Goal: Task Accomplishment & Management: Manage account settings

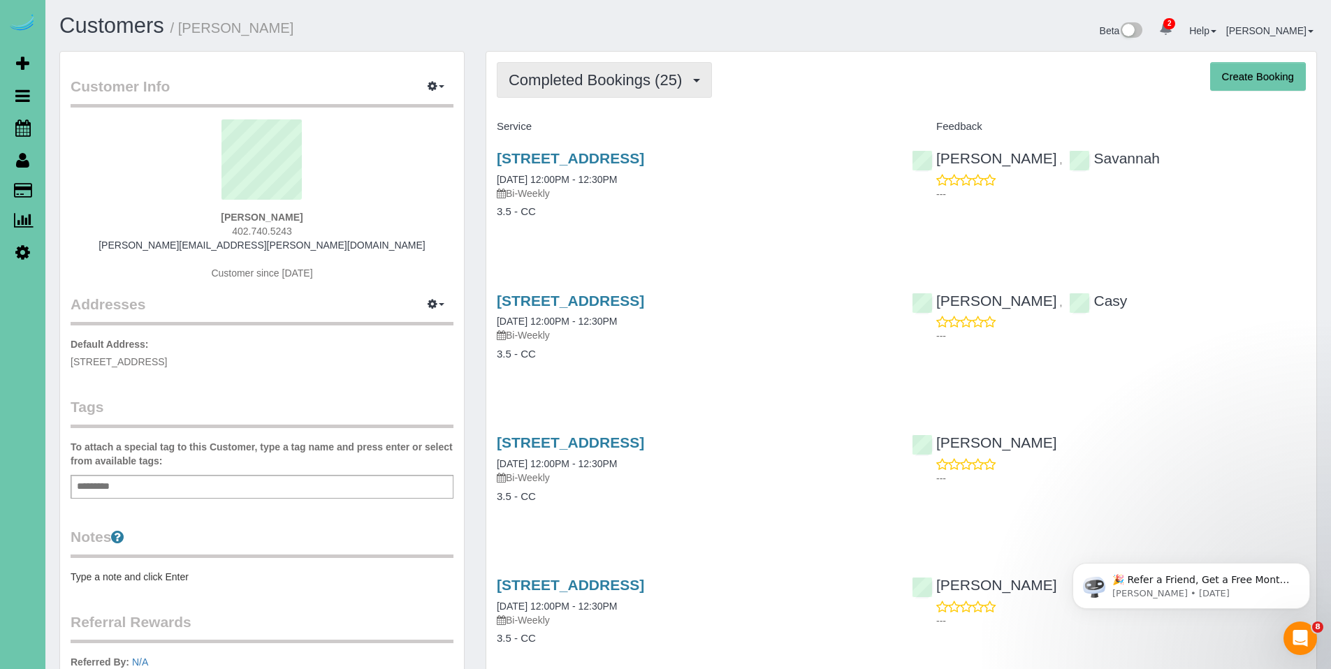
click at [586, 82] on span "Completed Bookings (25)" at bounding box center [599, 79] width 180 height 17
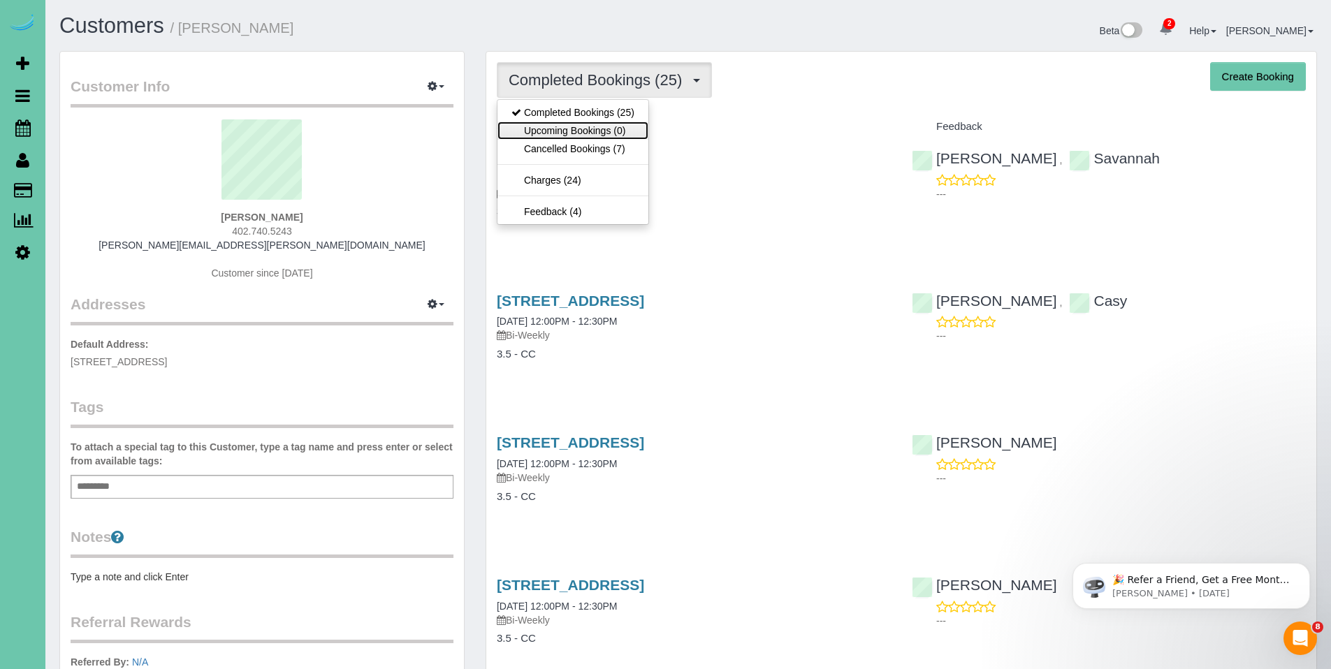
click at [586, 126] on link "Upcoming Bookings (0)" at bounding box center [573, 131] width 151 height 18
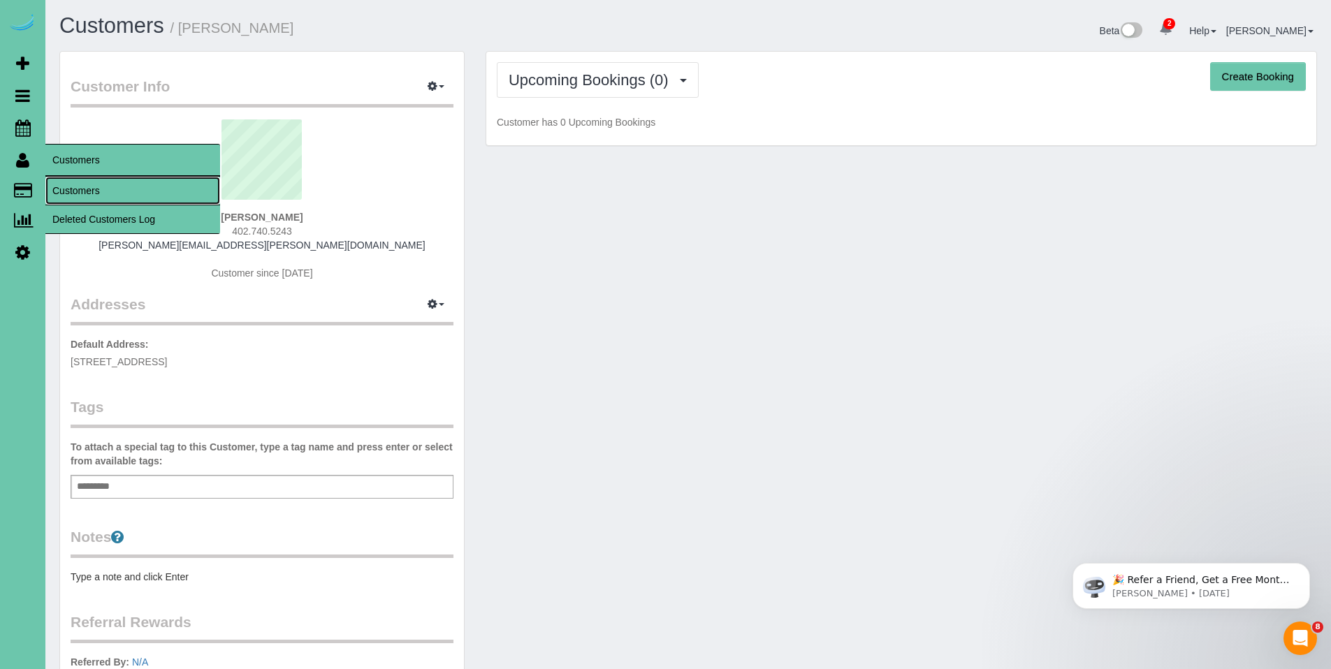
click at [85, 194] on link "Customers" at bounding box center [132, 191] width 175 height 28
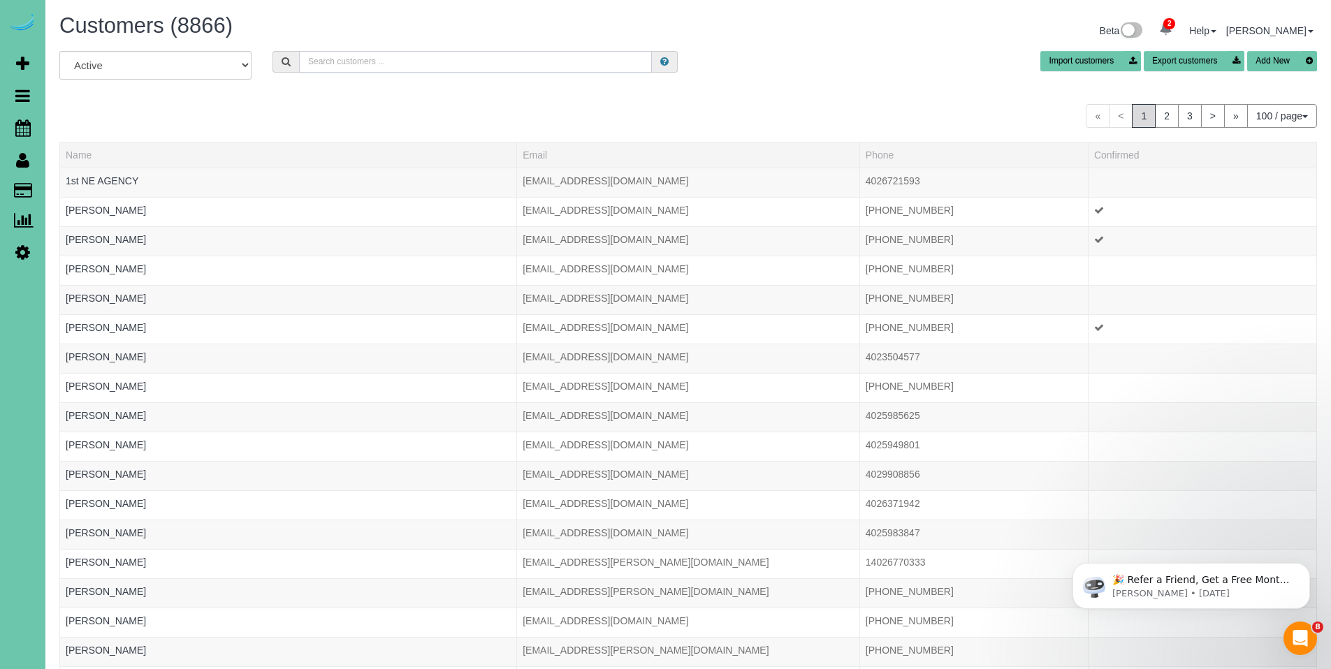
click at [479, 61] on input "text" at bounding box center [475, 62] width 353 height 22
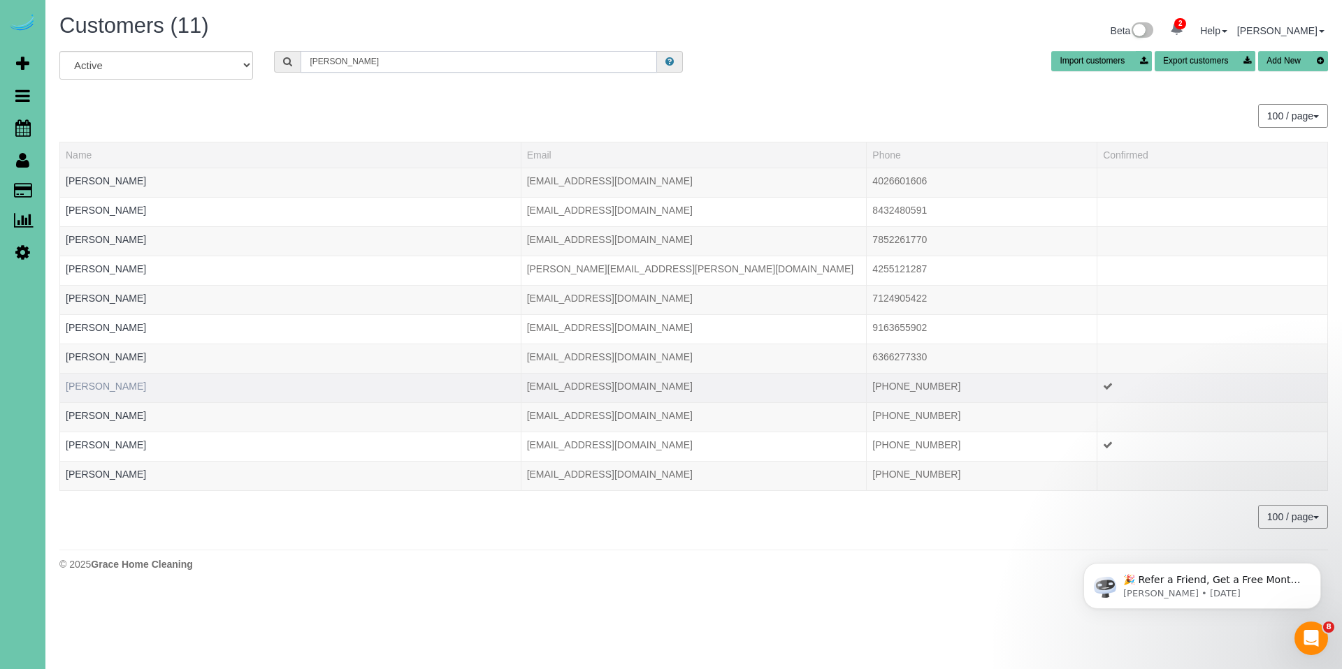
type input "[PERSON_NAME]"
click at [106, 382] on link "[PERSON_NAME]" at bounding box center [106, 386] width 80 height 11
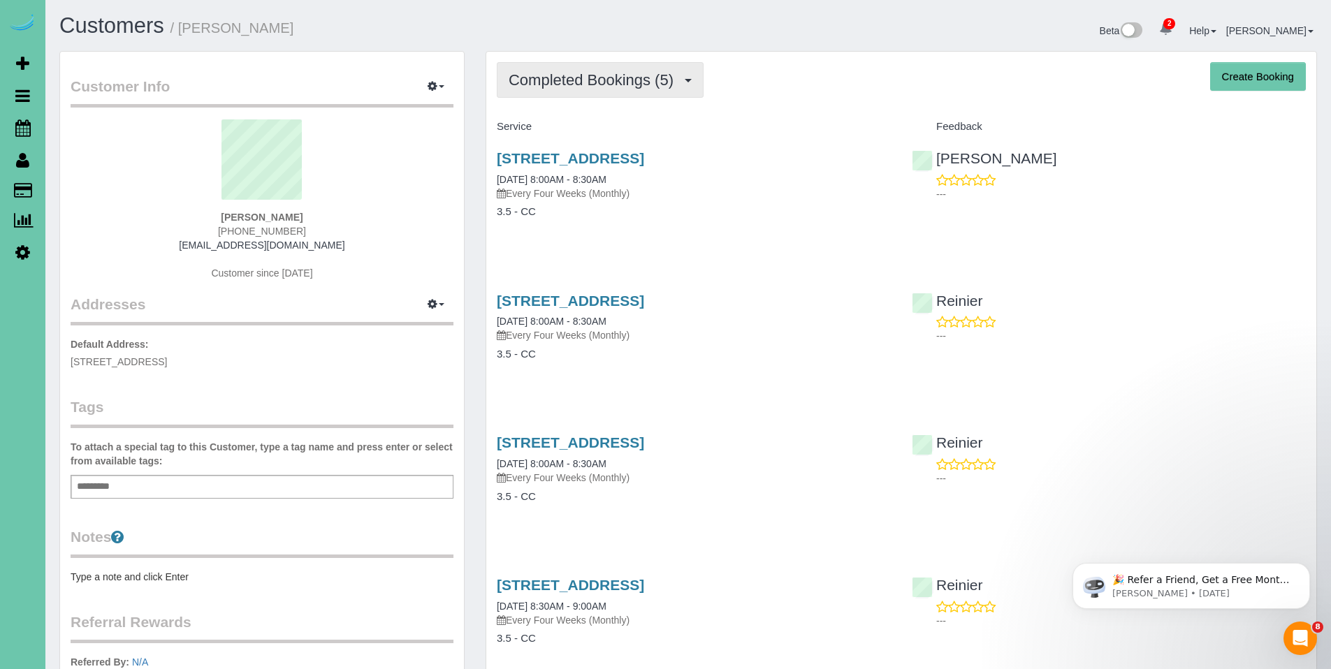
click at [590, 86] on span "Completed Bookings (5)" at bounding box center [595, 79] width 172 height 17
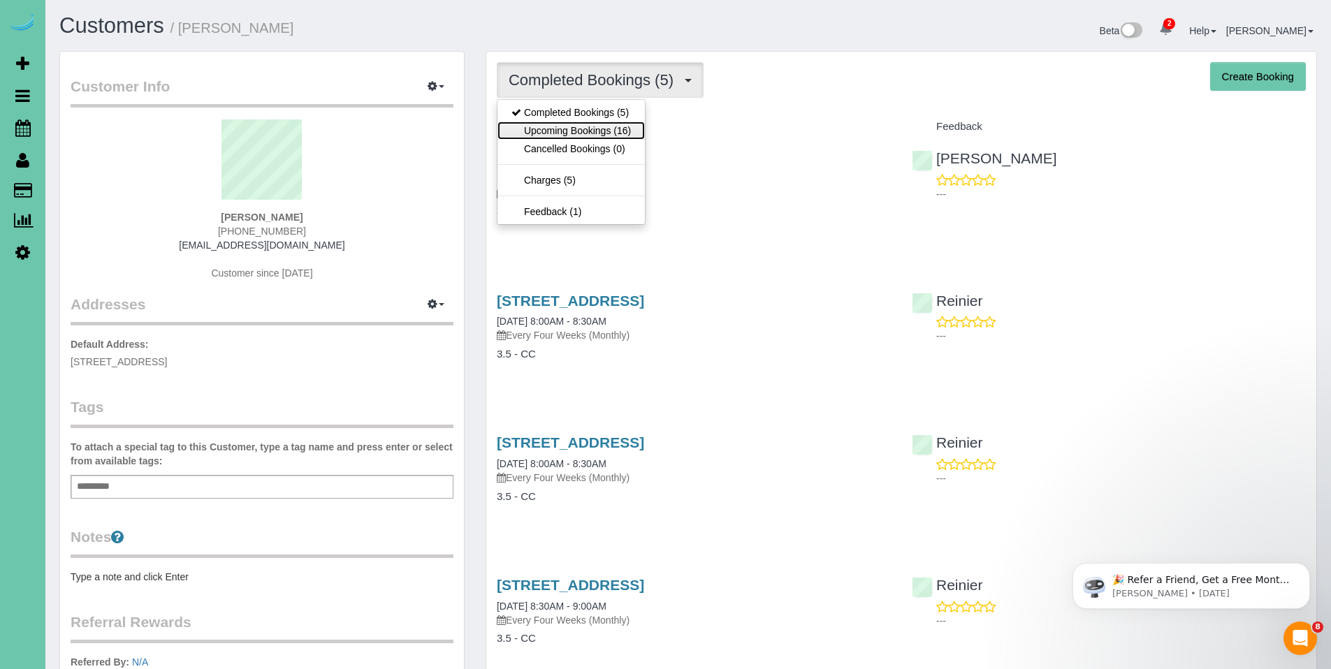
click at [577, 131] on link "Upcoming Bookings (16)" at bounding box center [571, 131] width 147 height 18
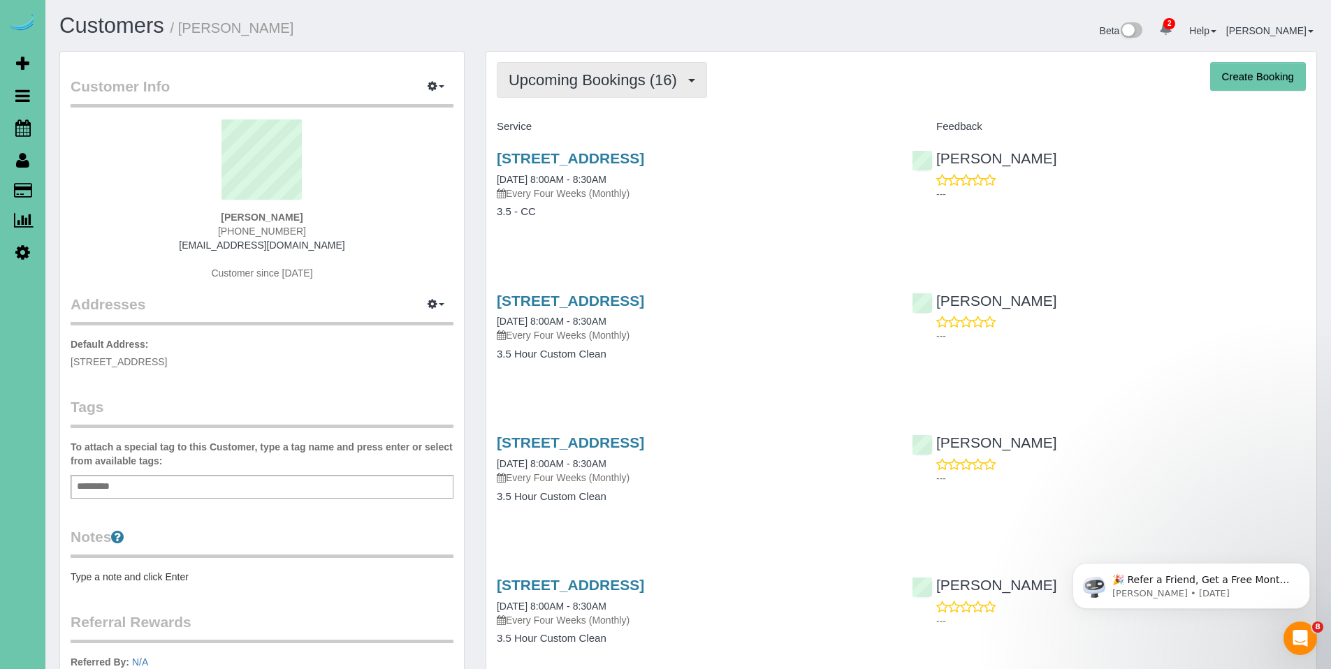
click at [594, 90] on button "Upcoming Bookings (16)" at bounding box center [602, 80] width 210 height 36
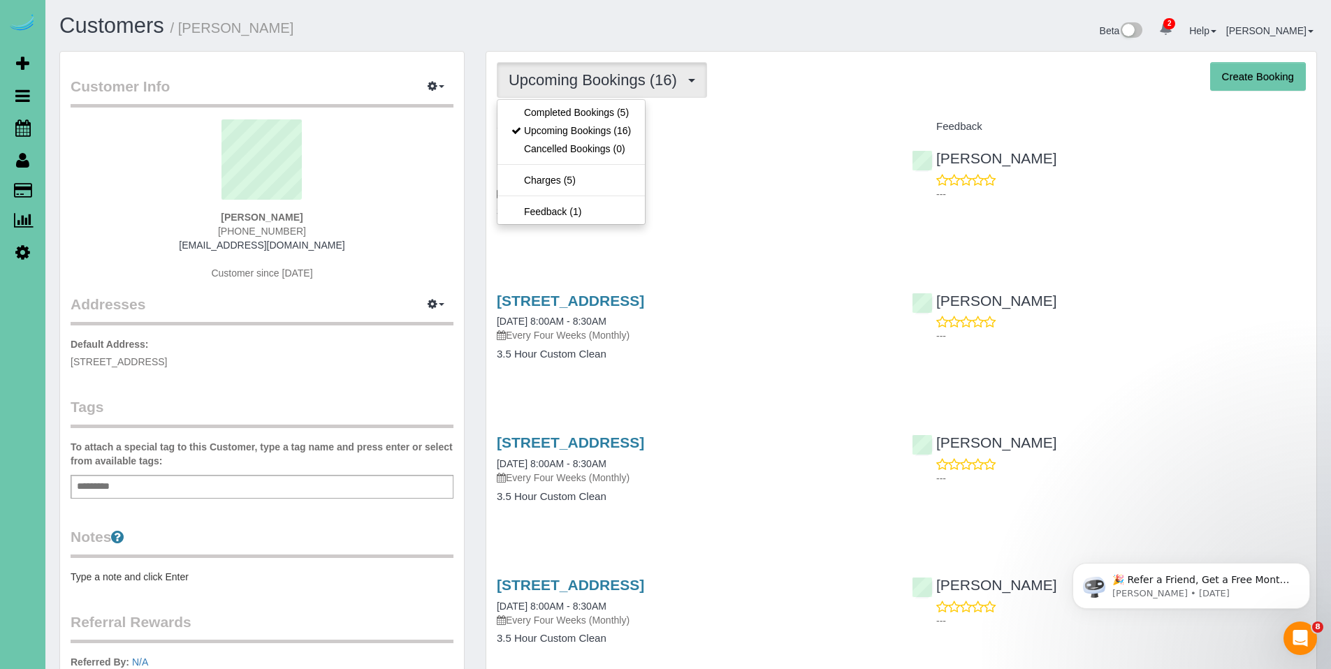
click at [753, 88] on div "Upcoming Bookings (16) Completed Bookings (5) Upcoming Bookings (16) Cancelled …" at bounding box center [901, 80] width 809 height 36
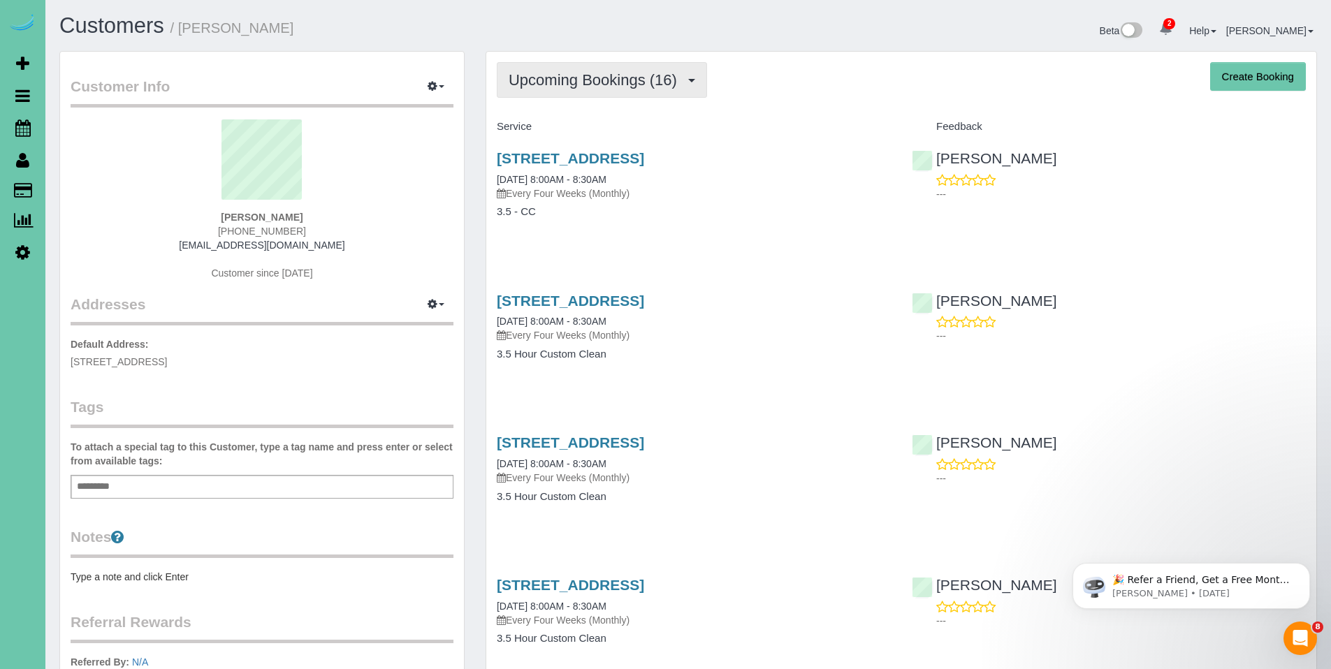
click at [578, 90] on button "Upcoming Bookings (16)" at bounding box center [602, 80] width 210 height 36
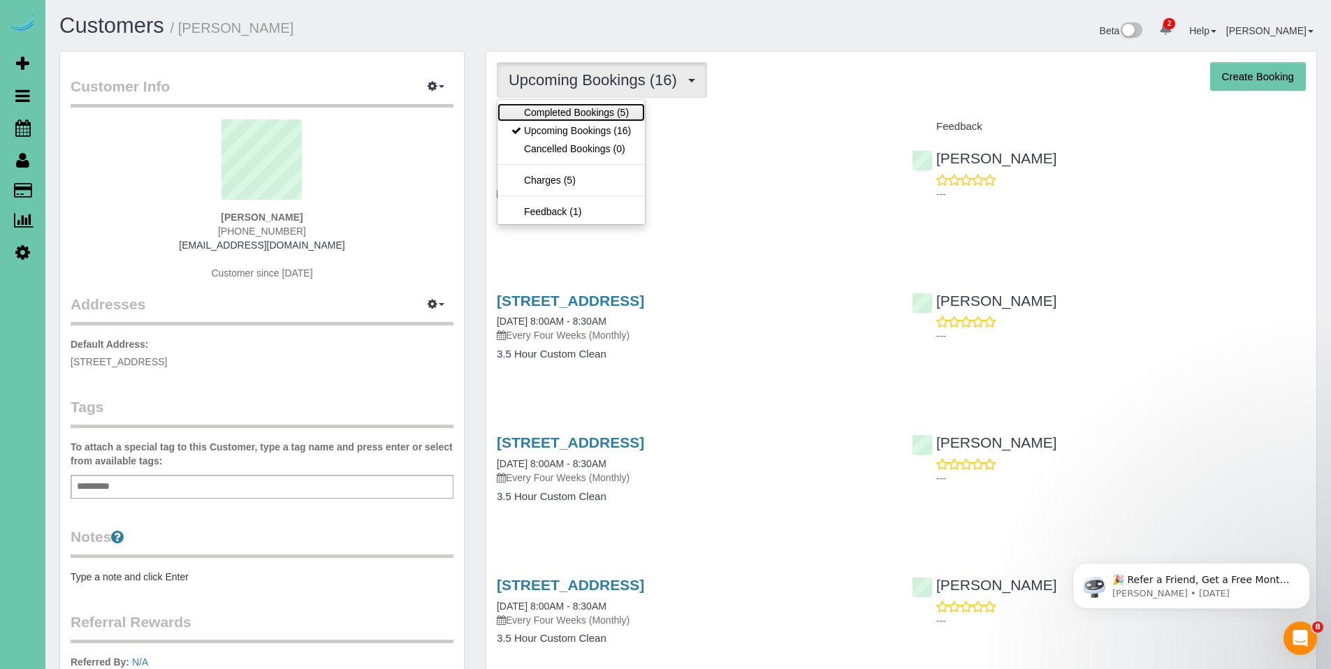
click at [574, 117] on link "Completed Bookings (5)" at bounding box center [571, 112] width 147 height 18
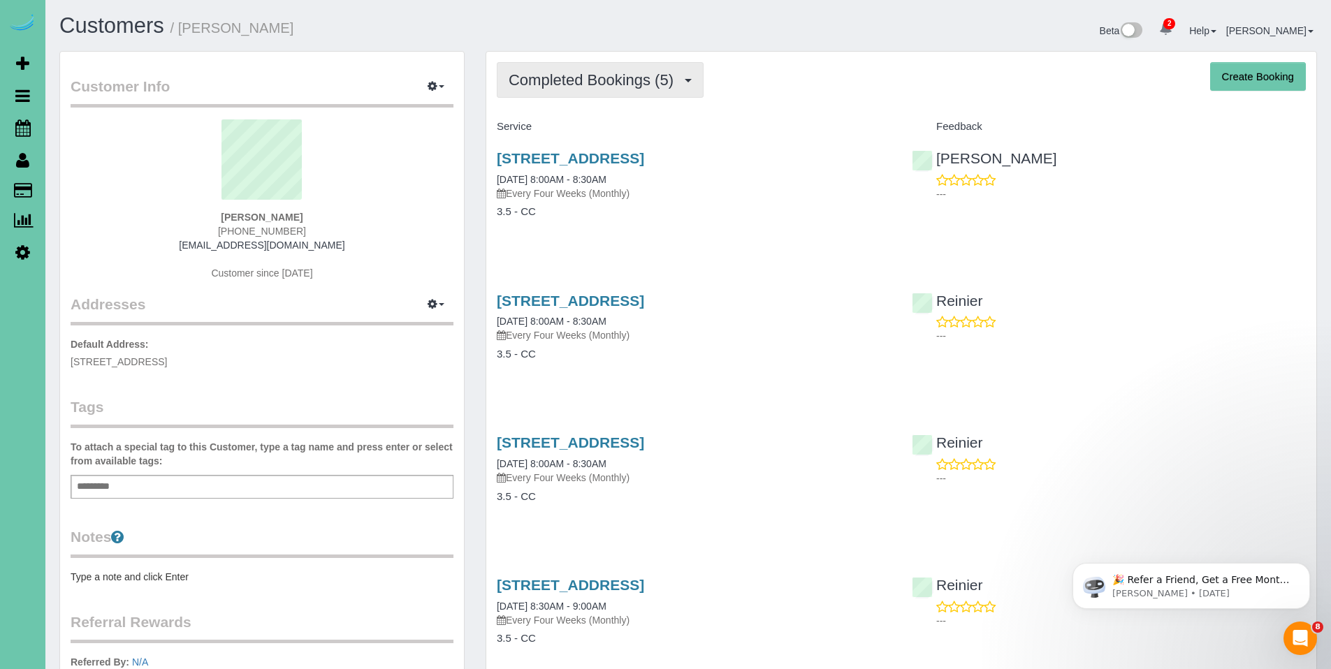
click at [588, 85] on span "Completed Bookings (5)" at bounding box center [595, 79] width 172 height 17
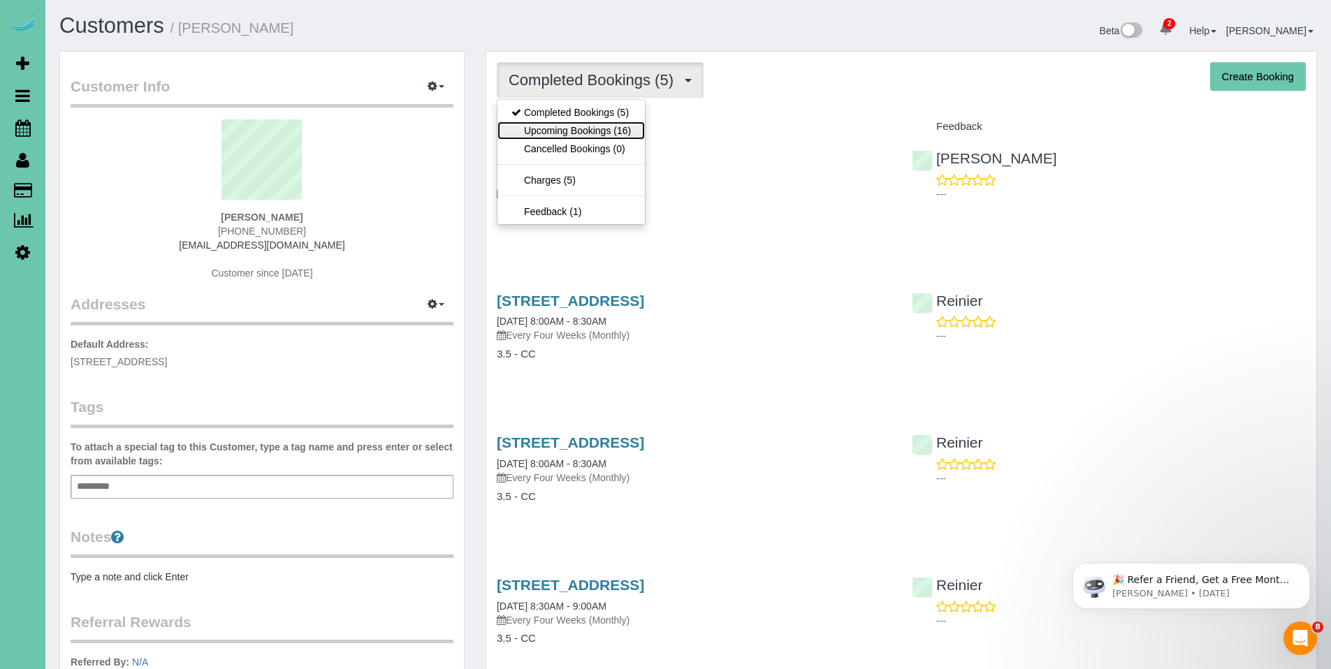
click at [568, 131] on link "Upcoming Bookings (16)" at bounding box center [571, 131] width 147 height 18
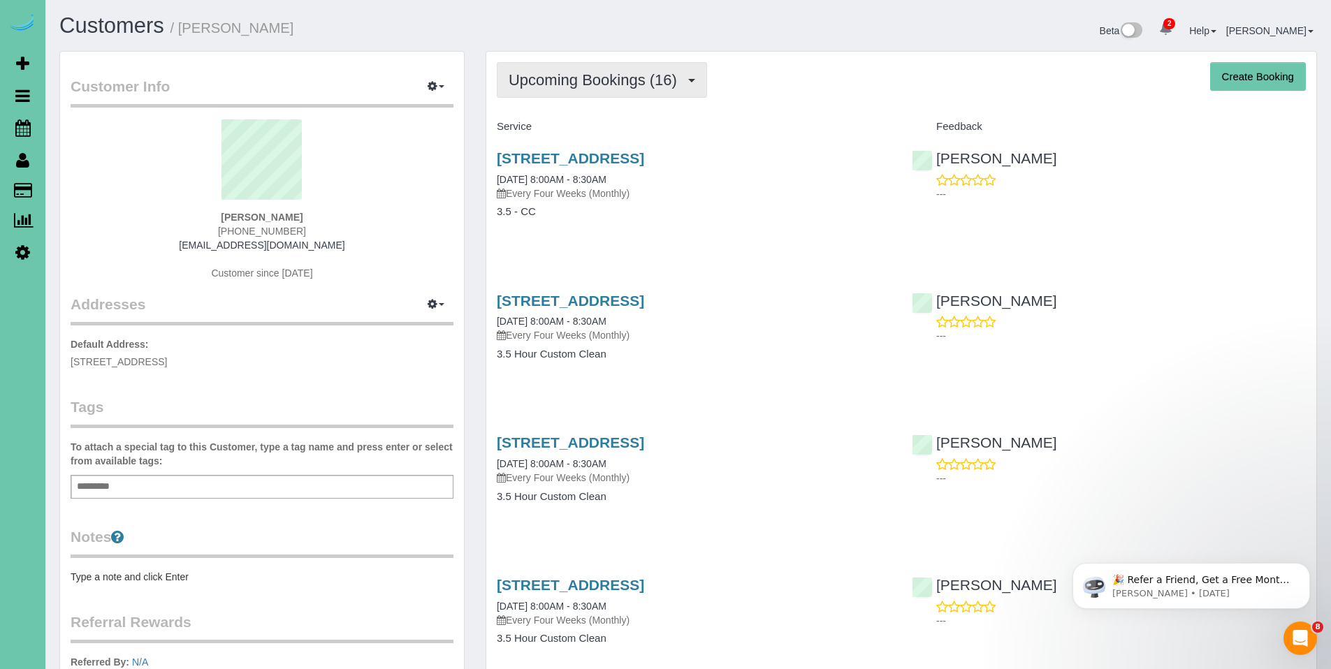
click at [553, 82] on span "Upcoming Bookings (16)" at bounding box center [596, 79] width 175 height 17
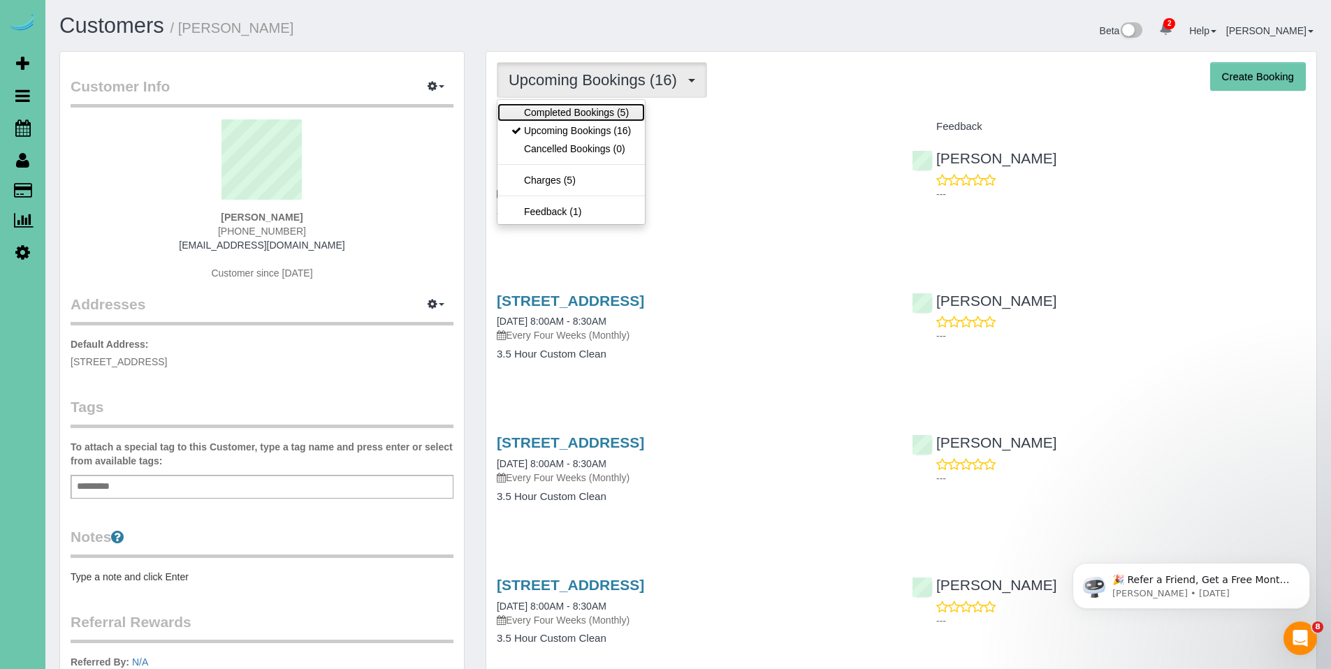
click at [554, 112] on link "Completed Bookings (5)" at bounding box center [571, 112] width 147 height 18
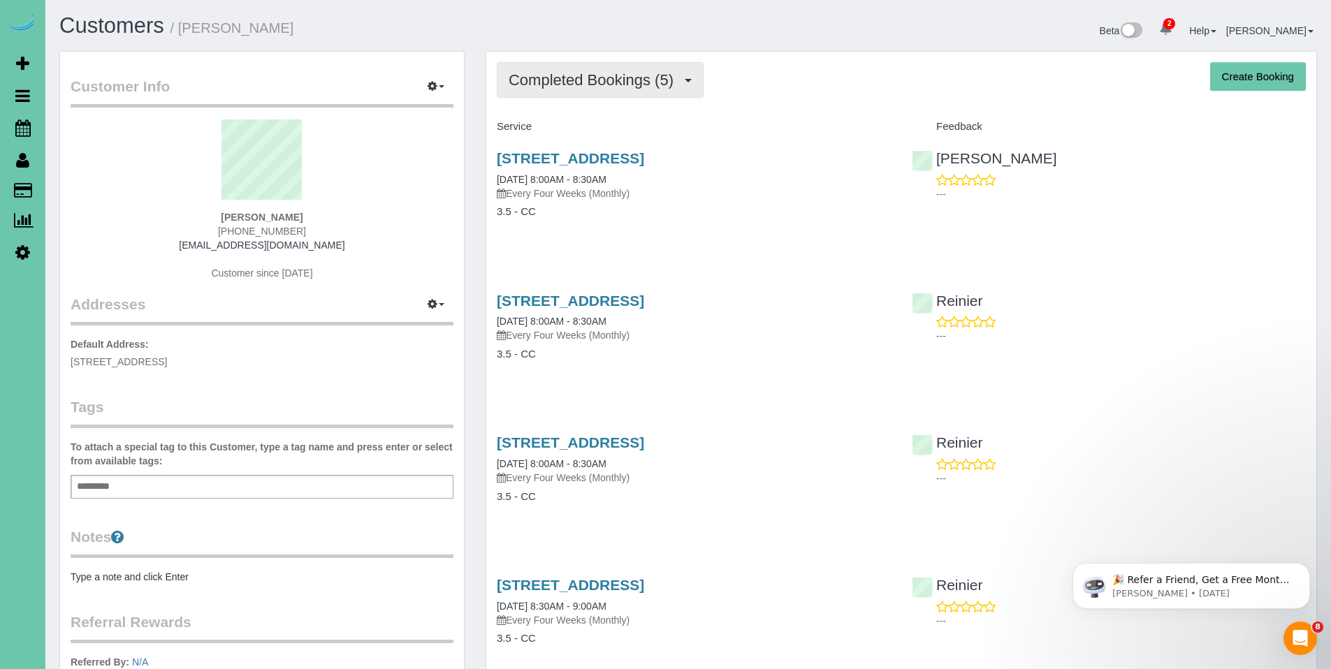
click at [606, 90] on button "Completed Bookings (5)" at bounding box center [600, 80] width 207 height 36
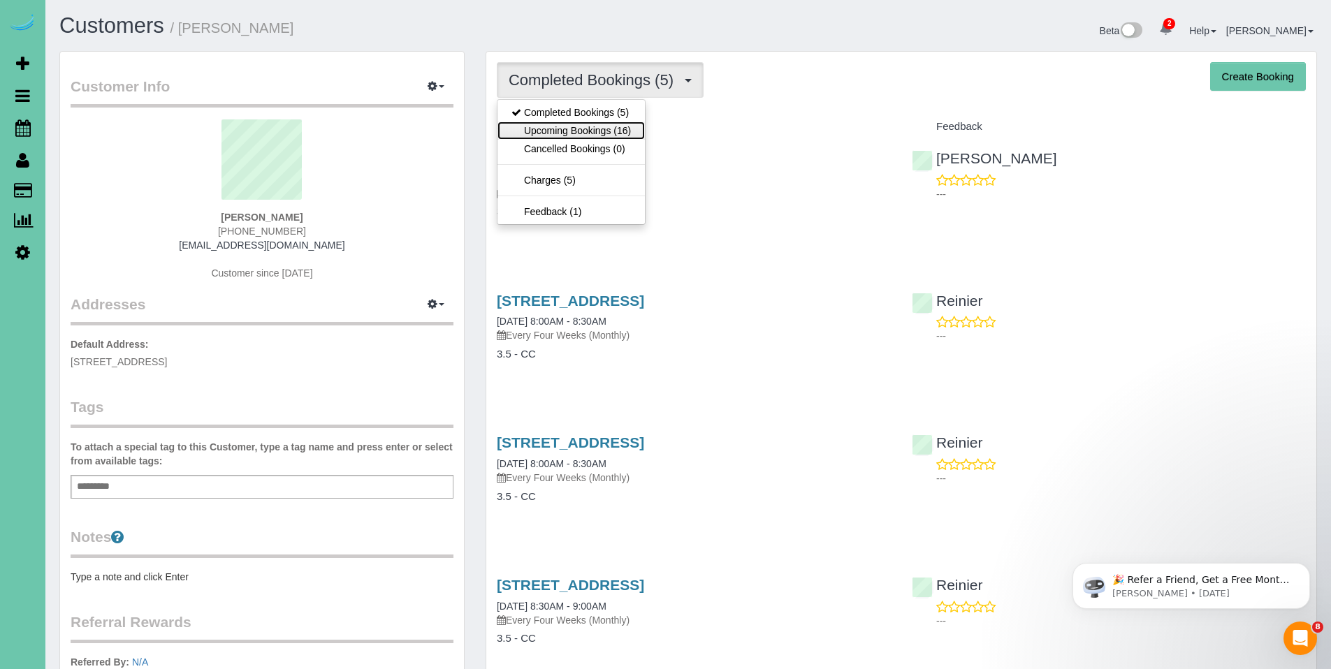
click at [581, 136] on link "Upcoming Bookings (16)" at bounding box center [571, 131] width 147 height 18
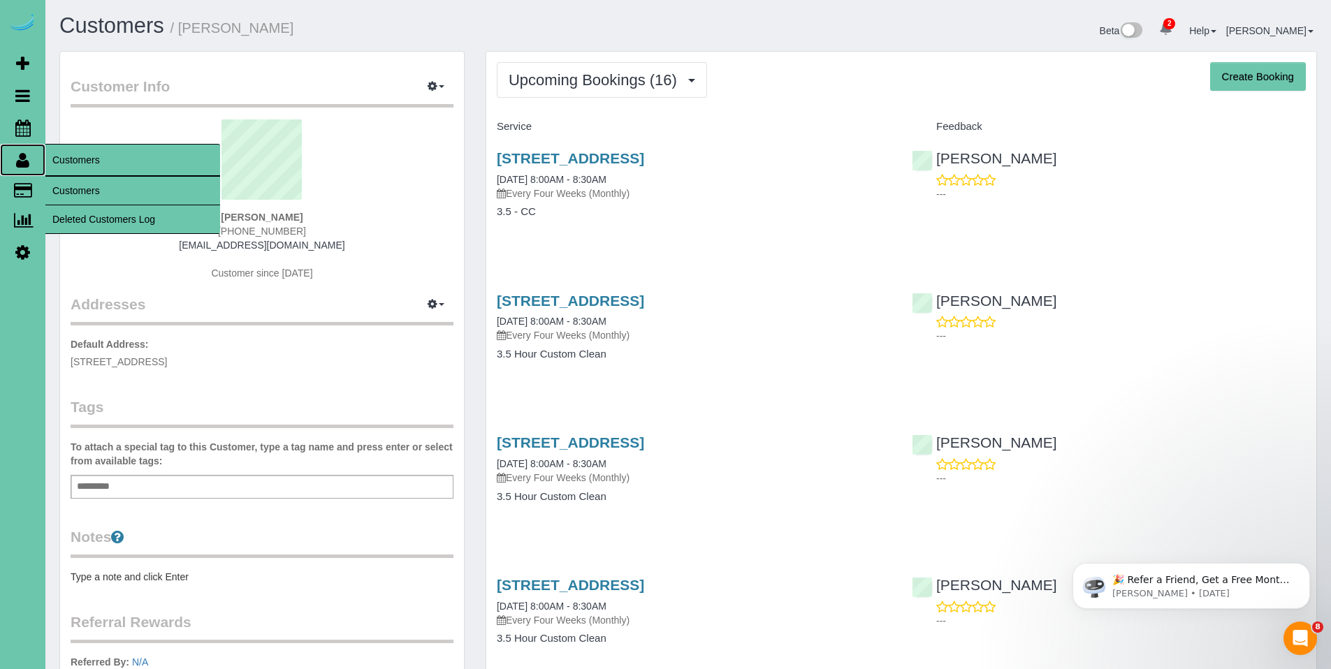
click at [27, 161] on icon at bounding box center [22, 160] width 13 height 17
click at [89, 188] on link "Customers" at bounding box center [132, 191] width 175 height 28
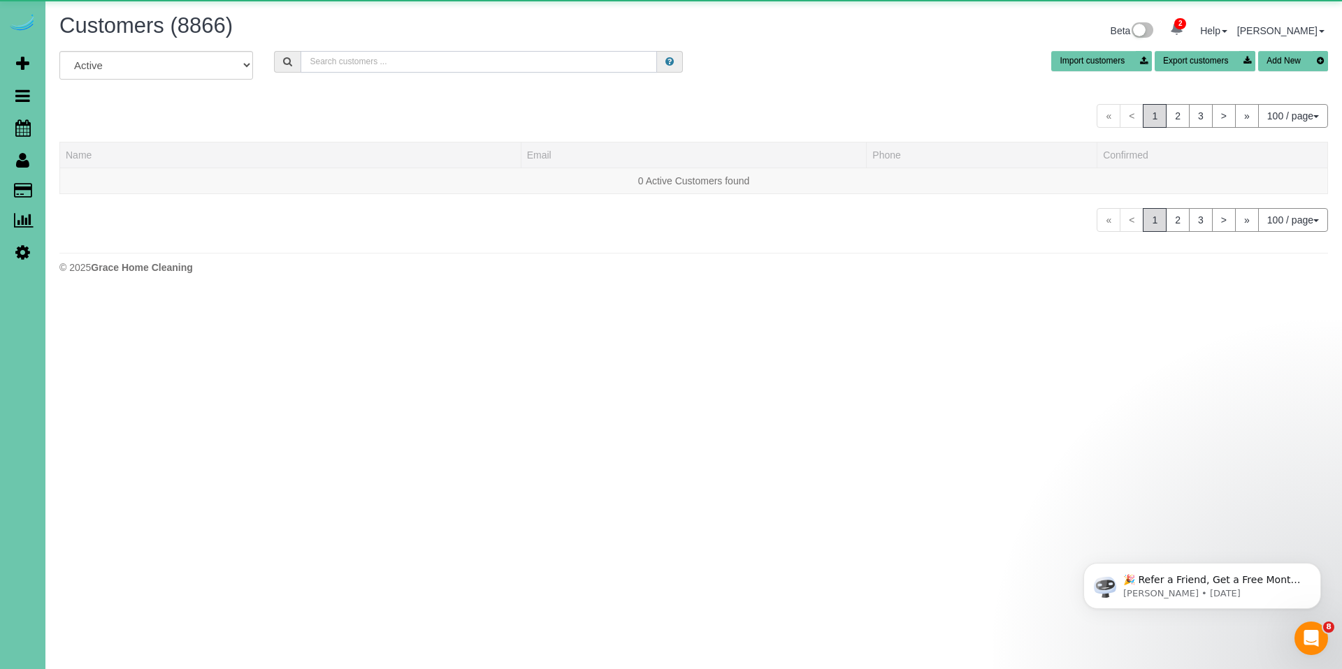
click at [472, 66] on input "text" at bounding box center [478, 62] width 356 height 22
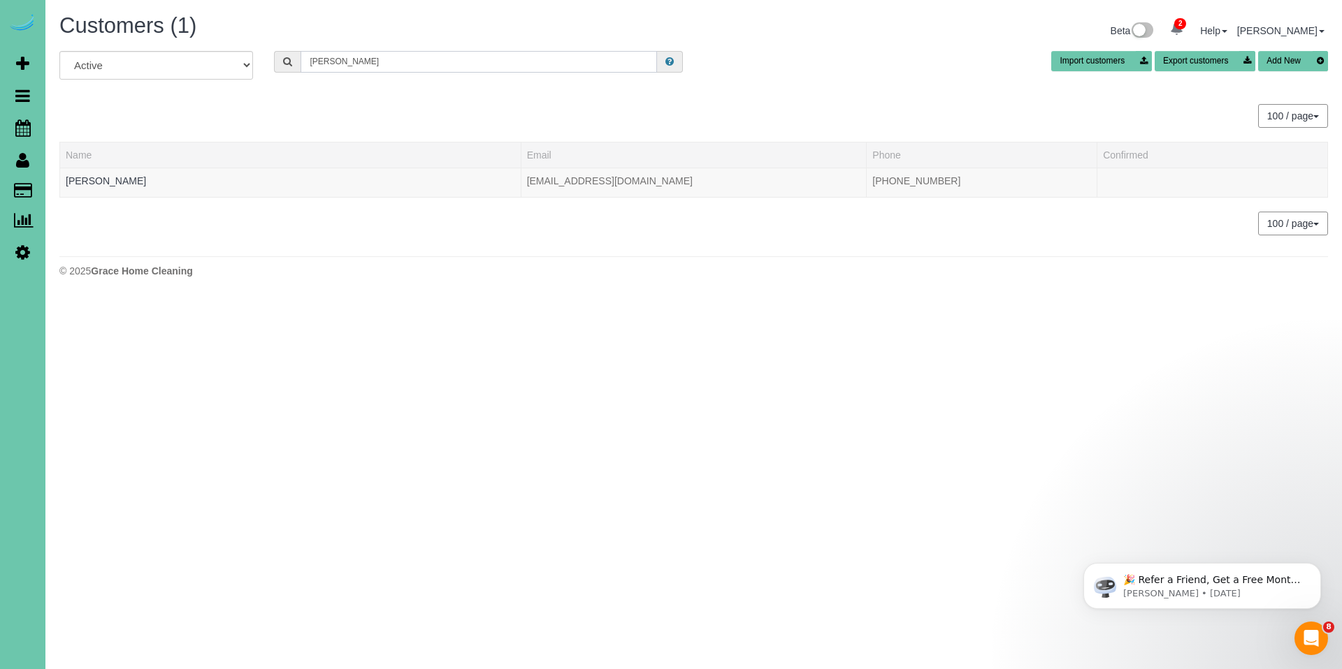
drag, startPoint x: 335, startPoint y: 61, endPoint x: 285, endPoint y: 61, distance: 49.6
click at [285, 61] on div "[PERSON_NAME]" at bounding box center [478, 62] width 409 height 22
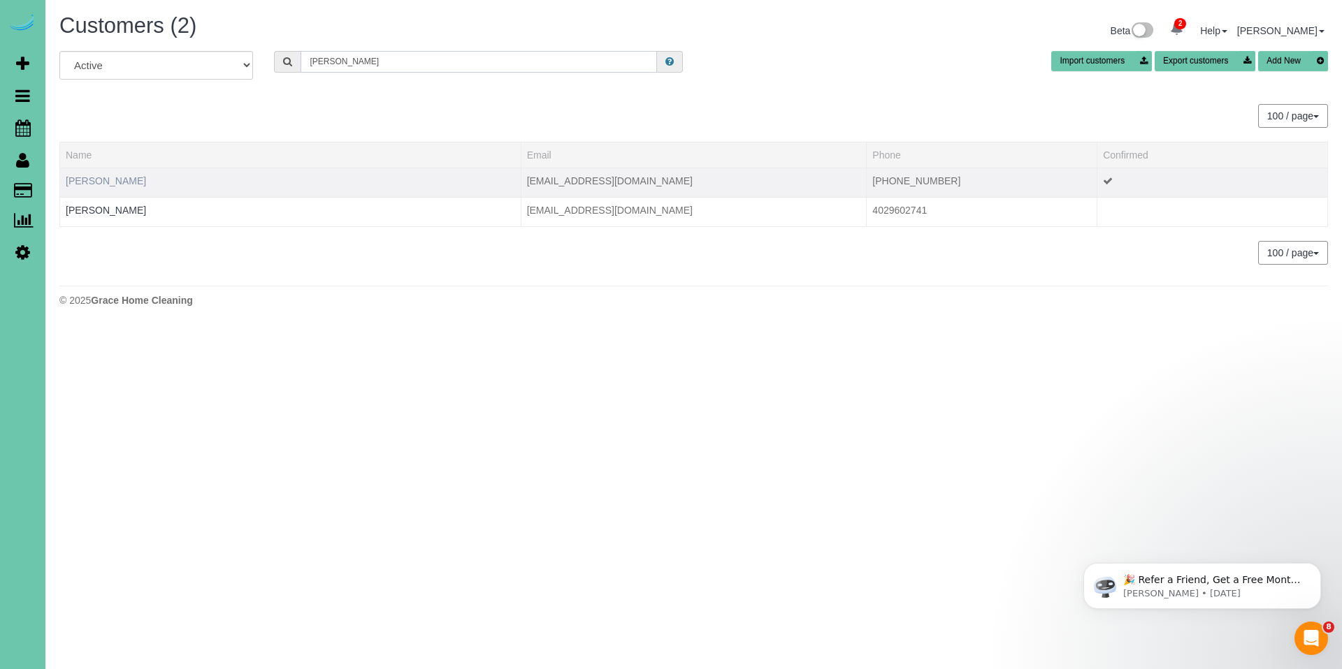
type input "[PERSON_NAME]"
click at [85, 182] on link "[PERSON_NAME]" at bounding box center [106, 180] width 80 height 11
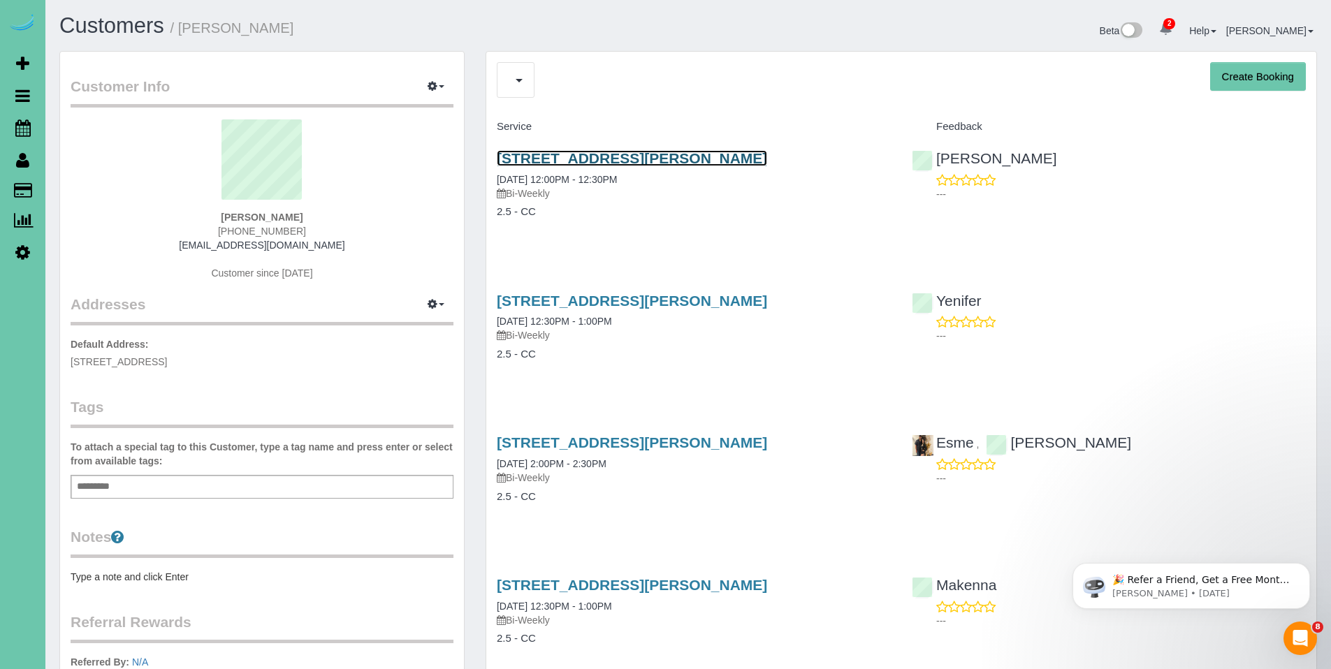
click at [560, 161] on link "[STREET_ADDRESS][PERSON_NAME]" at bounding box center [632, 158] width 270 height 16
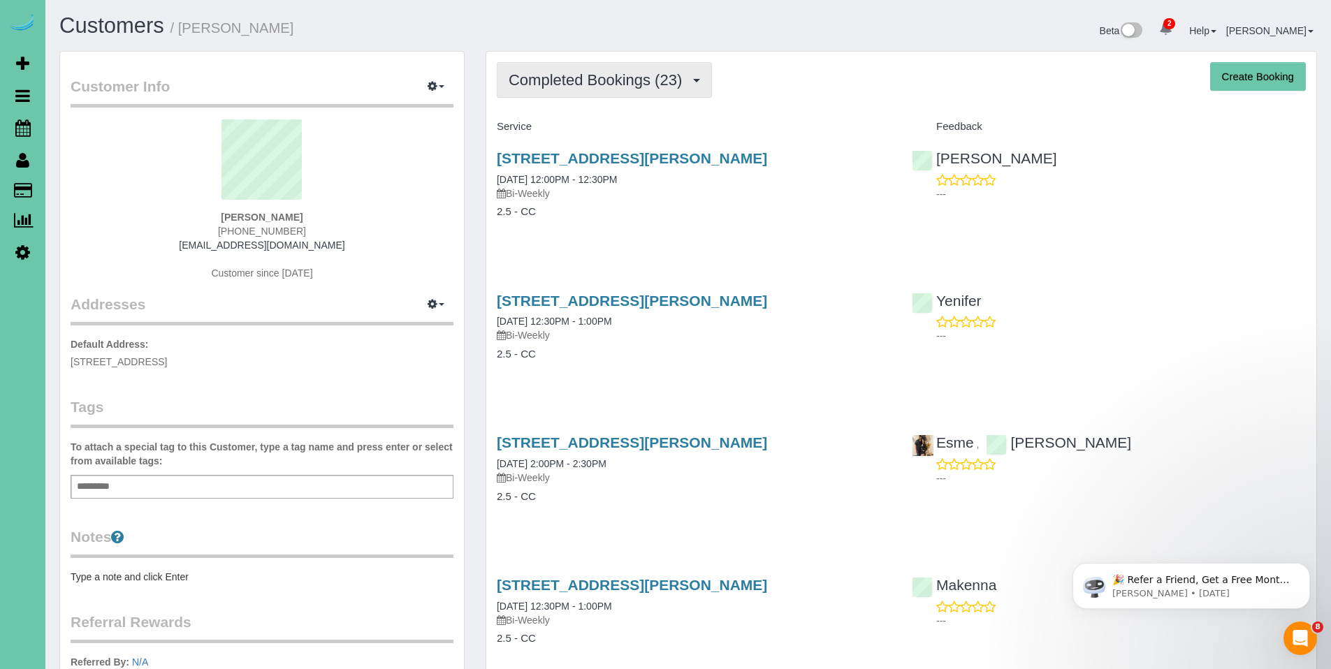
click at [570, 83] on span "Completed Bookings (23)" at bounding box center [599, 79] width 180 height 17
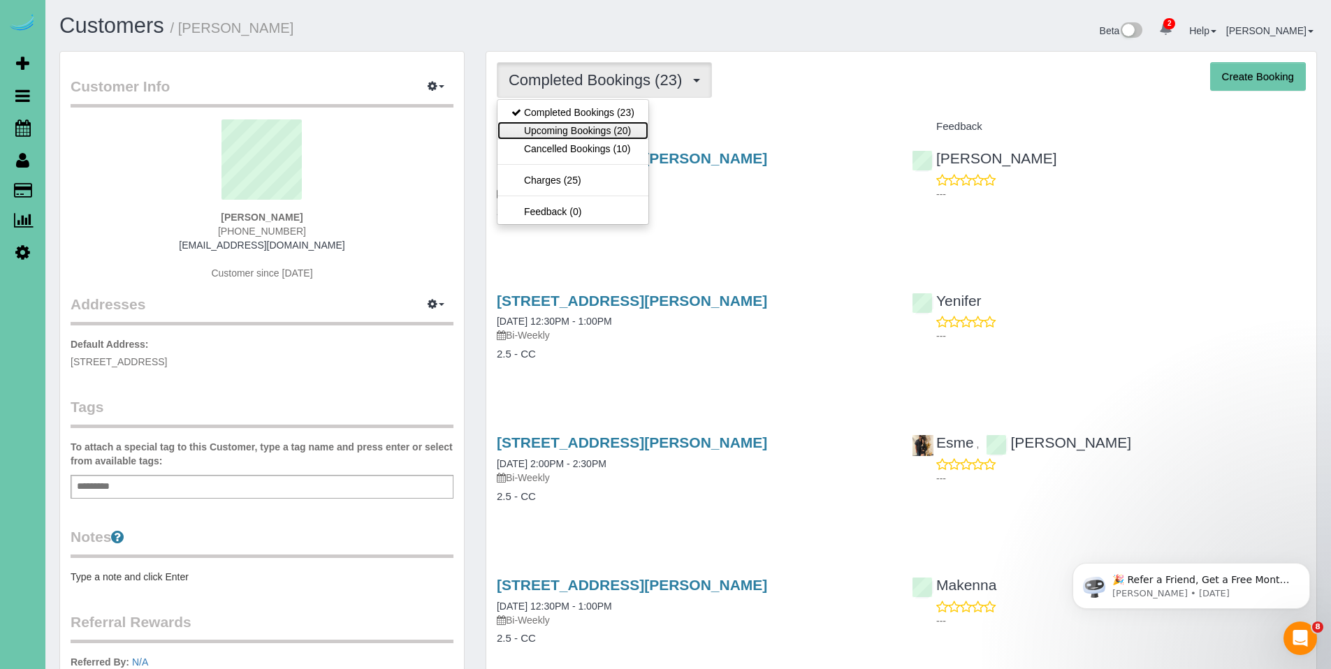
click at [572, 124] on link "Upcoming Bookings (20)" at bounding box center [573, 131] width 151 height 18
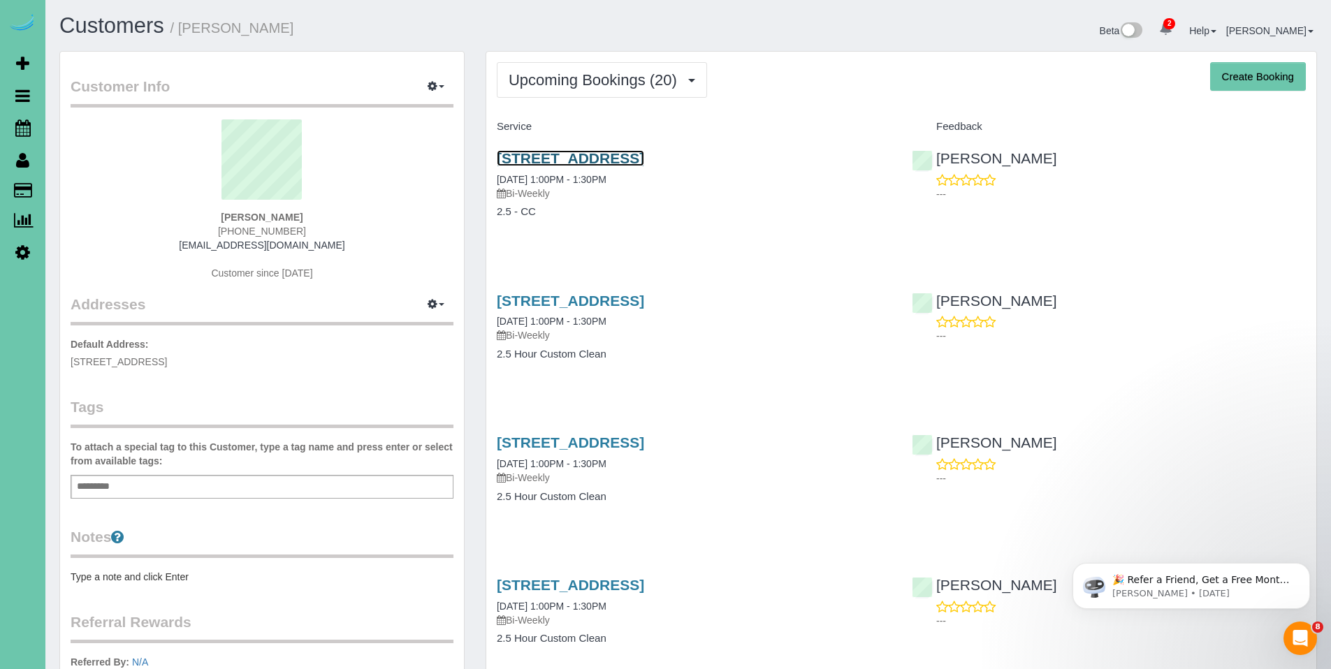
click at [592, 157] on link "[STREET_ADDRESS]" at bounding box center [570, 158] width 147 height 16
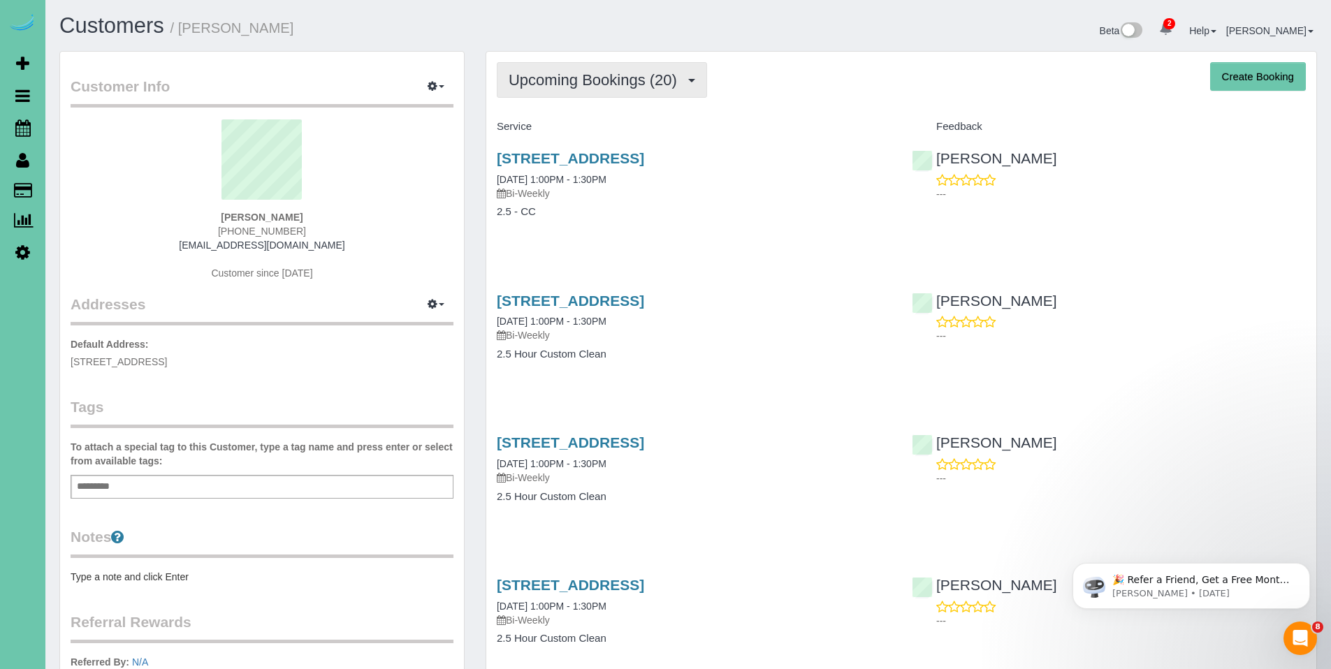
click at [592, 82] on span "Upcoming Bookings (20)" at bounding box center [596, 79] width 175 height 17
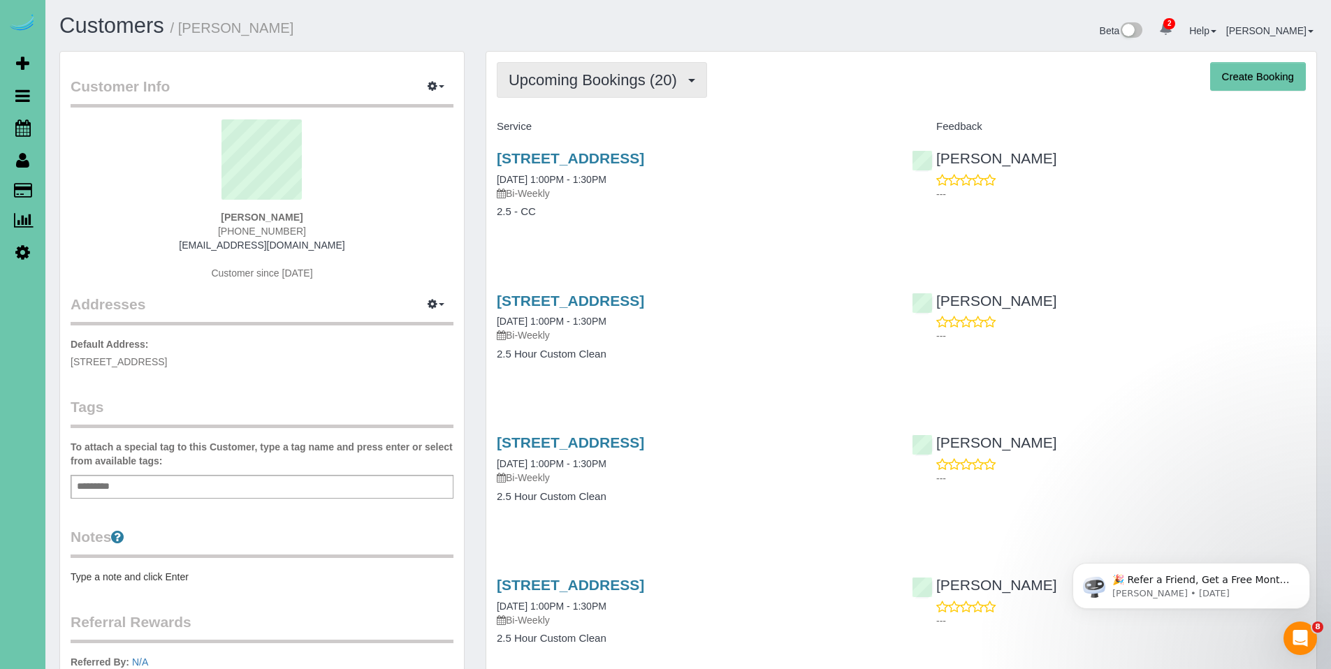
click at [632, 76] on span "Upcoming Bookings (20)" at bounding box center [596, 79] width 175 height 17
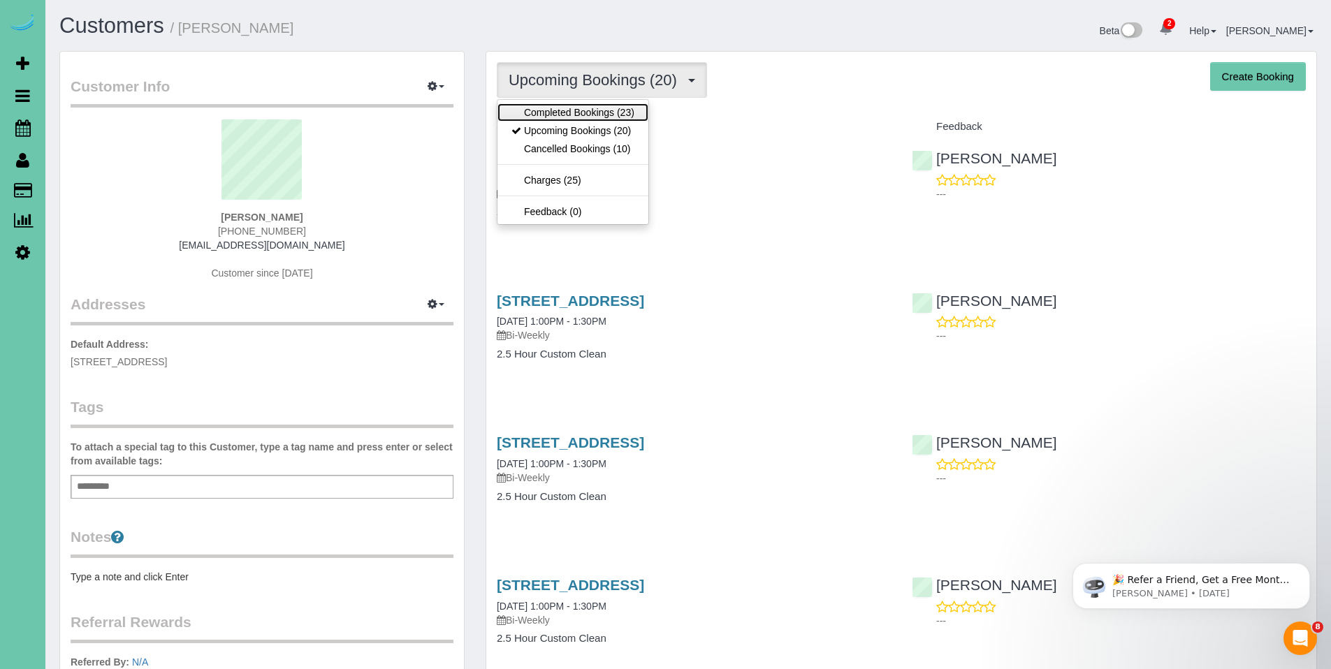
click at [574, 115] on link "Completed Bookings (23)" at bounding box center [573, 112] width 151 height 18
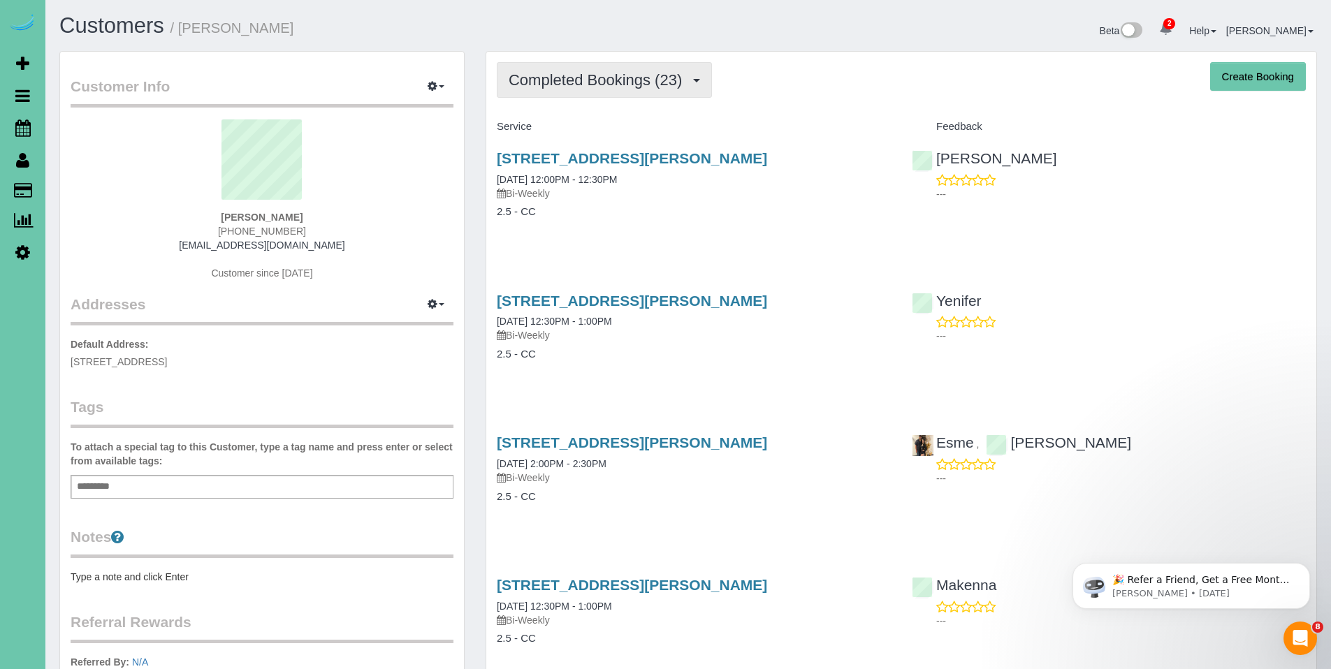
click at [569, 84] on span "Completed Bookings (23)" at bounding box center [599, 79] width 180 height 17
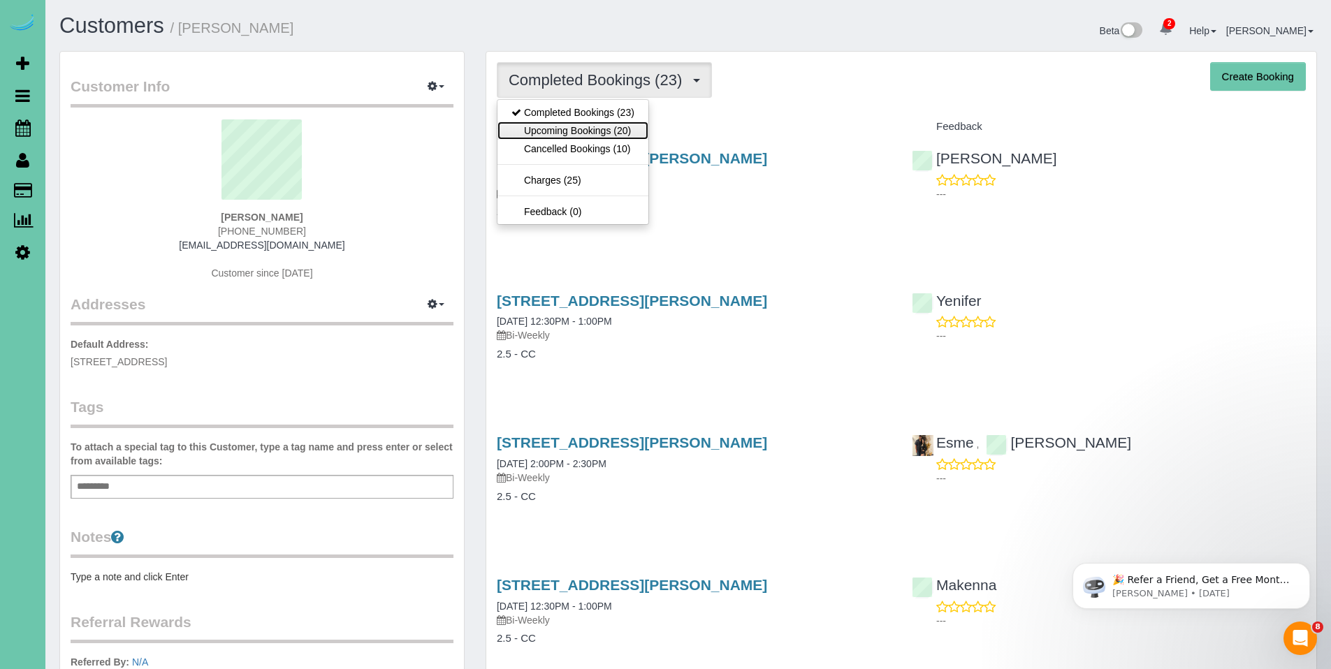
click at [565, 126] on link "Upcoming Bookings (20)" at bounding box center [573, 131] width 151 height 18
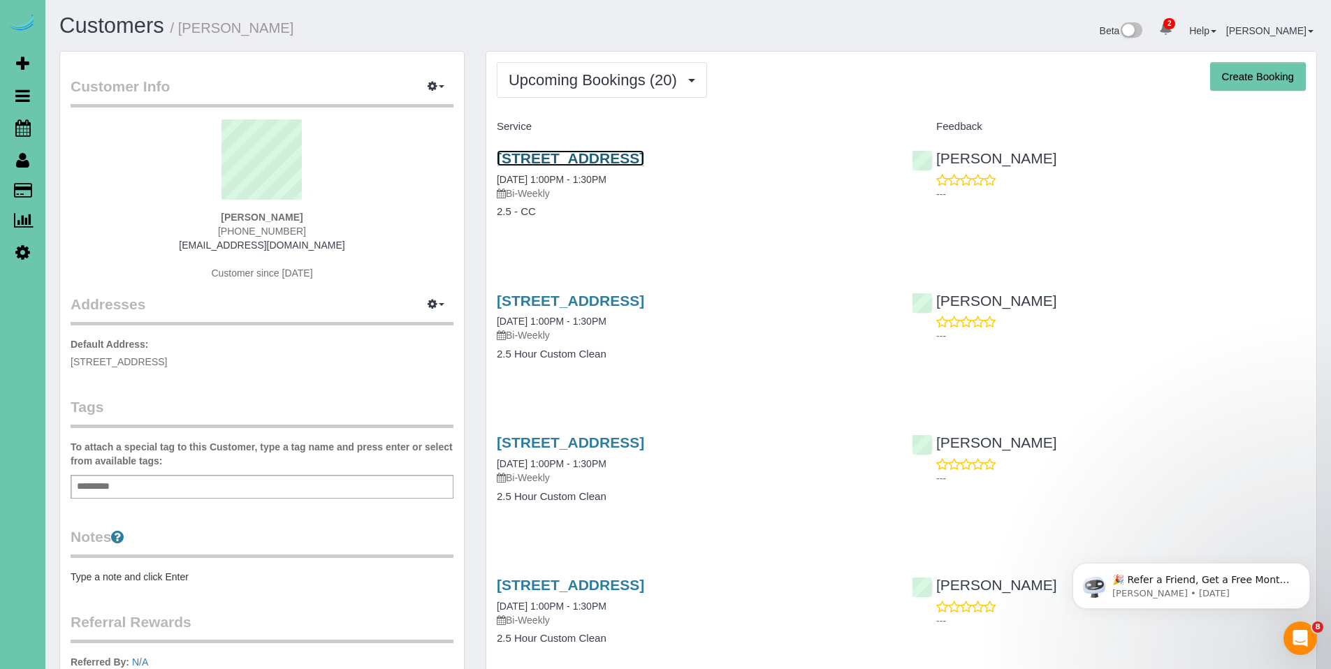
click at [606, 159] on link "[STREET_ADDRESS]" at bounding box center [570, 158] width 147 height 16
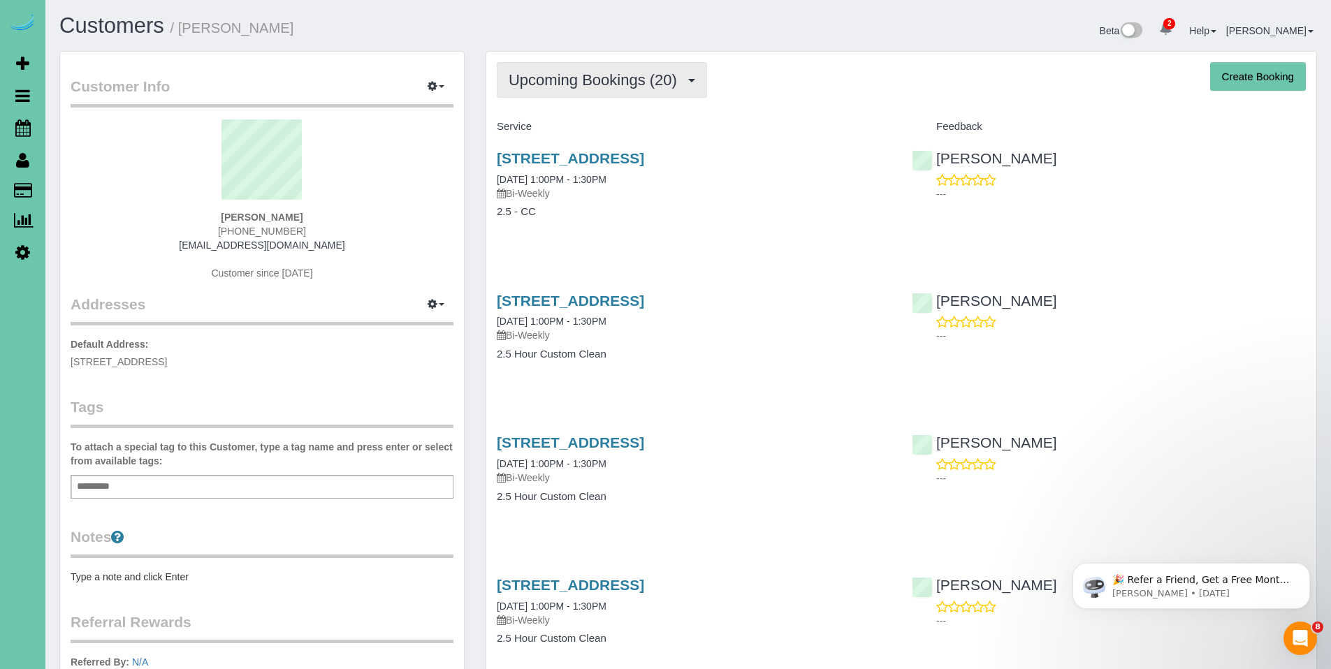
click at [550, 89] on button "Upcoming Bookings (20)" at bounding box center [602, 80] width 210 height 36
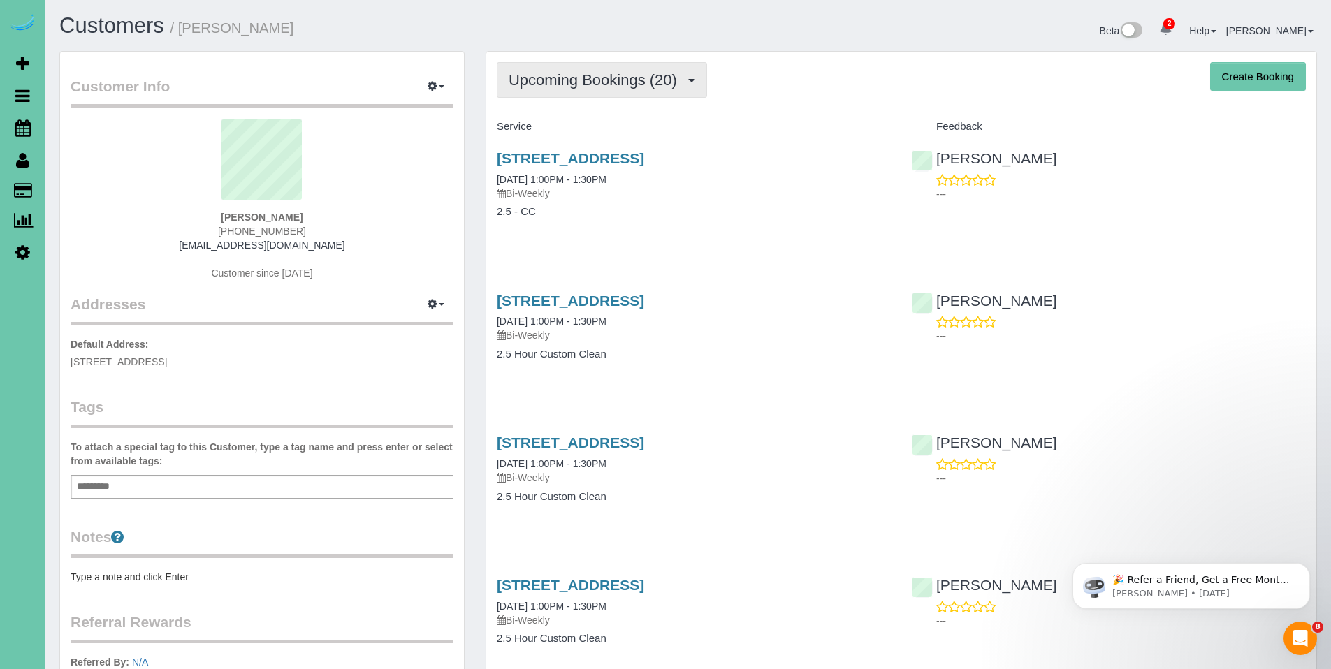
click at [593, 80] on span "Upcoming Bookings (20)" at bounding box center [596, 79] width 175 height 17
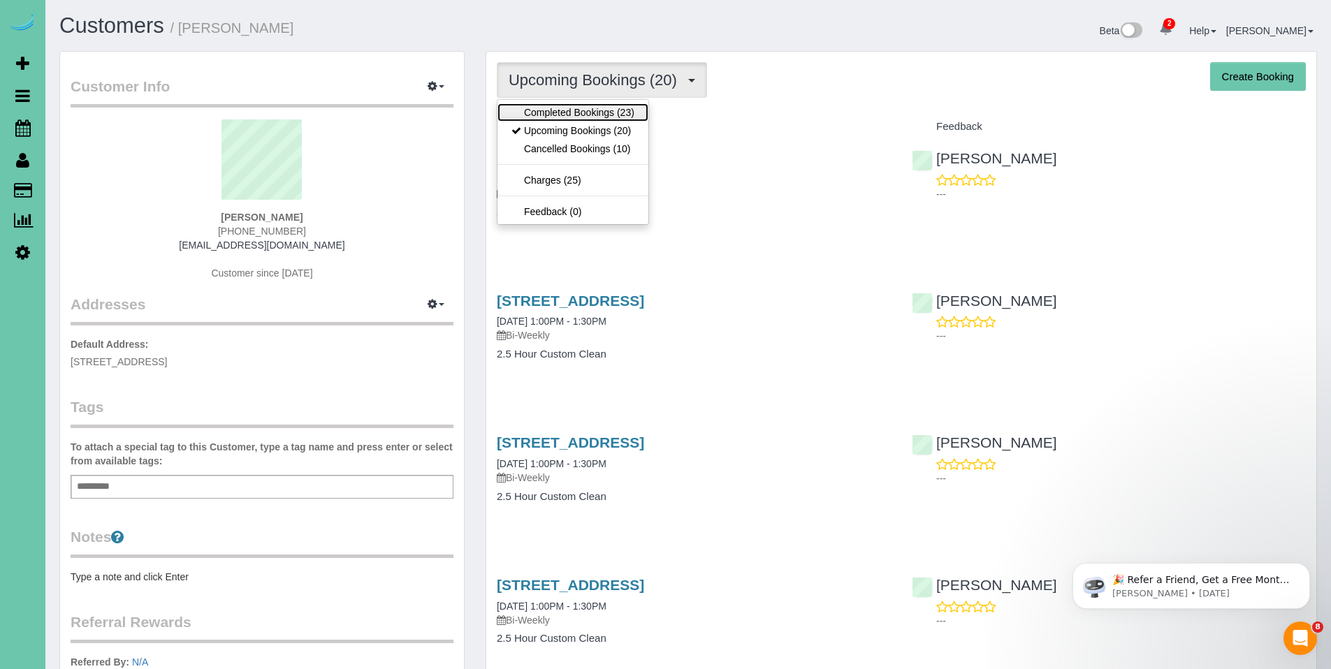
click at [584, 116] on link "Completed Bookings (23)" at bounding box center [573, 112] width 151 height 18
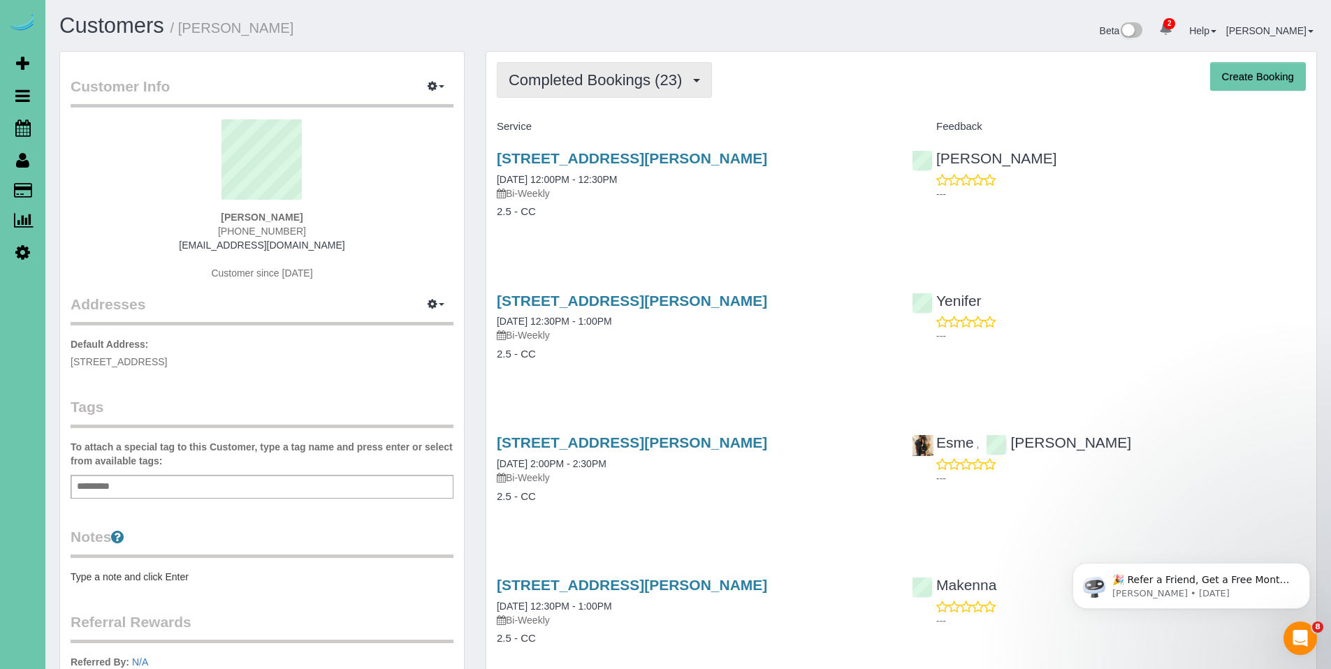
click at [597, 78] on span "Completed Bookings (23)" at bounding box center [599, 79] width 180 height 17
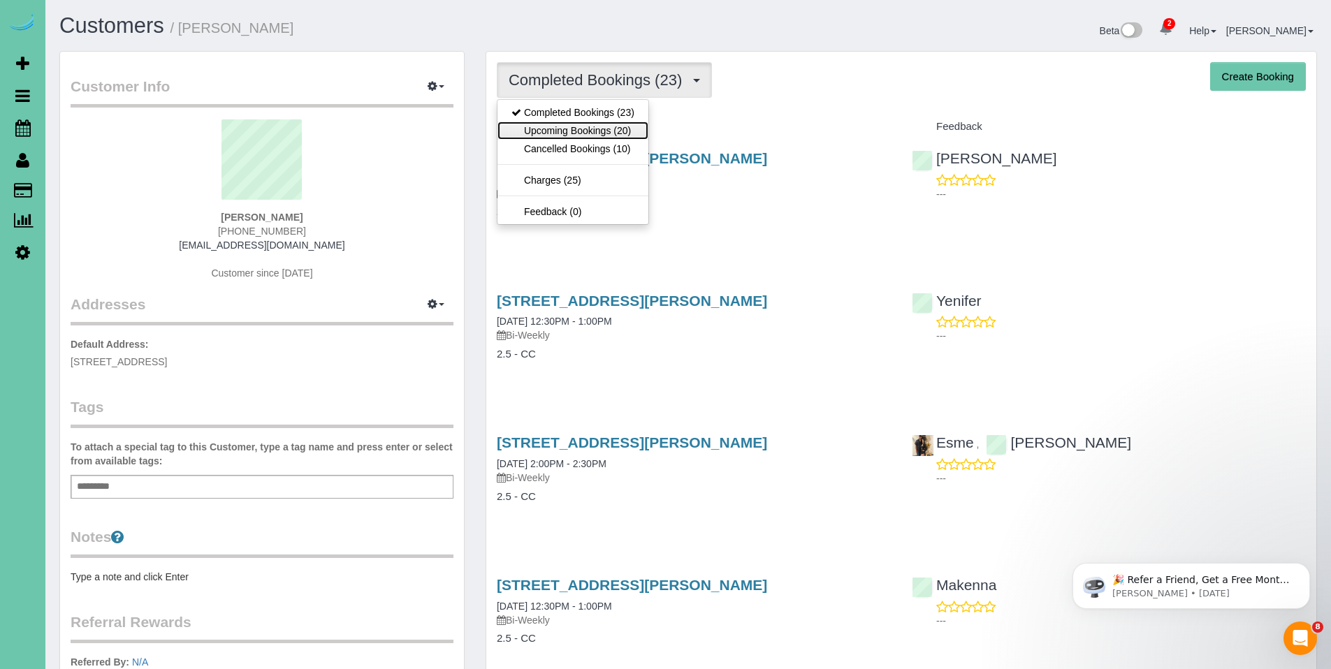
click at [581, 126] on link "Upcoming Bookings (20)" at bounding box center [573, 131] width 151 height 18
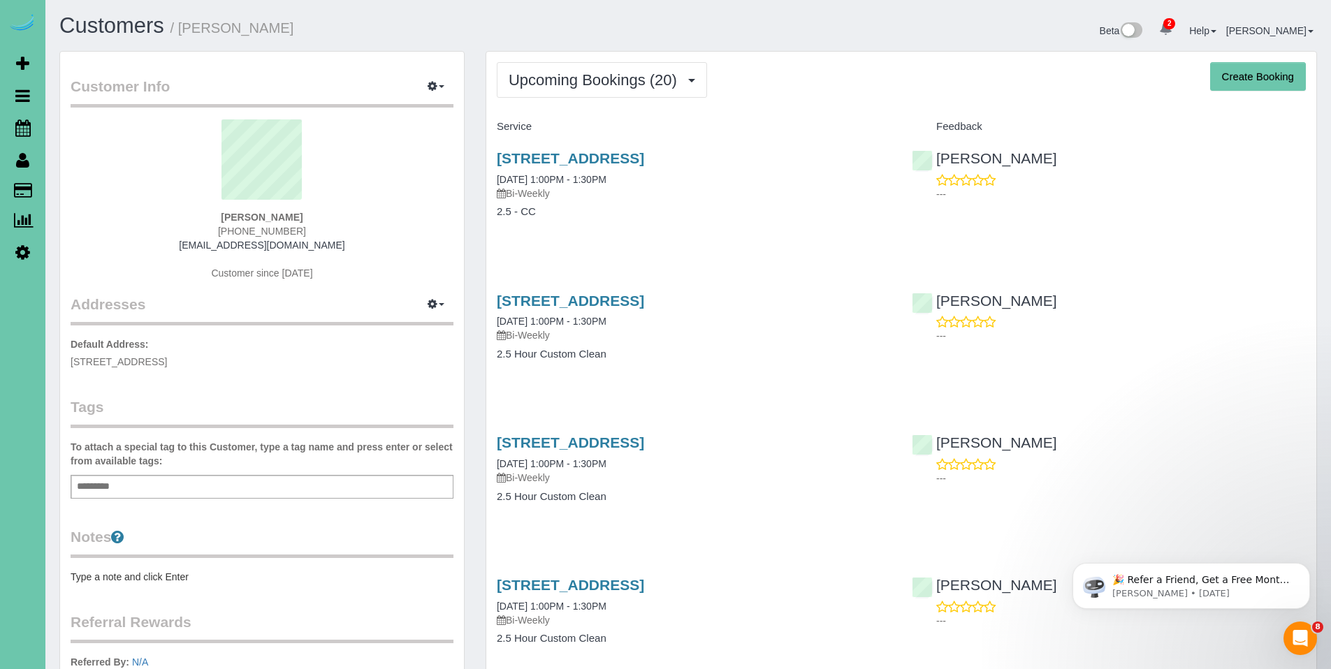
drag, startPoint x: 828, startPoint y: 159, endPoint x: 489, endPoint y: 152, distance: 338.9
click at [489, 152] on div "[STREET_ADDRESS] [DATE] 1:00PM - 1:30PM Bi-Weekly 2.5 - CC" at bounding box center [693, 192] width 415 height 108
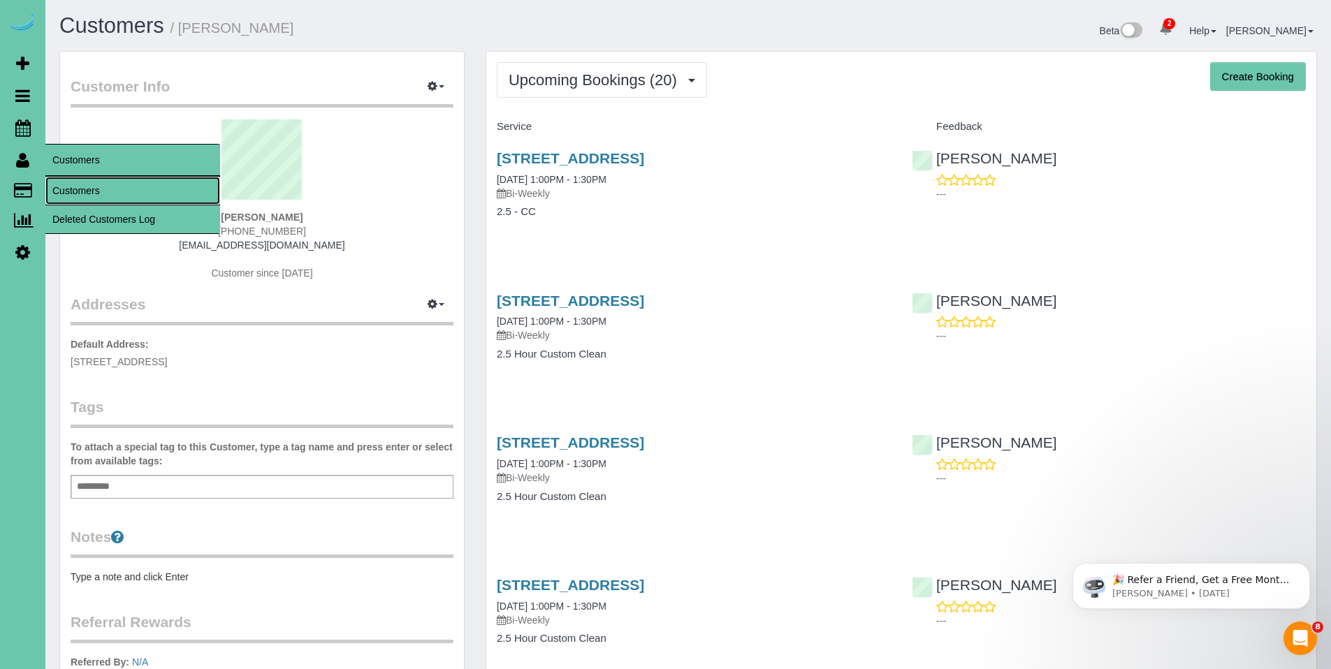
click at [90, 189] on link "Customers" at bounding box center [132, 191] width 175 height 28
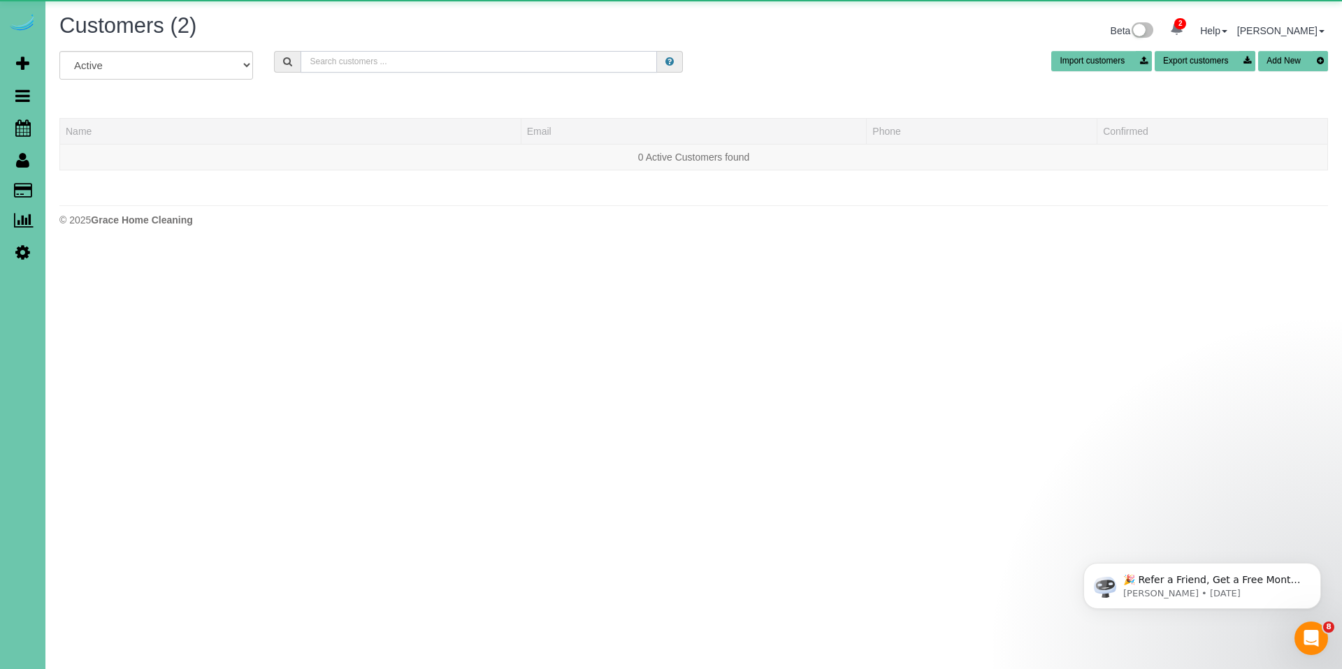
click at [326, 56] on input "text" at bounding box center [478, 62] width 356 height 22
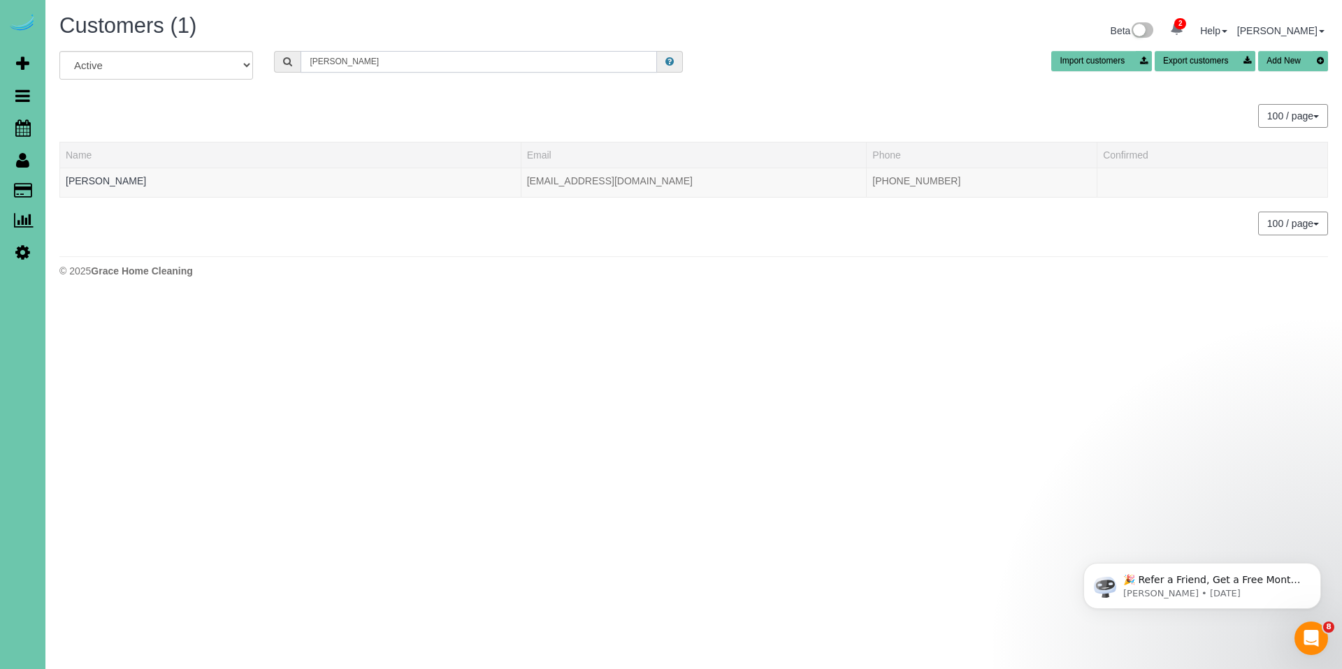
type input "[PERSON_NAME]"
click at [87, 179] on link "[PERSON_NAME]" at bounding box center [106, 180] width 80 height 11
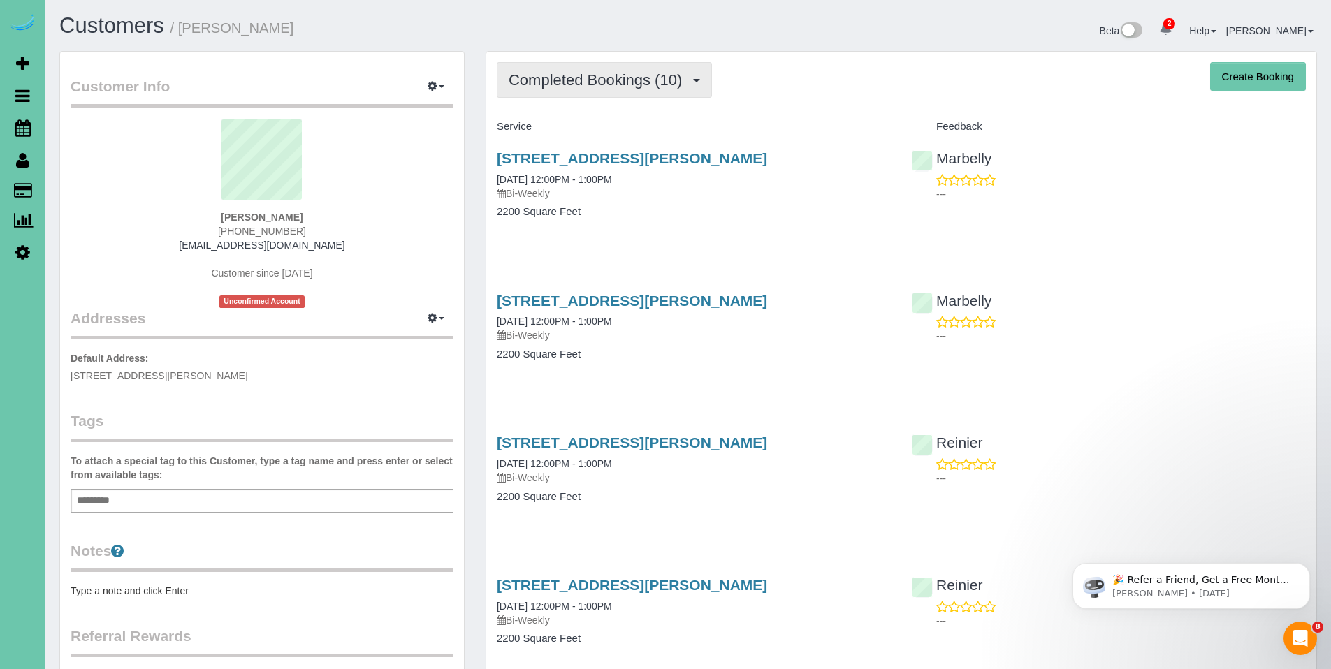
click at [593, 95] on button "Completed Bookings (10)" at bounding box center [604, 80] width 215 height 36
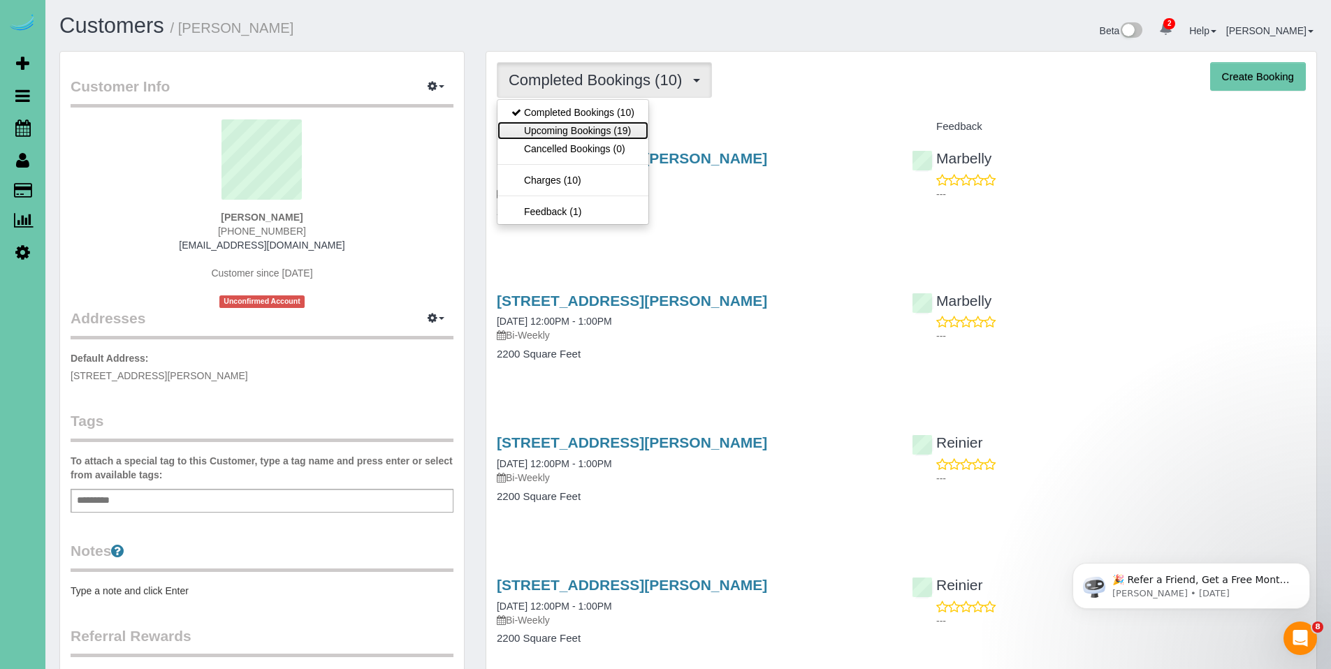
click at [581, 136] on link "Upcoming Bookings (19)" at bounding box center [573, 131] width 151 height 18
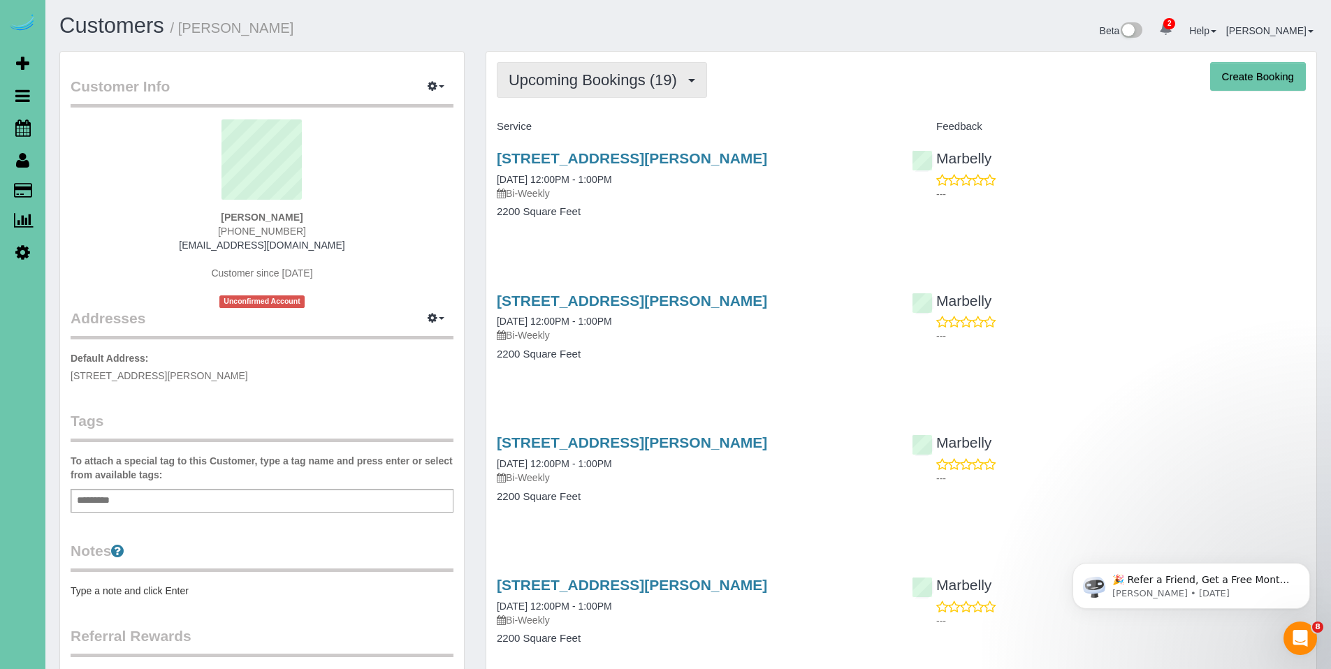
click at [565, 94] on button "Upcoming Bookings (19)" at bounding box center [602, 80] width 210 height 36
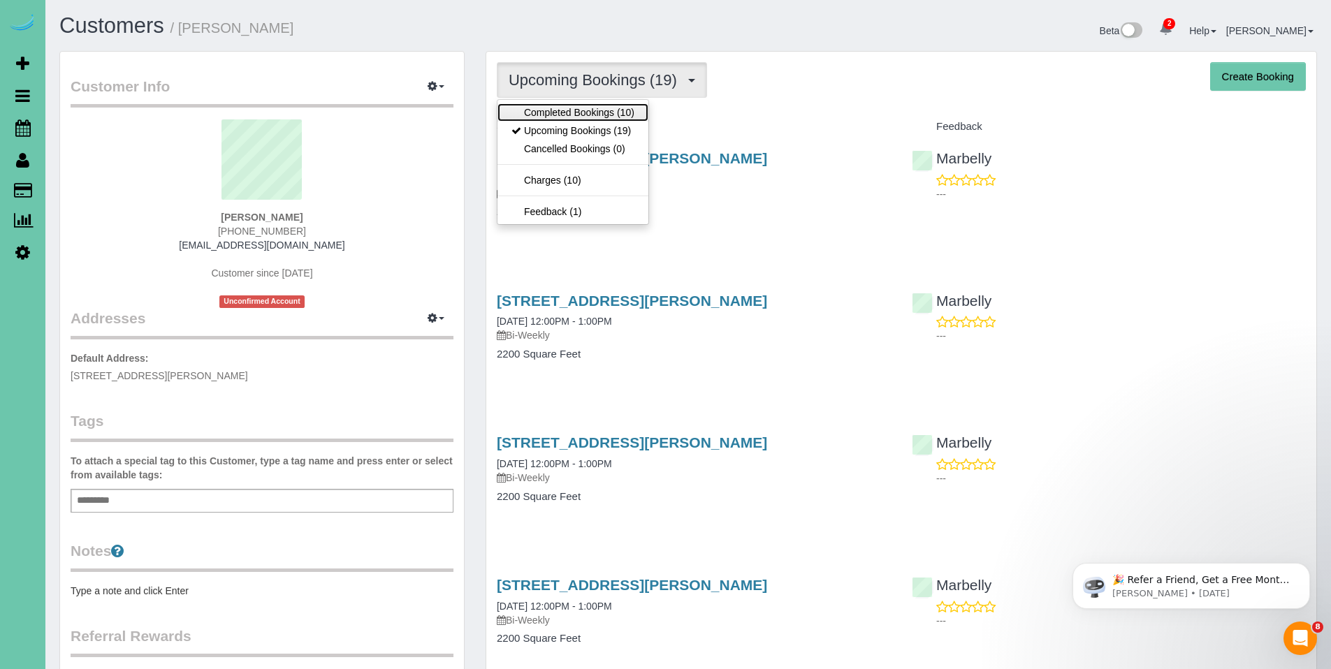
click at [566, 115] on link "Completed Bookings (10)" at bounding box center [573, 112] width 151 height 18
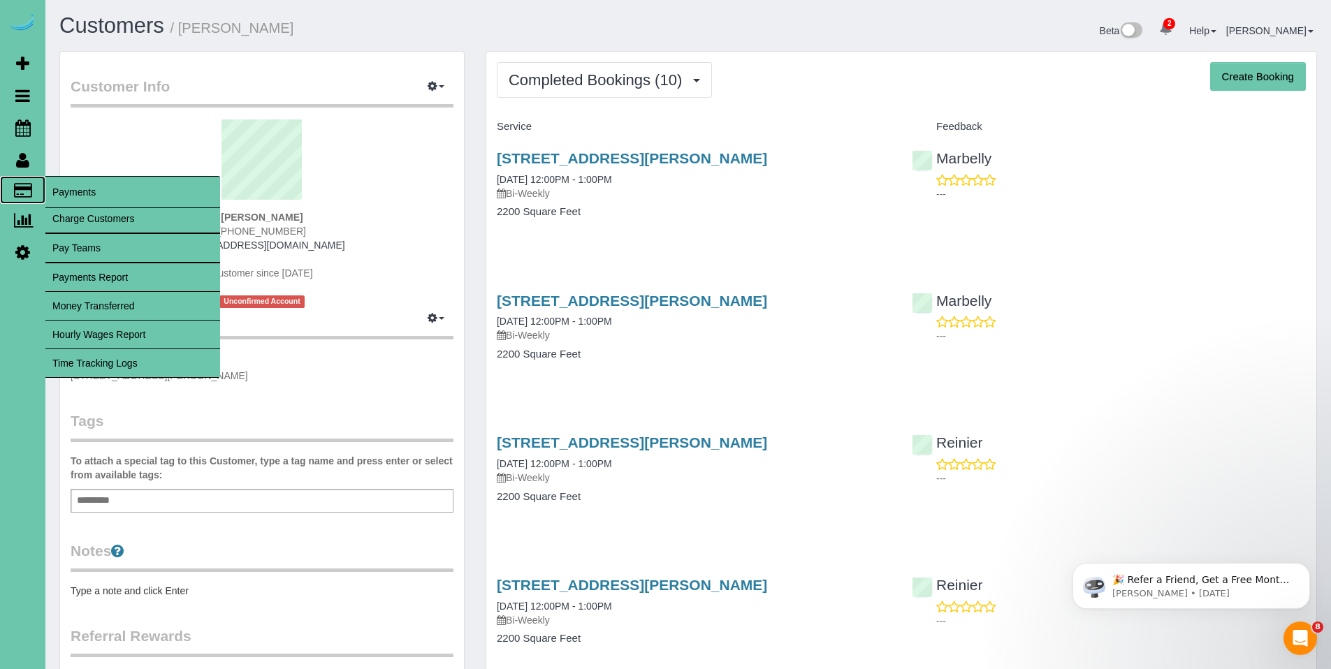
click at [75, 189] on span "Payments" at bounding box center [132, 192] width 175 height 32
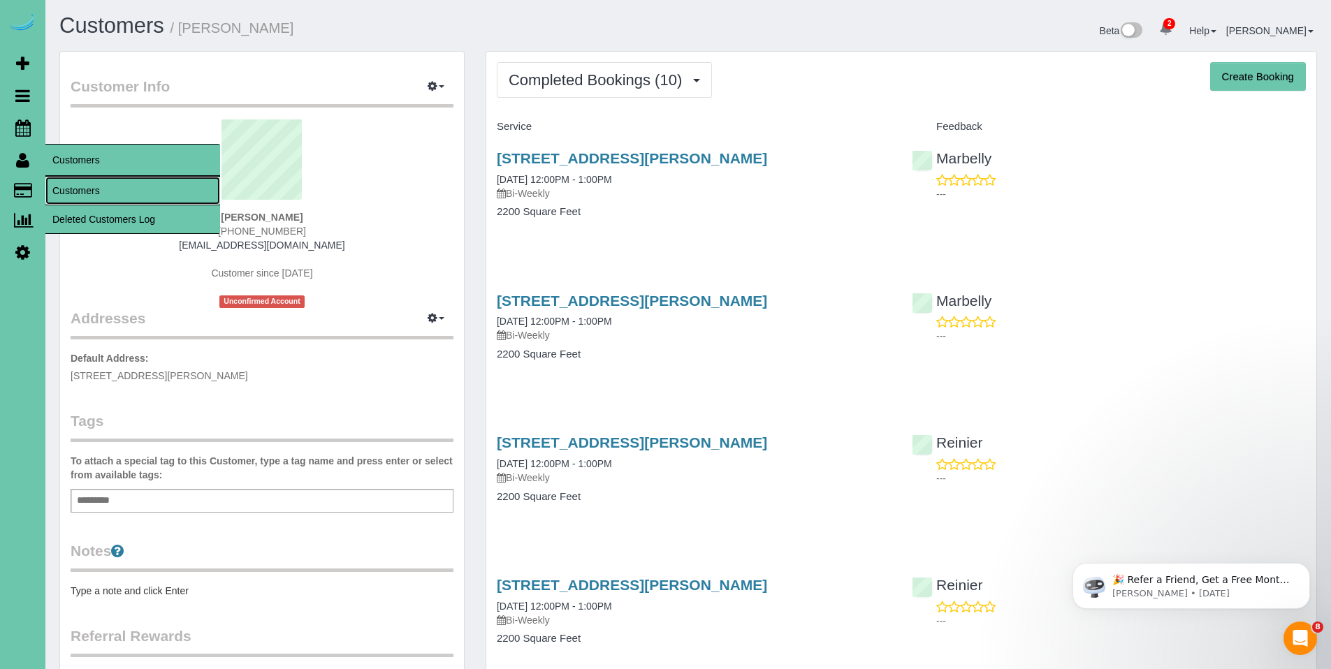
click at [88, 190] on link "Customers" at bounding box center [132, 191] width 175 height 28
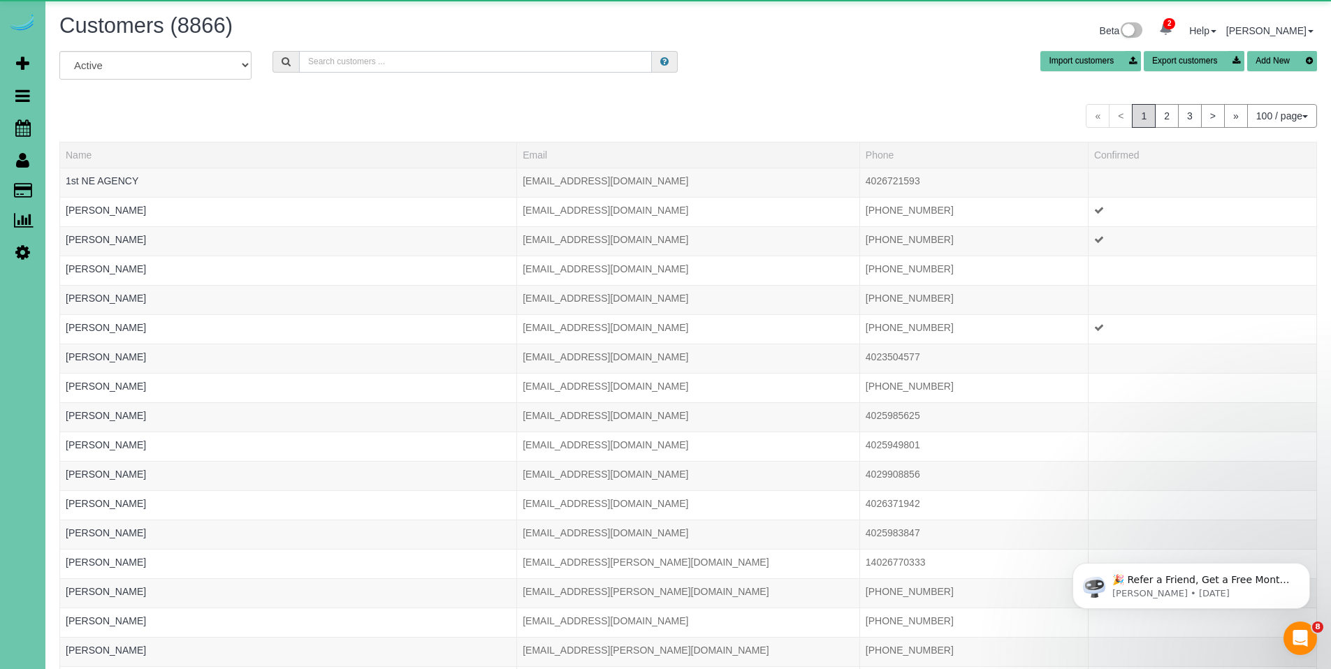
click at [414, 65] on input "text" at bounding box center [475, 62] width 353 height 22
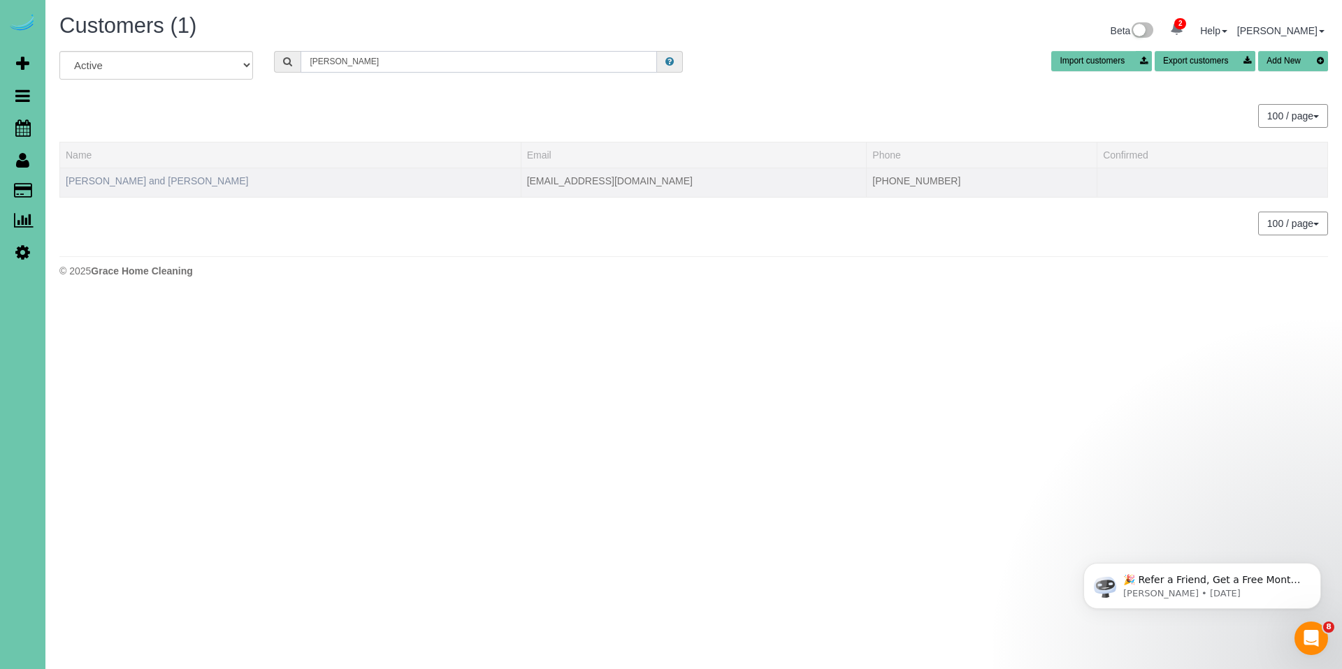
type input "[PERSON_NAME]"
click at [136, 185] on link "[PERSON_NAME] and [PERSON_NAME]" at bounding box center [157, 180] width 182 height 11
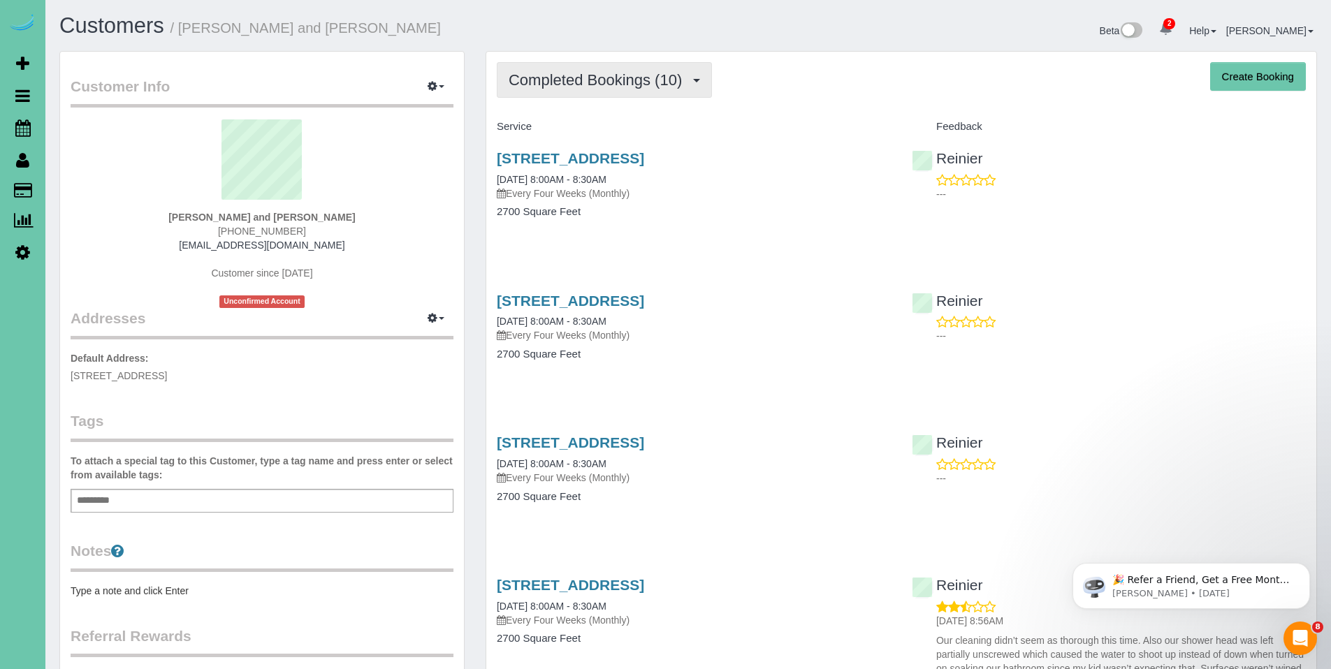
click at [607, 84] on span "Completed Bookings (10)" at bounding box center [599, 79] width 180 height 17
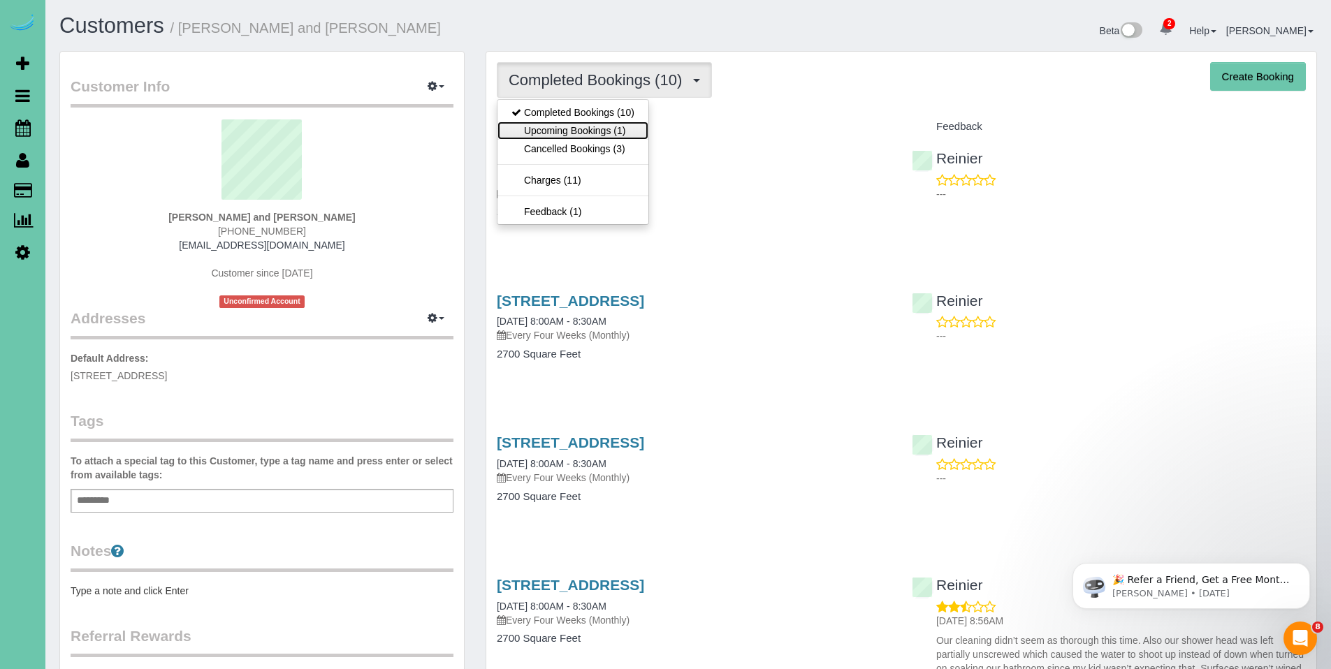
click at [567, 132] on link "Upcoming Bookings (1)" at bounding box center [573, 131] width 151 height 18
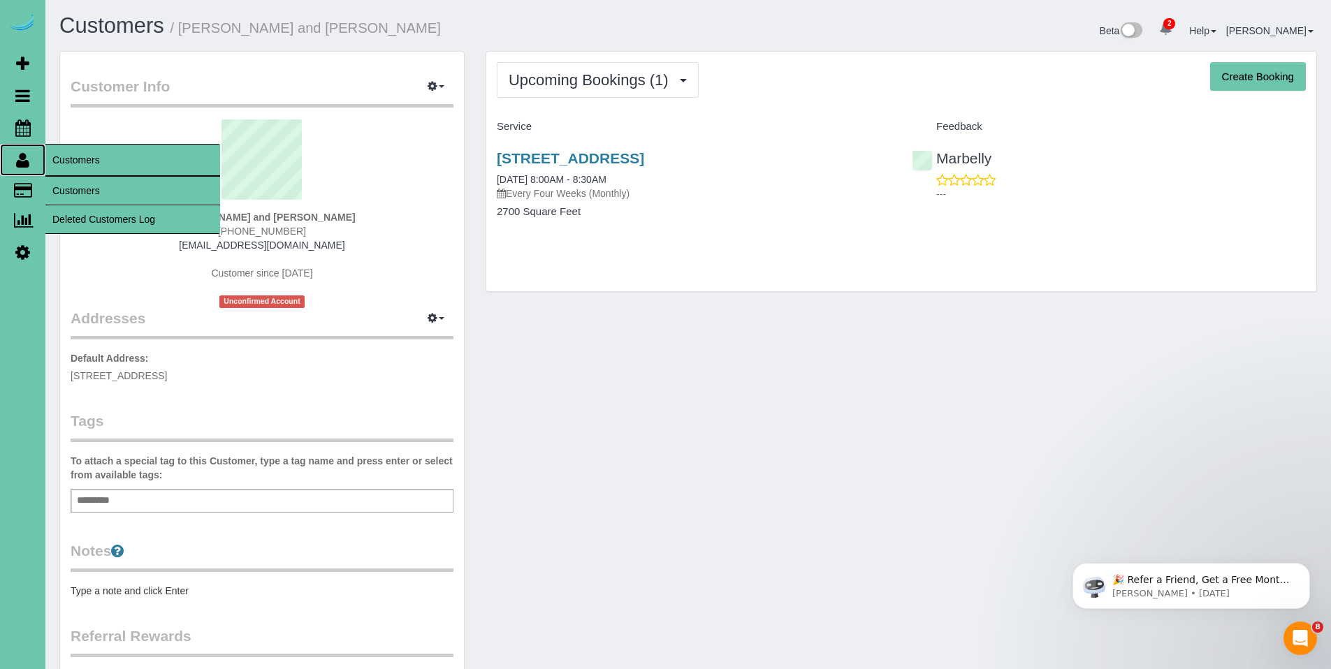
click at [22, 159] on icon at bounding box center [22, 160] width 13 height 17
click at [72, 189] on link "Customers" at bounding box center [132, 191] width 175 height 28
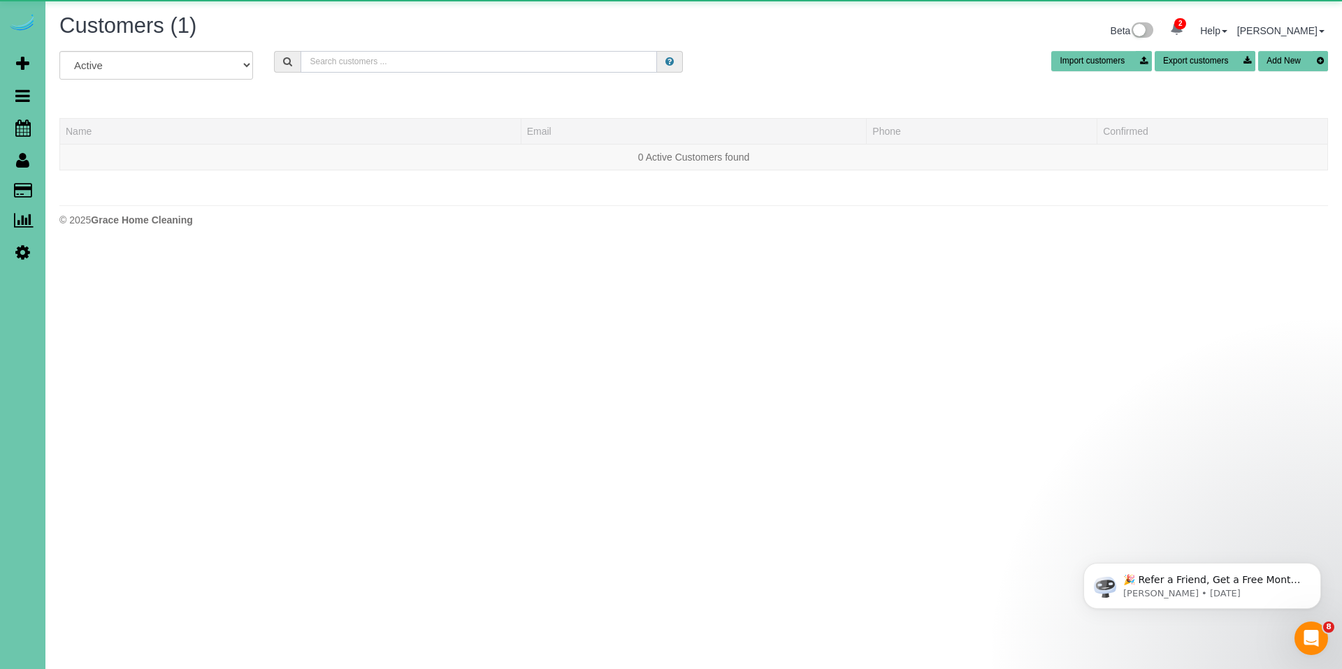
click at [472, 62] on input "text" at bounding box center [478, 62] width 356 height 22
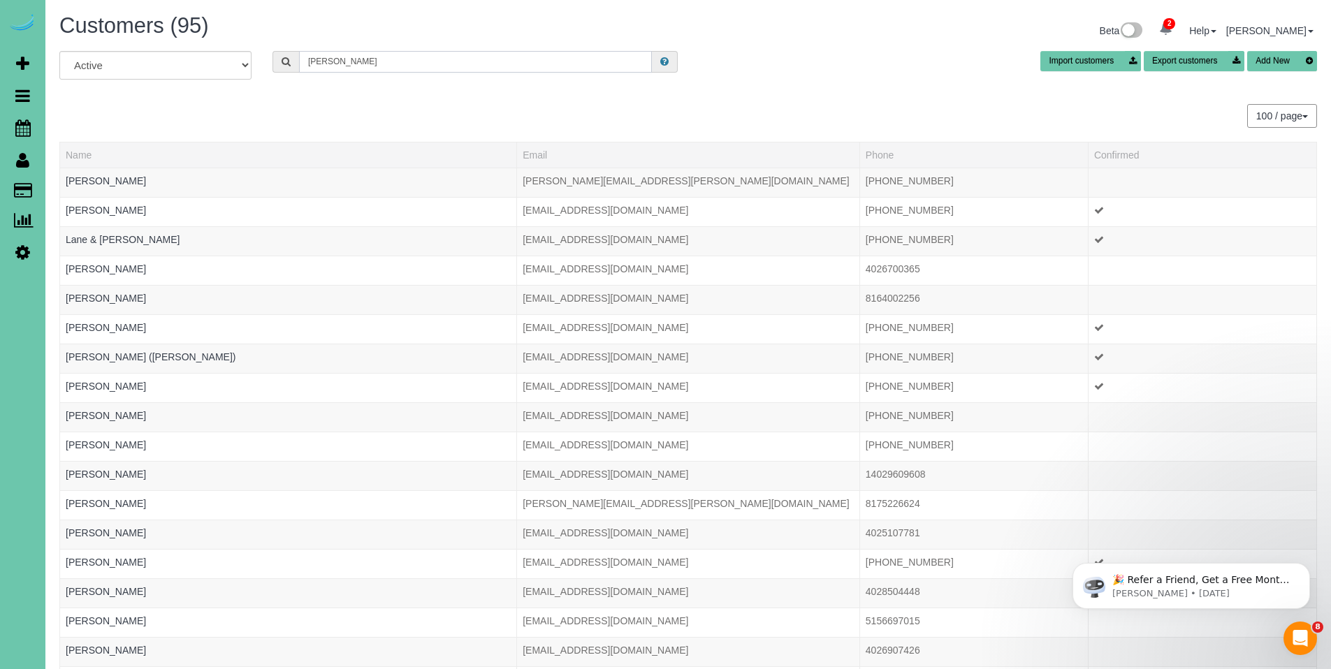
type input "[PERSON_NAME]"
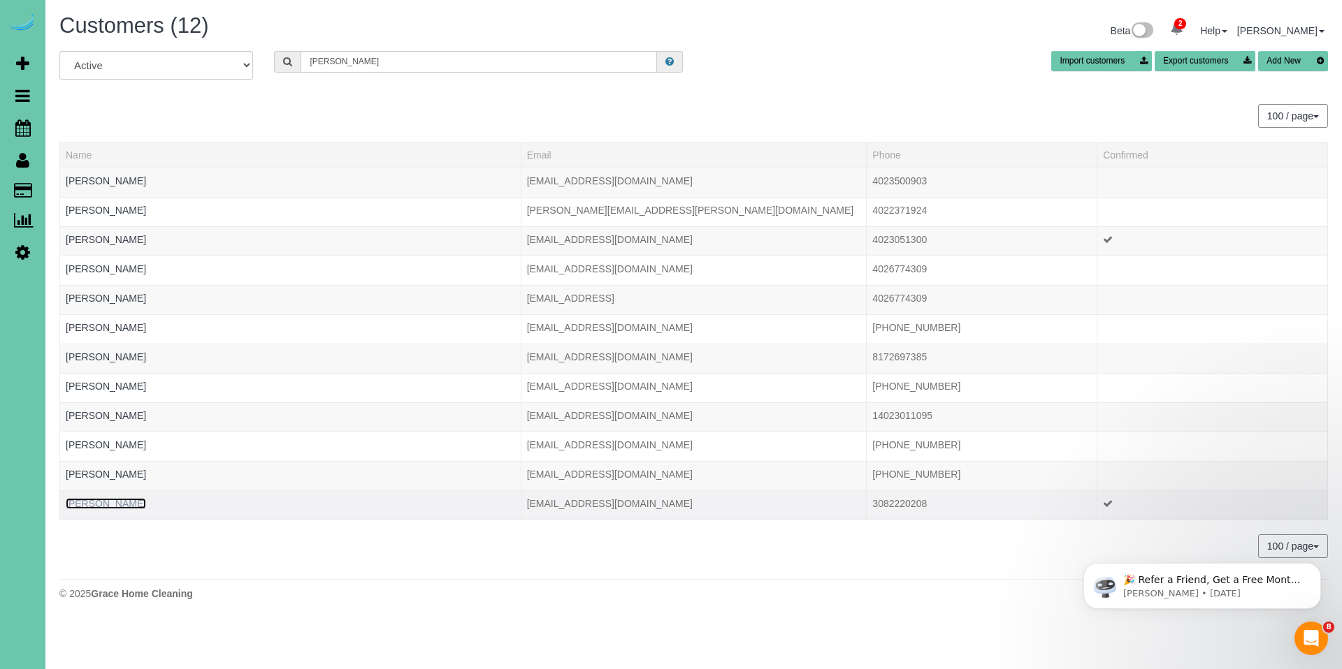
click at [113, 501] on link "[PERSON_NAME]" at bounding box center [106, 503] width 80 height 11
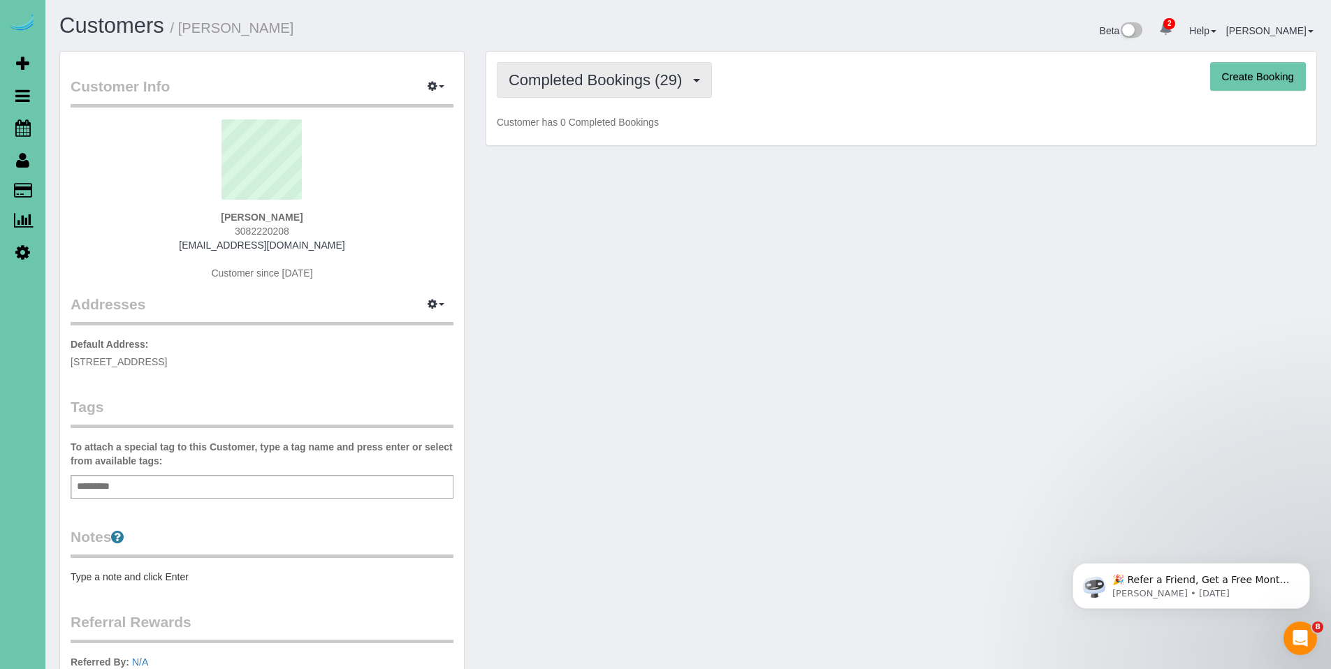
click at [637, 78] on span "Completed Bookings (29)" at bounding box center [599, 79] width 180 height 17
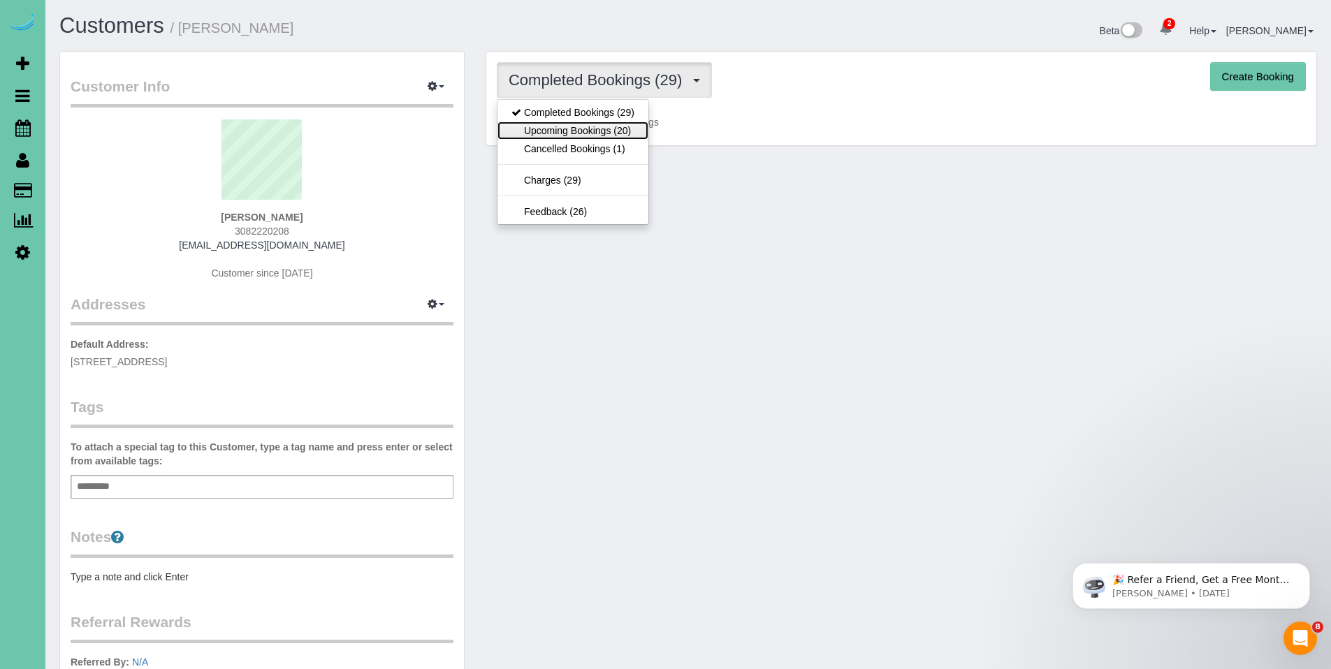
click at [581, 128] on link "Upcoming Bookings (20)" at bounding box center [573, 131] width 151 height 18
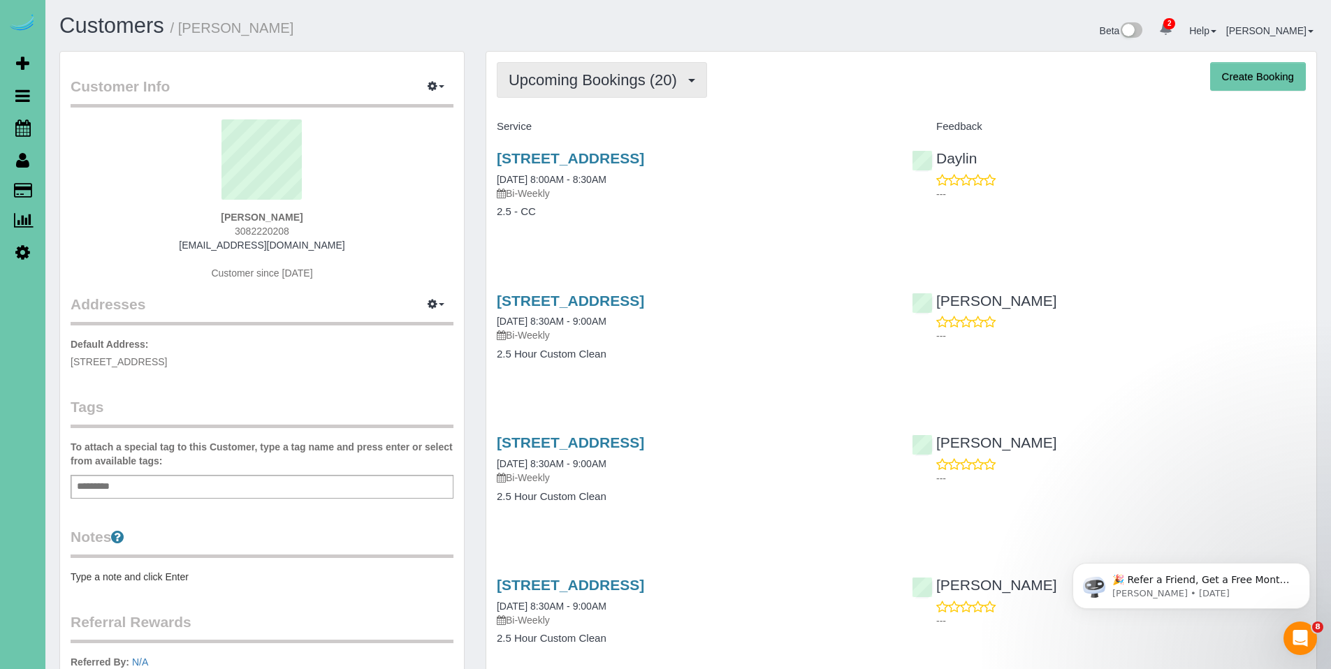
click at [575, 75] on span "Upcoming Bookings (20)" at bounding box center [596, 79] width 175 height 17
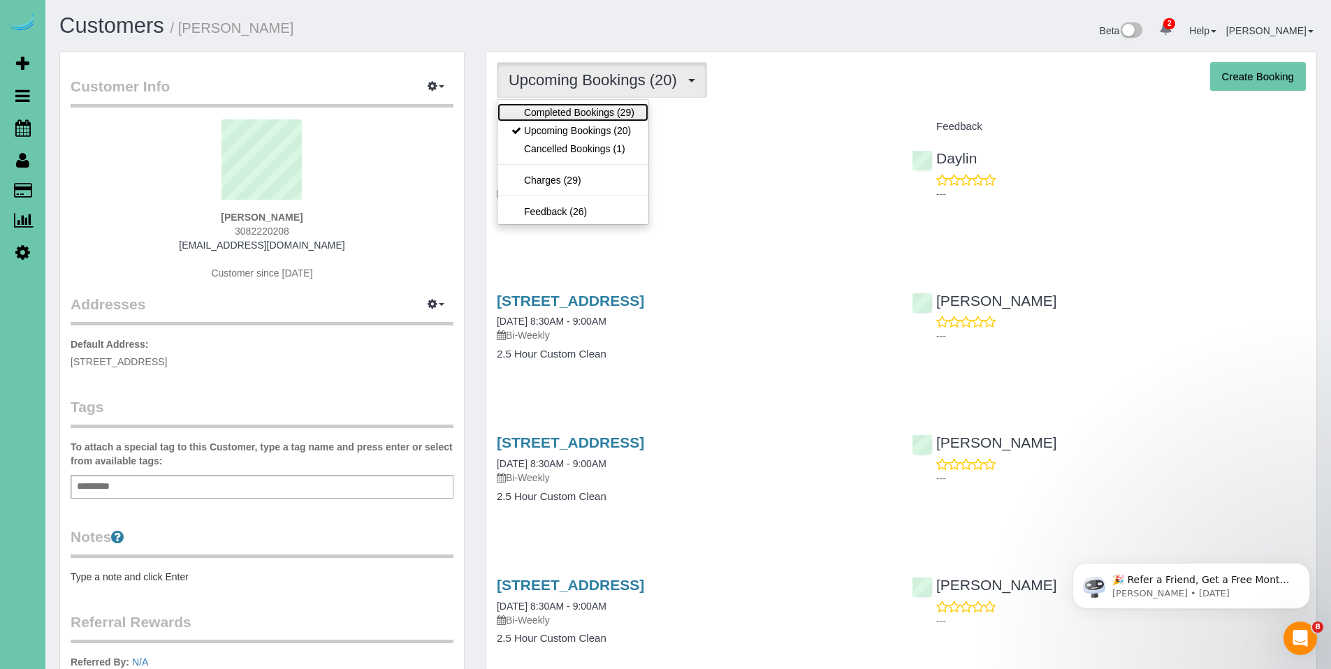
click at [553, 108] on link "Completed Bookings (29)" at bounding box center [573, 112] width 151 height 18
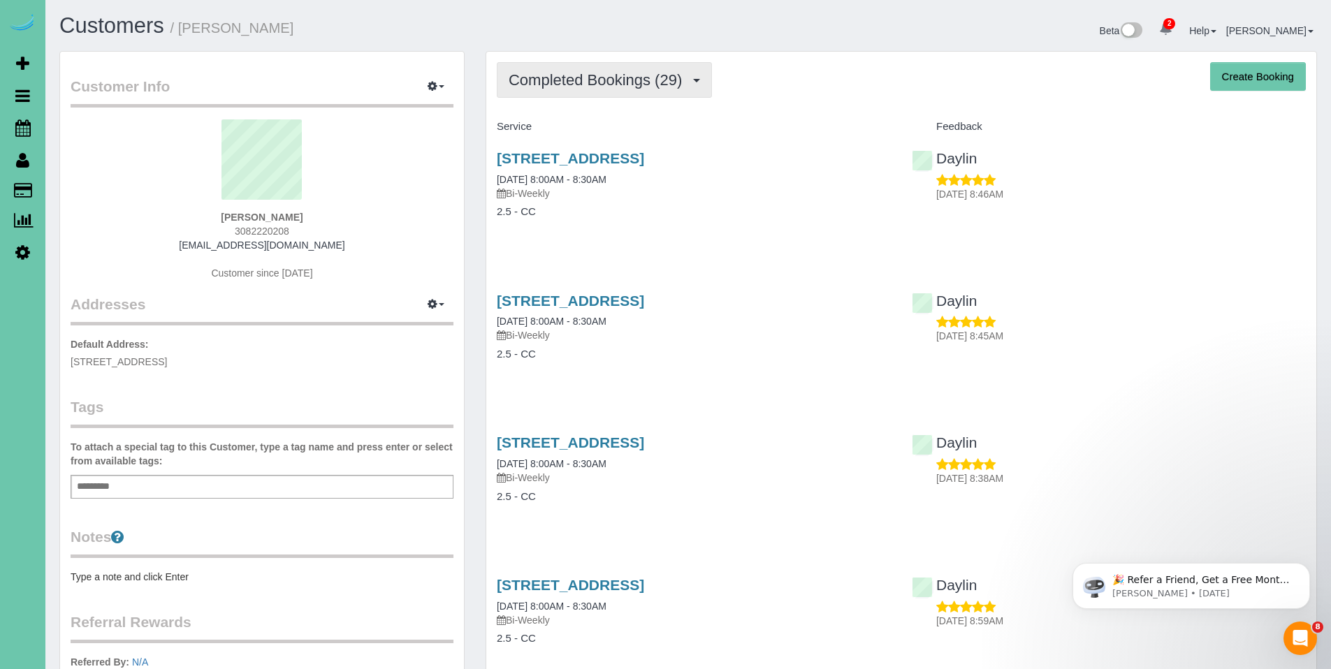
click at [569, 79] on span "Completed Bookings (29)" at bounding box center [599, 79] width 180 height 17
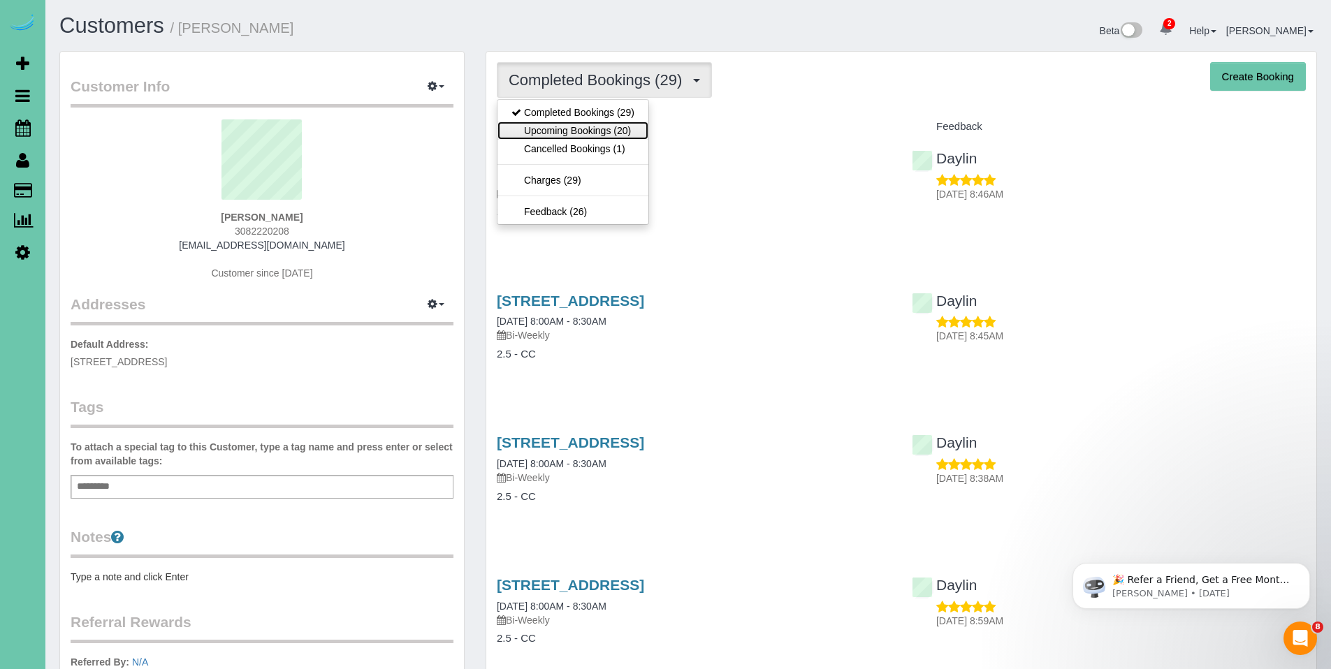
click at [559, 130] on link "Upcoming Bookings (20)" at bounding box center [573, 131] width 151 height 18
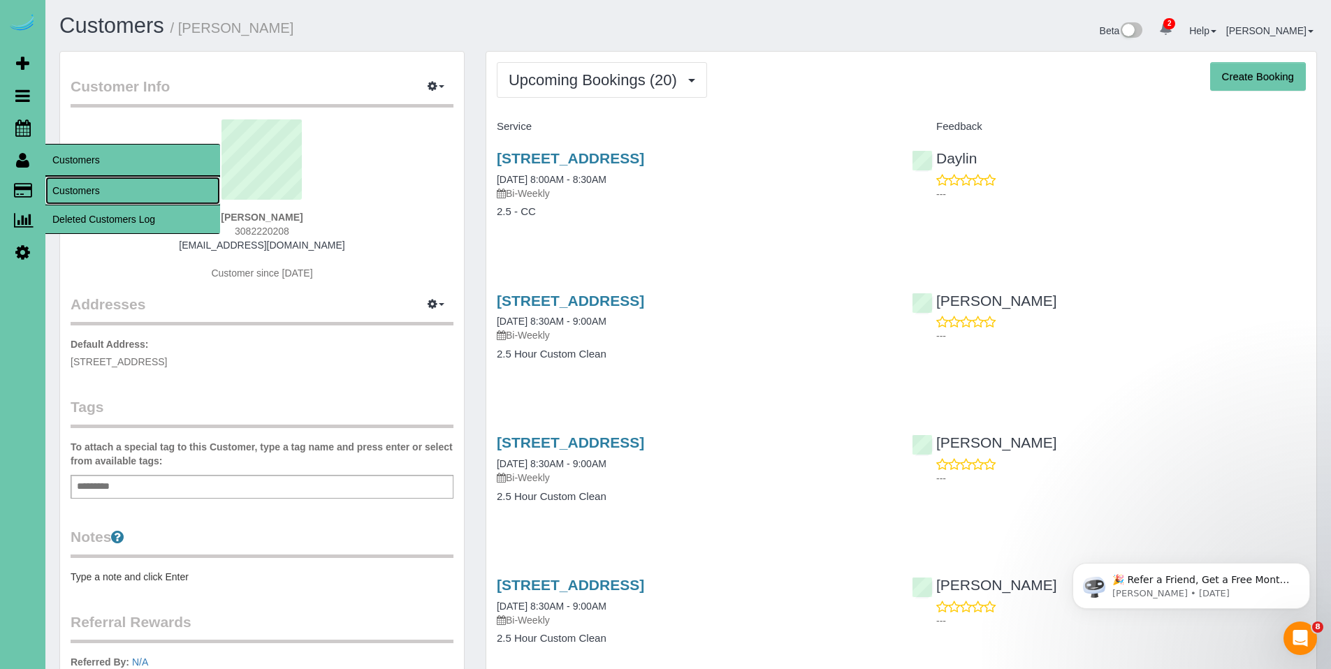
click at [67, 186] on link "Customers" at bounding box center [132, 191] width 175 height 28
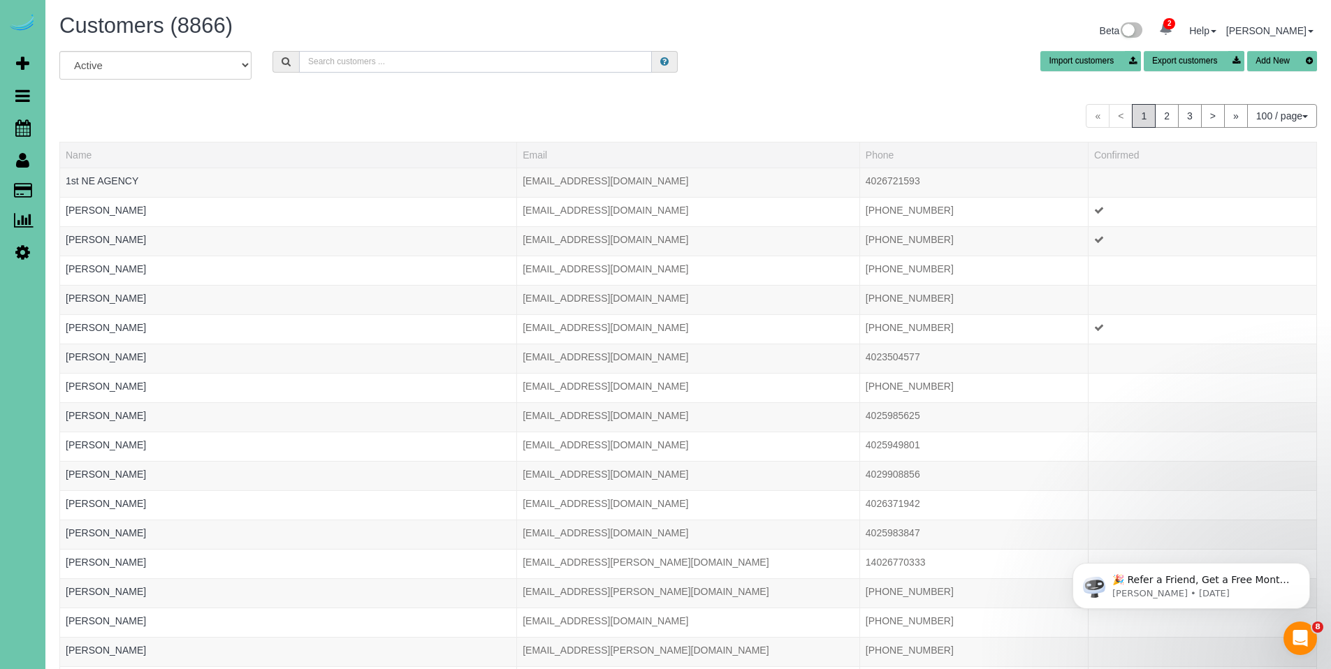
click at [450, 59] on input "text" at bounding box center [475, 62] width 353 height 22
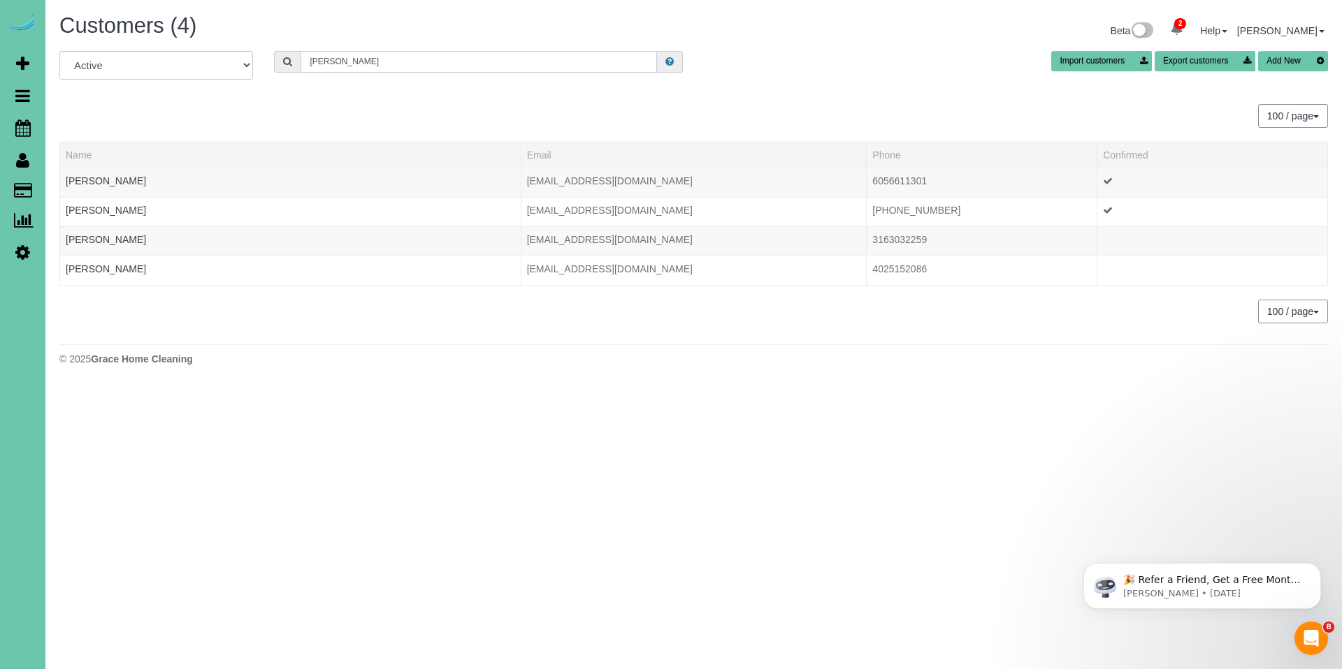
drag, startPoint x: 359, startPoint y: 66, endPoint x: 277, endPoint y: 48, distance: 84.3
click at [277, 48] on div "Customers (4) Beta 2 Your Notifications You have 0 alerts × You have 5 to charg…" at bounding box center [693, 193] width 1296 height 386
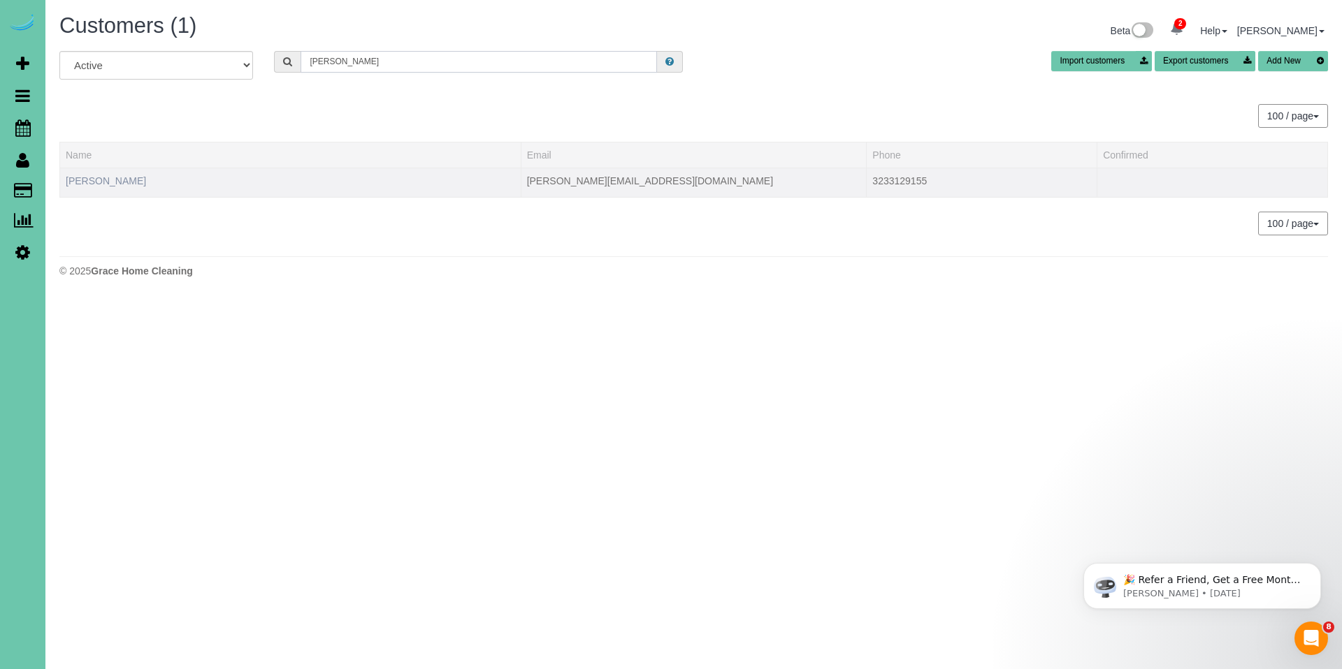
type input "[PERSON_NAME]"
click at [100, 182] on link "[PERSON_NAME]" at bounding box center [106, 180] width 80 height 11
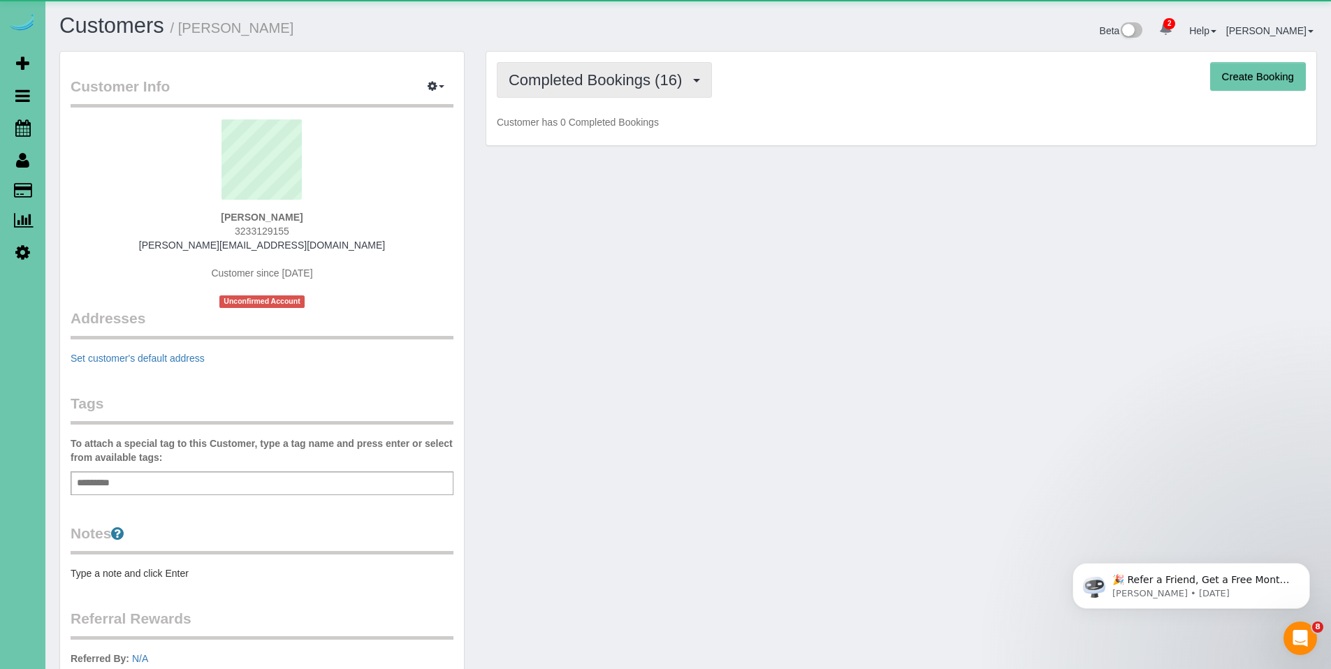
click at [599, 81] on span "Completed Bookings (16)" at bounding box center [599, 79] width 180 height 17
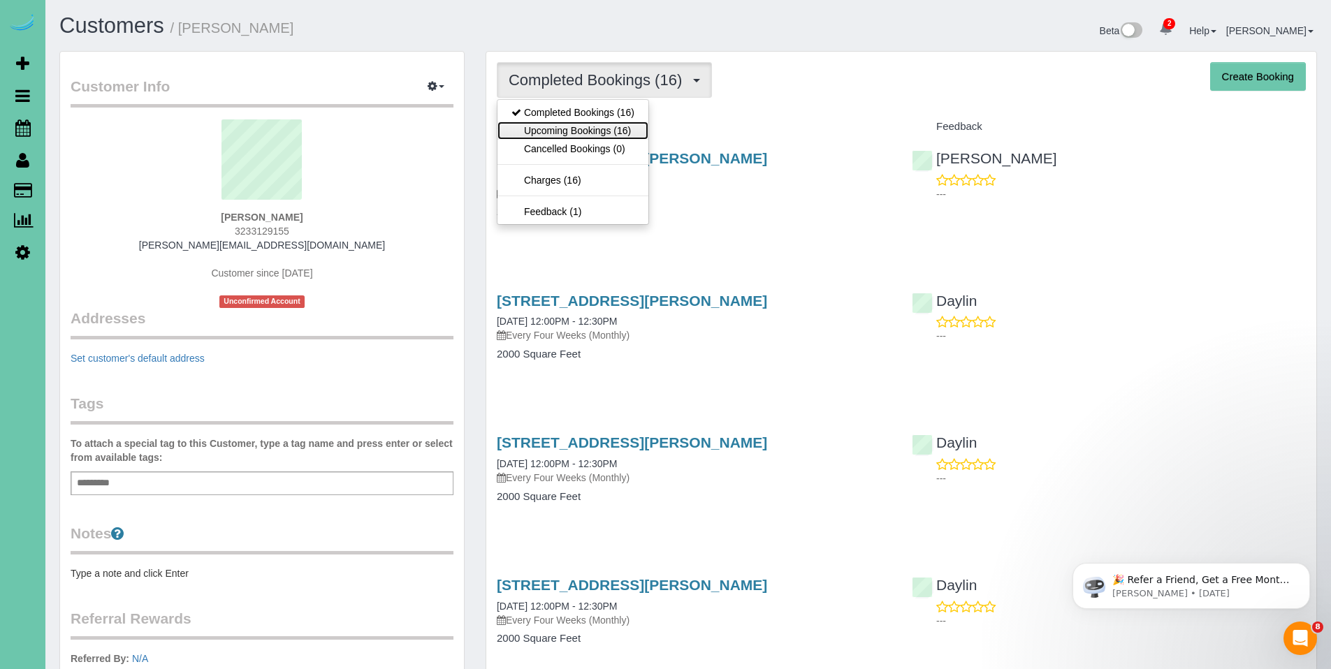
click at [581, 130] on link "Upcoming Bookings (16)" at bounding box center [573, 131] width 151 height 18
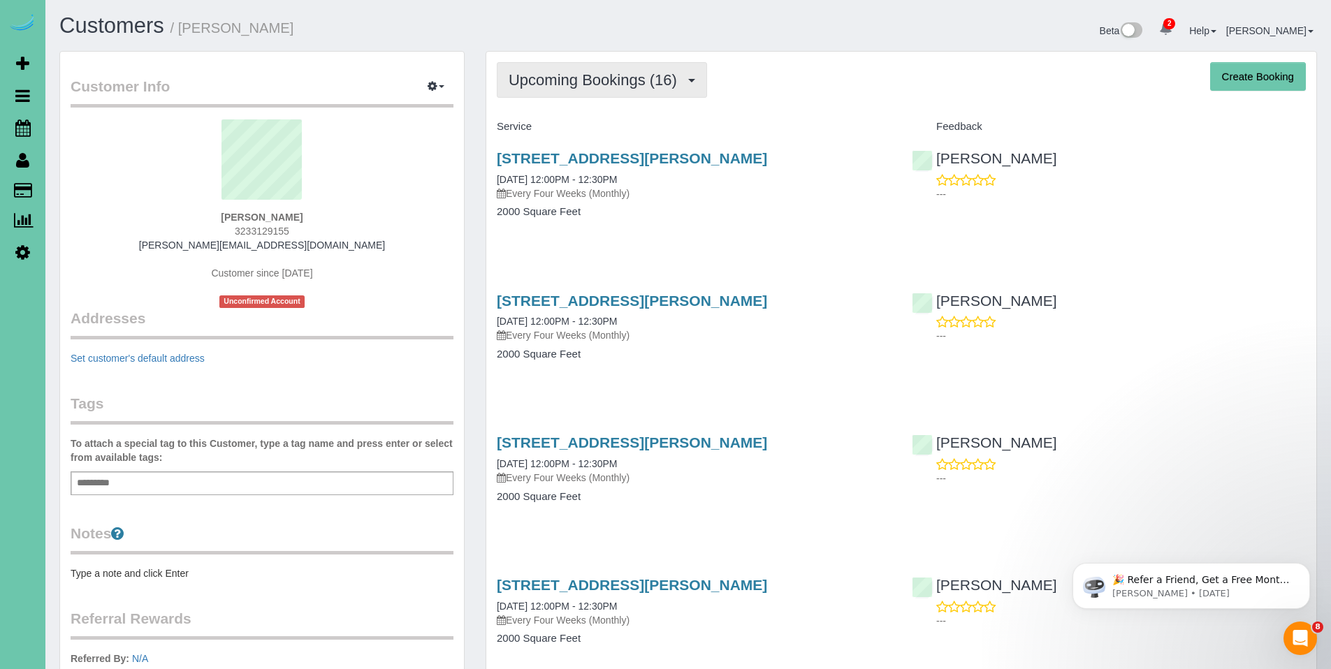
click at [569, 83] on span "Upcoming Bookings (16)" at bounding box center [596, 79] width 175 height 17
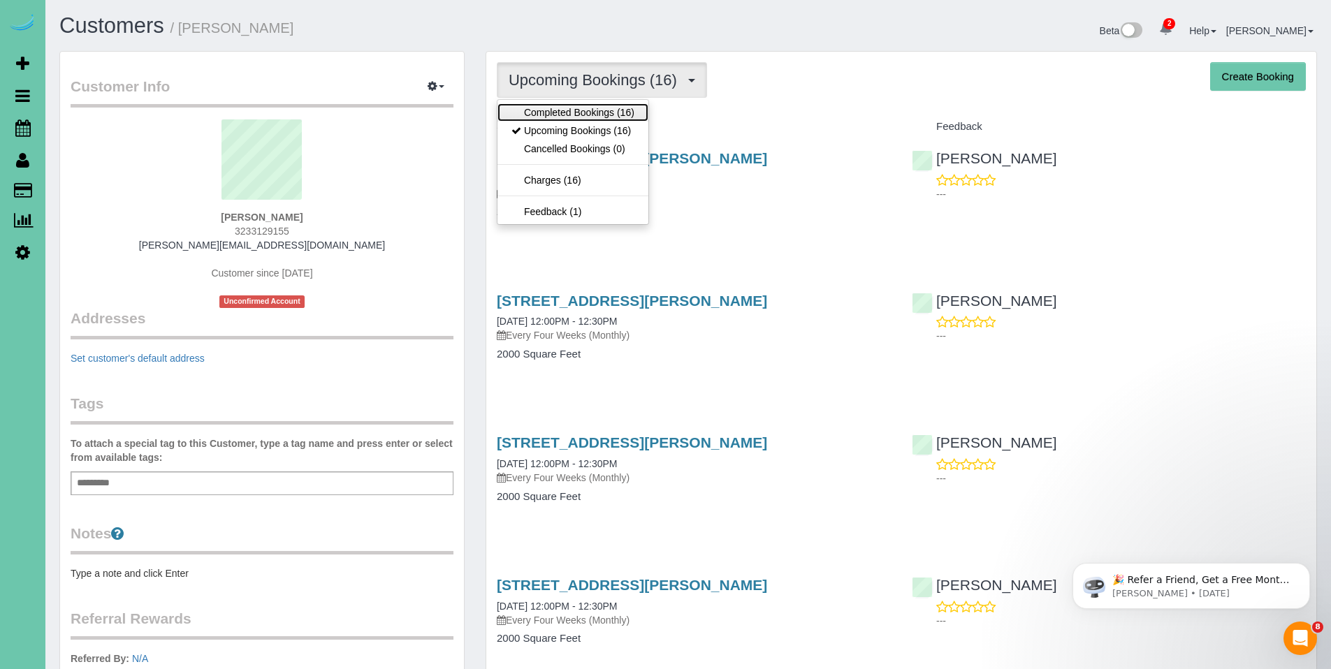
click at [568, 108] on link "Completed Bookings (16)" at bounding box center [573, 112] width 151 height 18
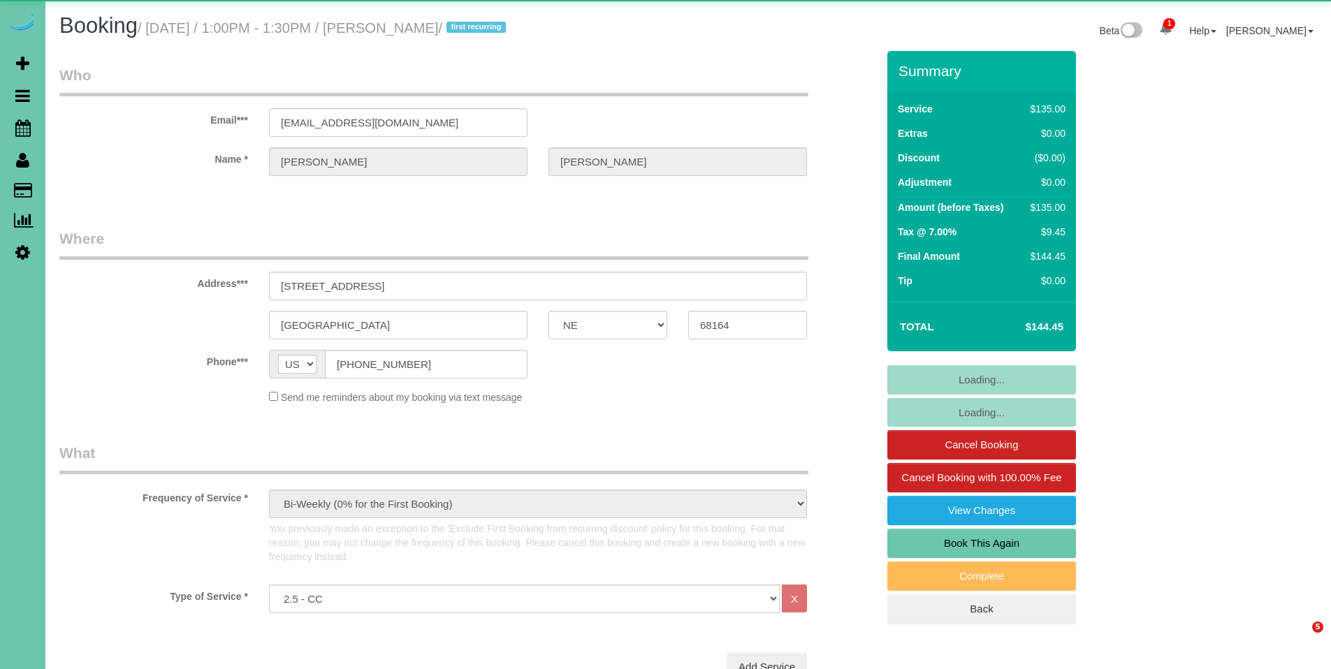
select select "NE"
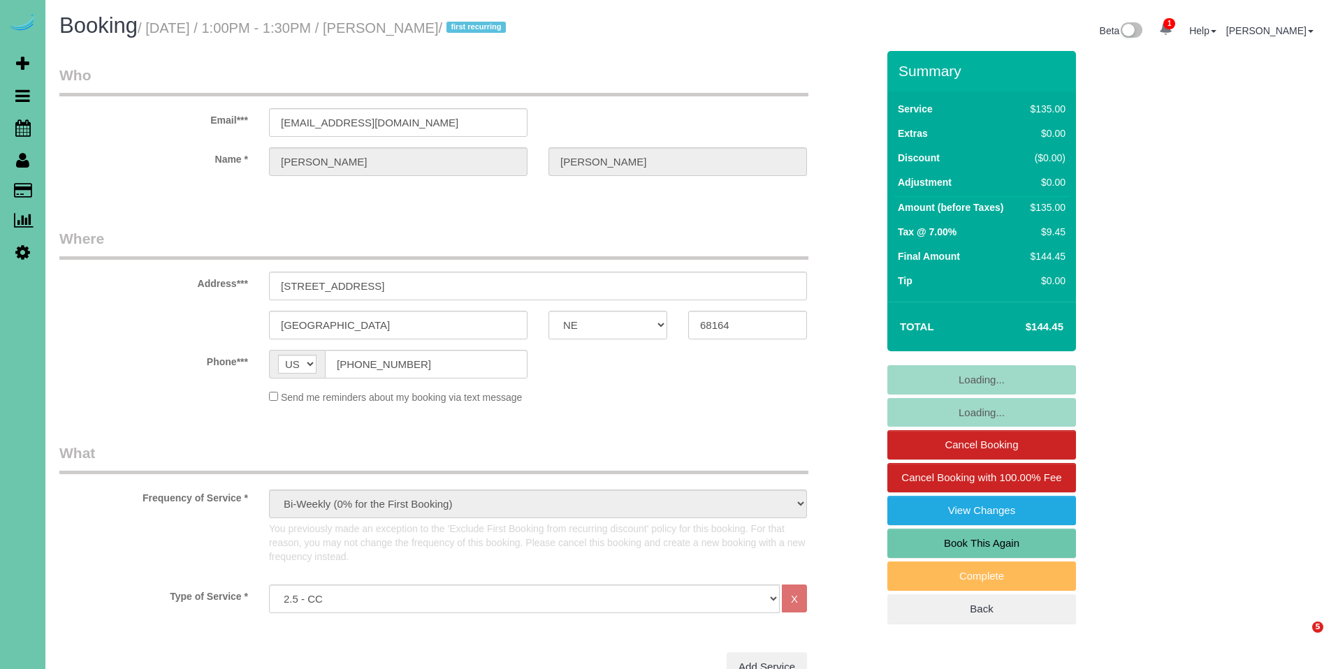
select select "string:fspay-2050ae64-8759-4c5c-b044-d2e0ee8882c1"
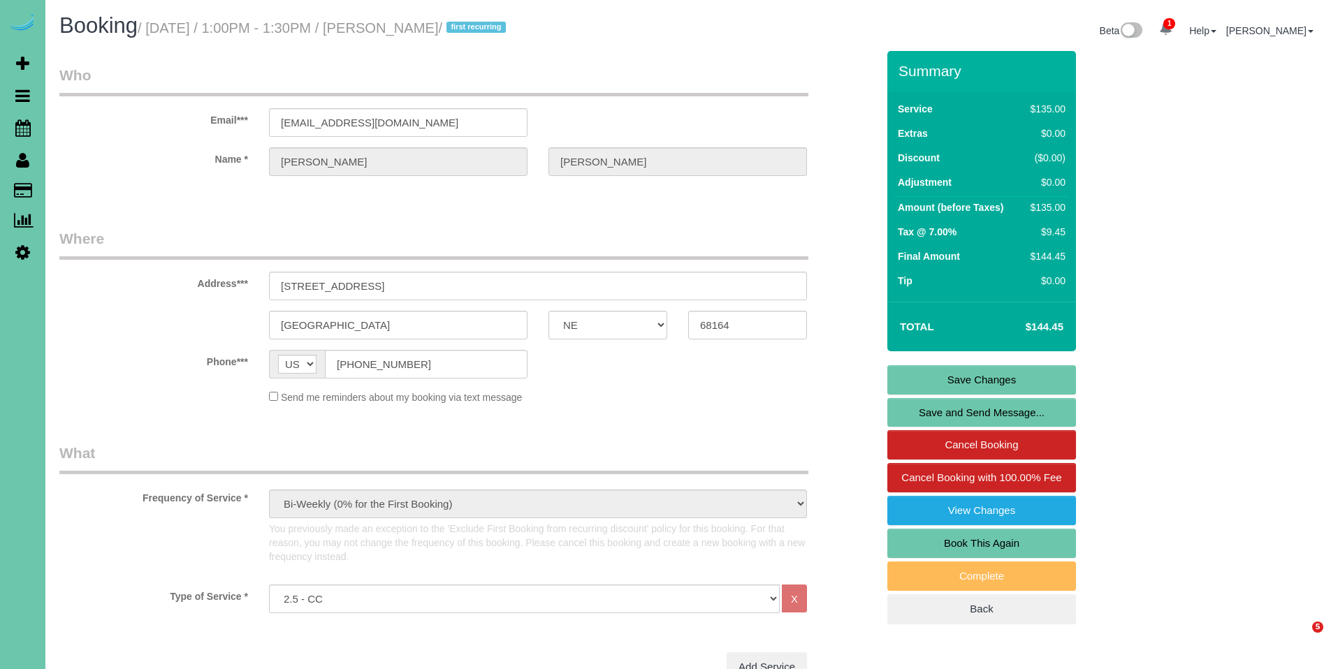
select select "object:907"
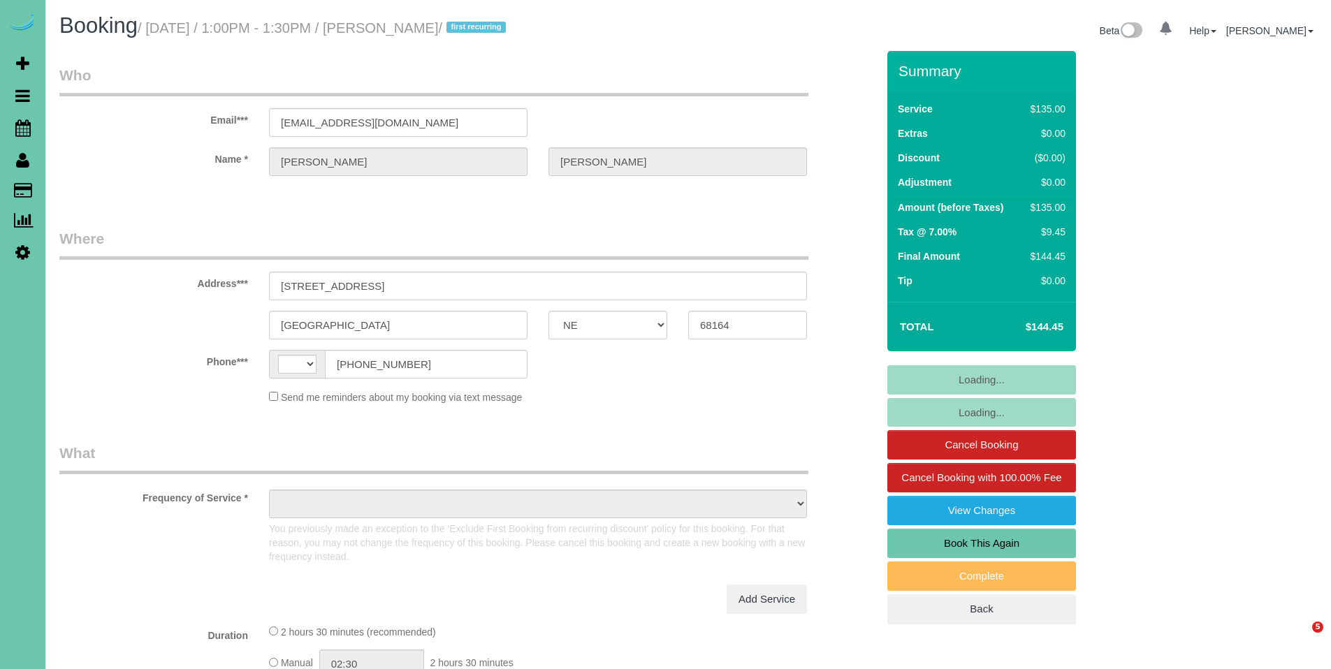
select select "NE"
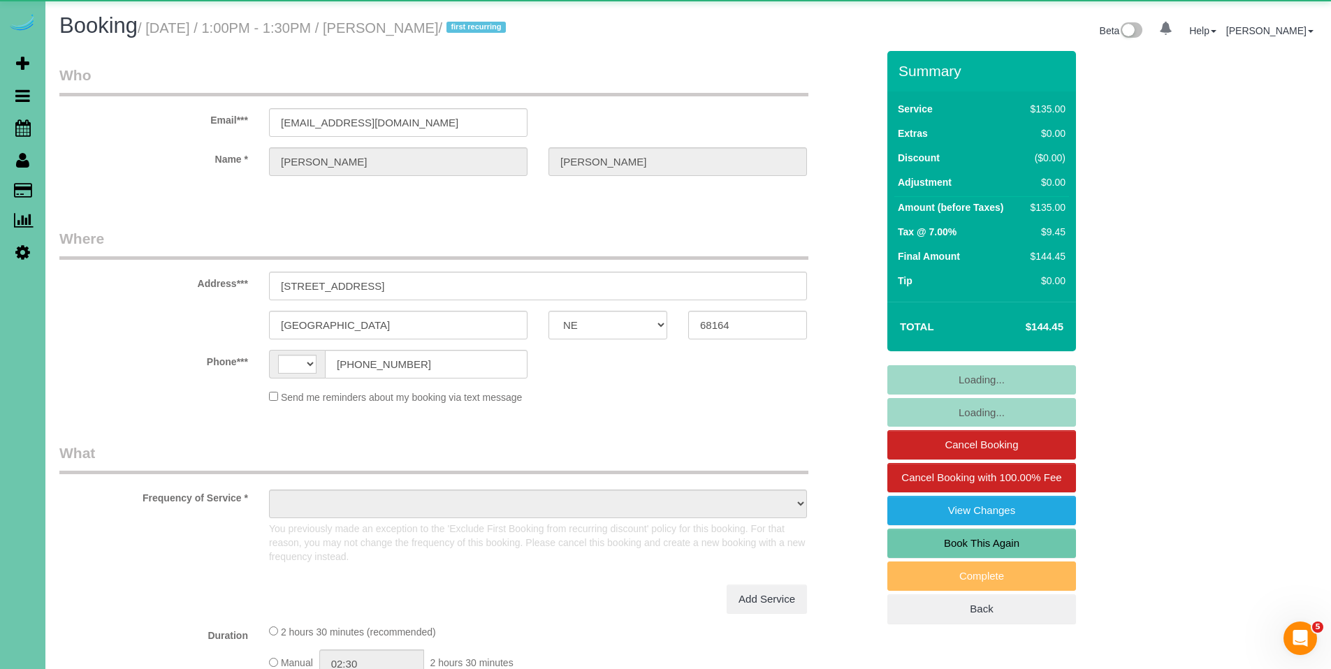
select select "string:fspay-2050ae64-8759-4c5c-b044-d2e0ee8882c1"
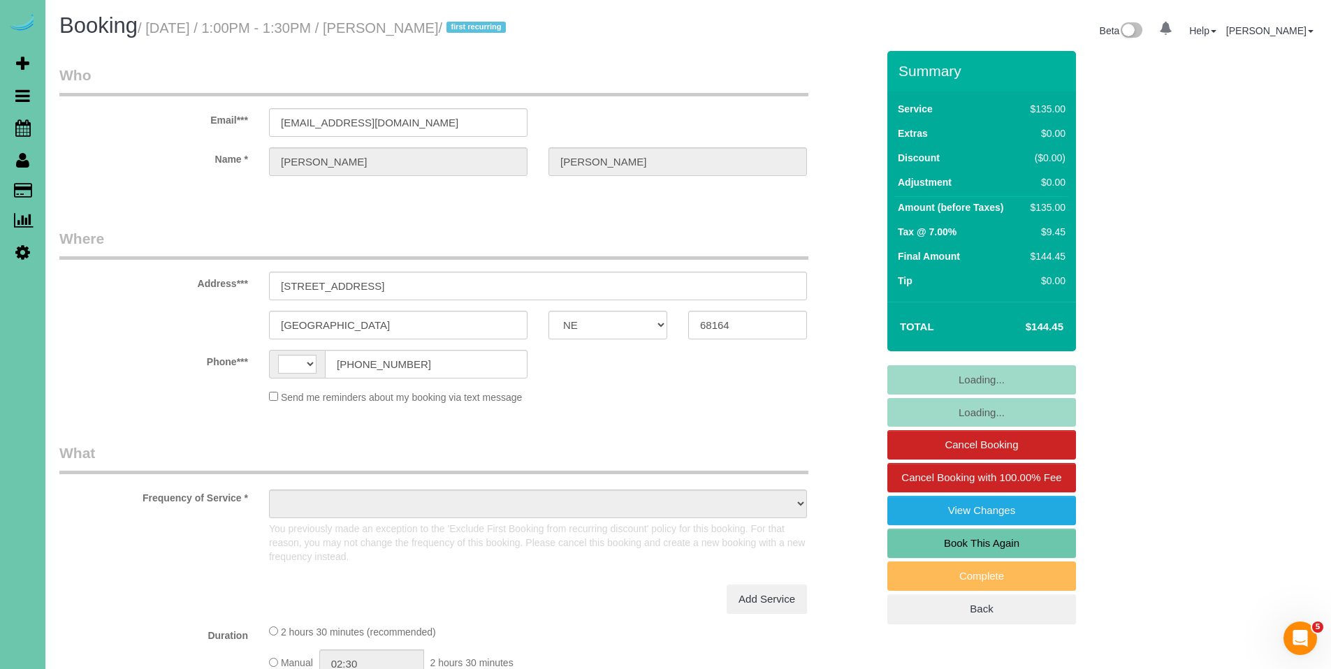
select select "string:[GEOGRAPHIC_DATA]"
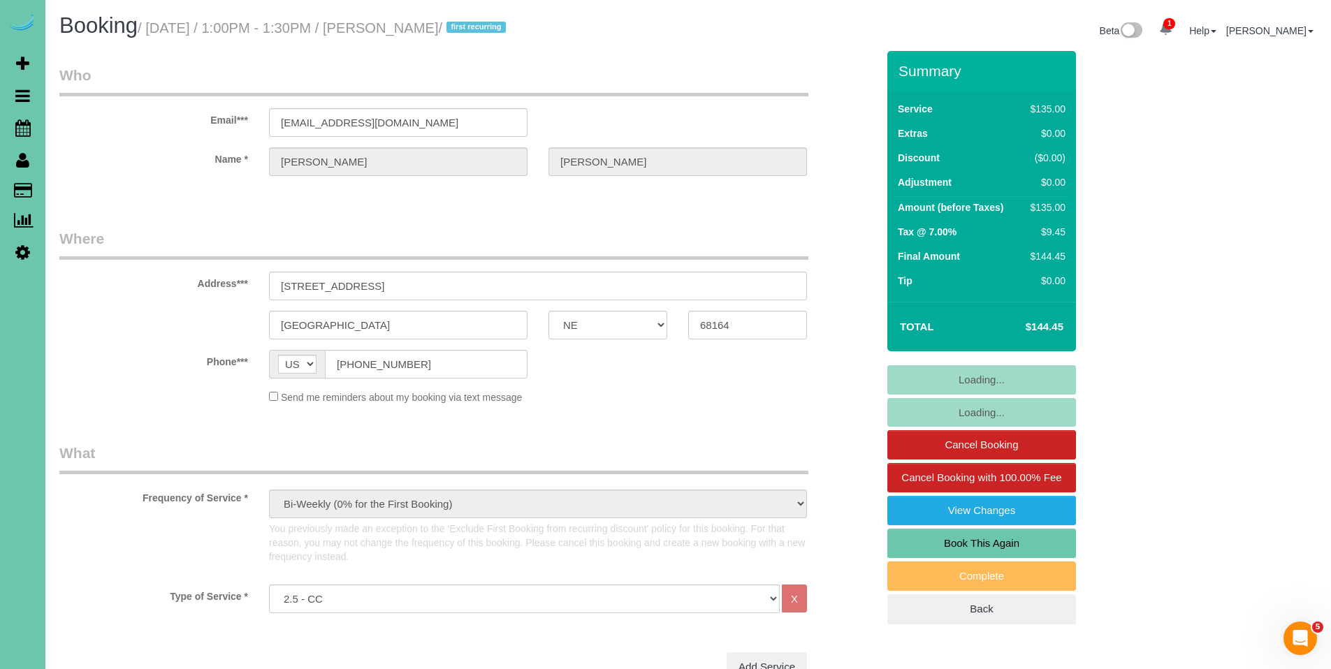
select select "object:726"
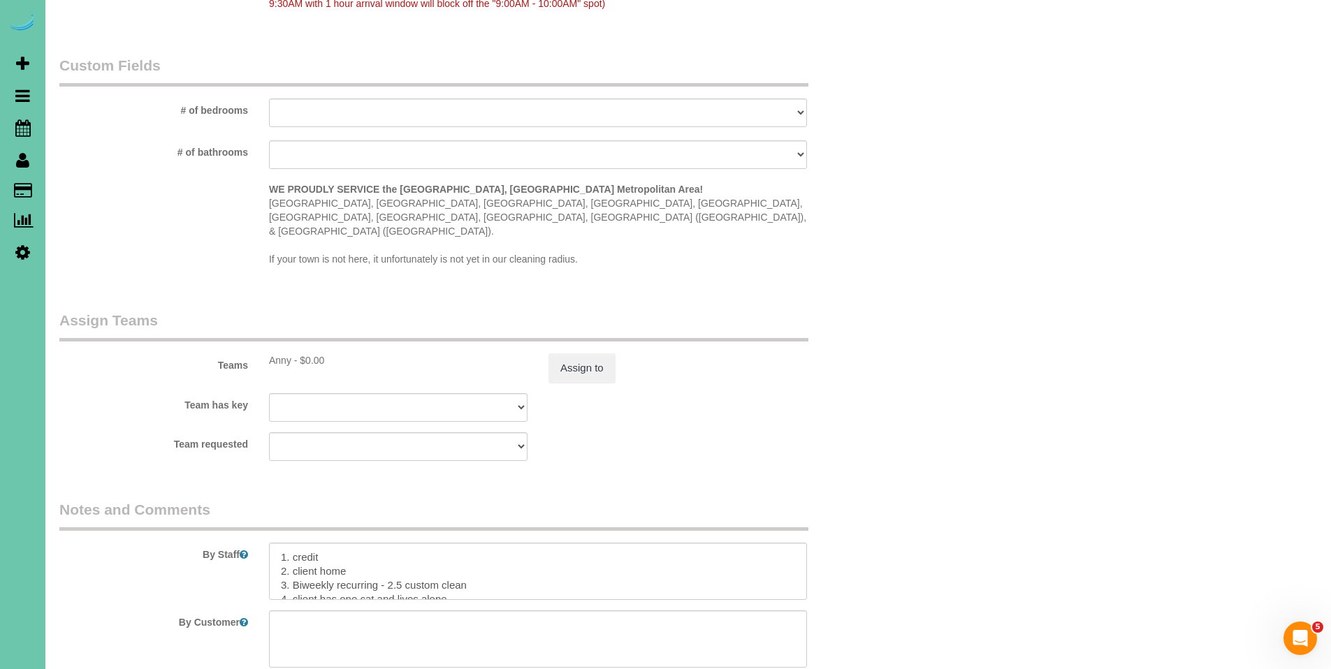
scroll to position [1432, 0]
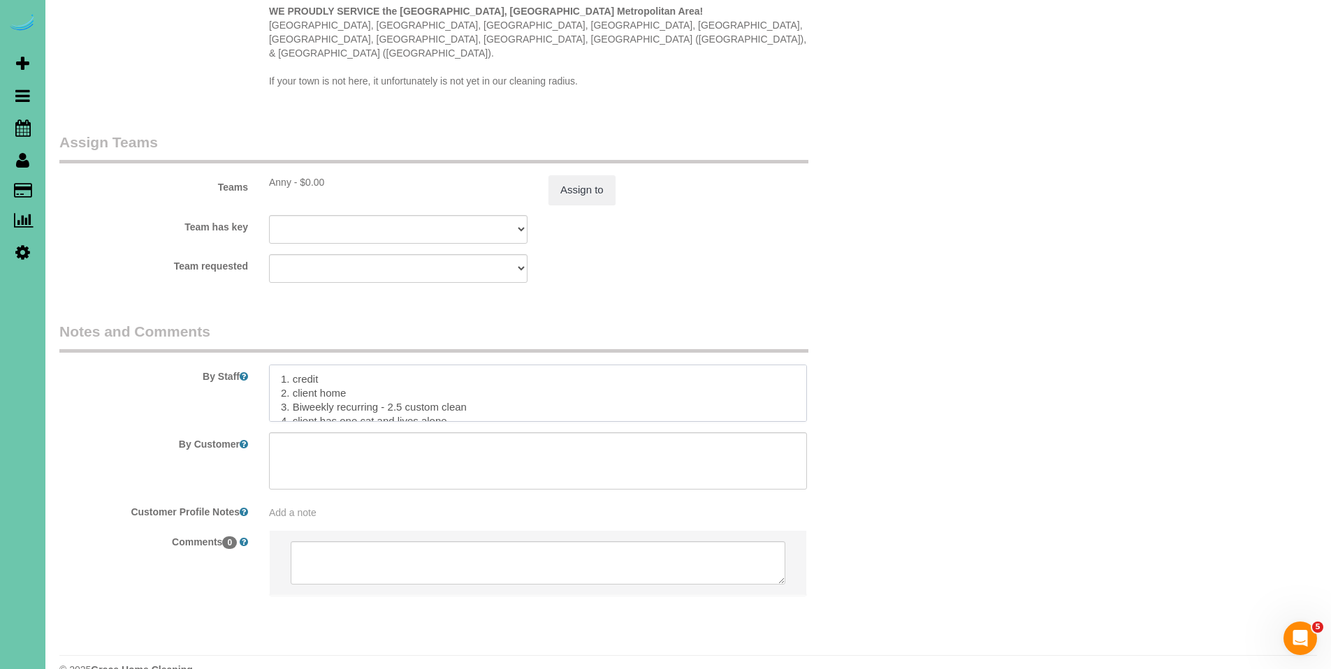
click at [547, 371] on textarea at bounding box center [538, 393] width 538 height 57
drag, startPoint x: 759, startPoint y: 351, endPoint x: 542, endPoint y: 349, distance: 217.3
click at [460, 365] on textarea at bounding box center [538, 393] width 538 height 57
click at [743, 365] on textarea at bounding box center [538, 393] width 538 height 57
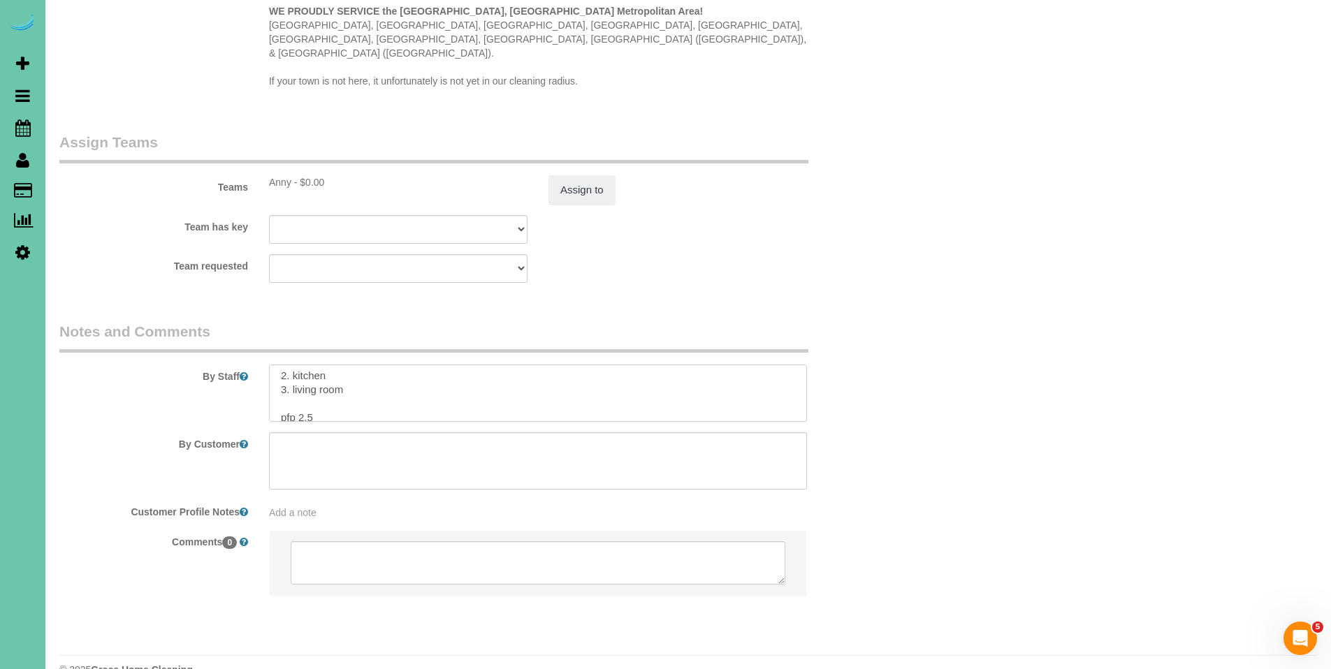
drag, startPoint x: 760, startPoint y: 367, endPoint x: 370, endPoint y: 379, distance: 389.4
click at [370, 379] on textarea at bounding box center [538, 393] width 538 height 57
drag, startPoint x: 357, startPoint y: 366, endPoint x: 751, endPoint y: 363, distance: 394.1
click at [751, 365] on textarea at bounding box center [538, 393] width 538 height 57
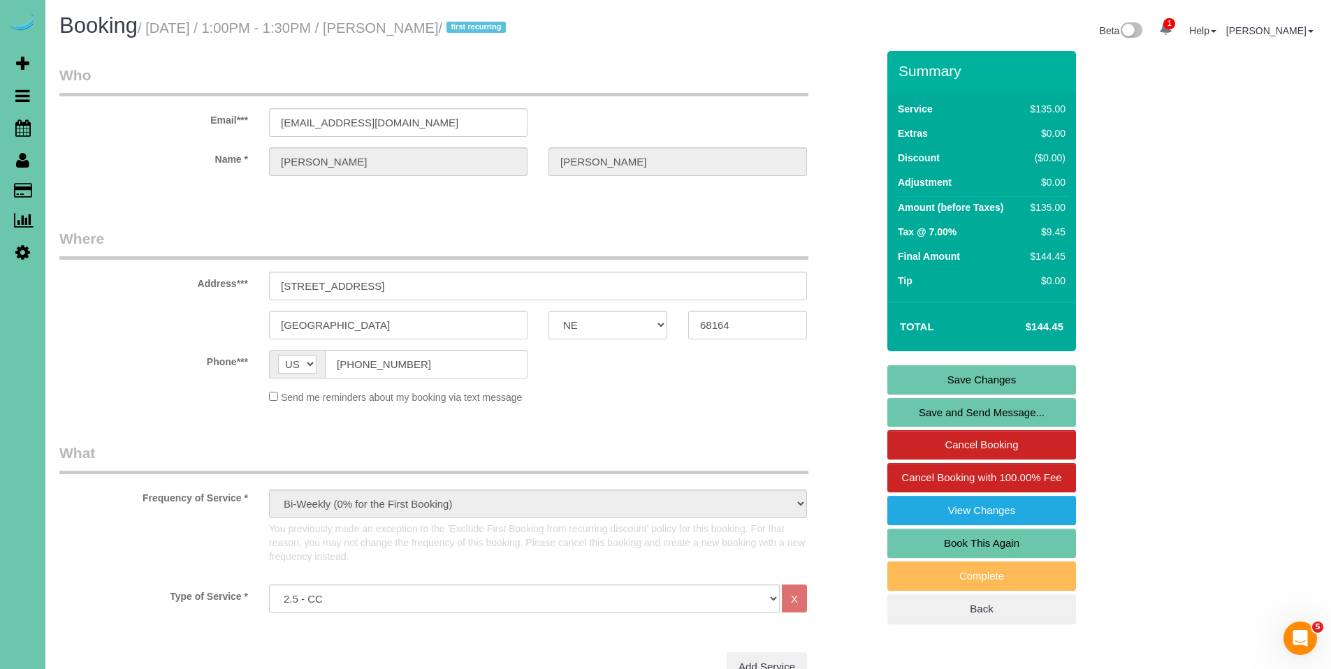
type textarea "1. credit 2. client home - go through the first door and then look up the clien…"
click at [992, 377] on link "Save Changes" at bounding box center [981, 379] width 189 height 29
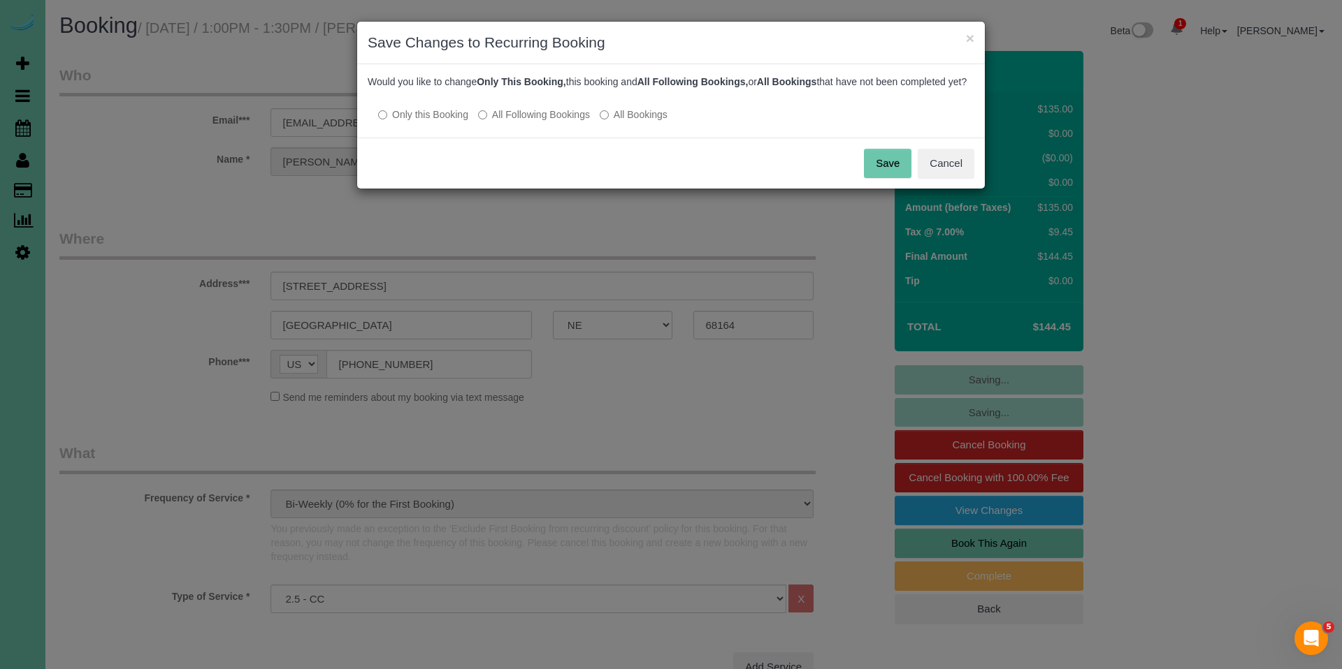
click at [562, 122] on label "All Following Bookings" at bounding box center [534, 115] width 112 height 14
click at [892, 175] on button "Save" at bounding box center [888, 163] width 48 height 29
